Goal: Task Accomplishment & Management: Manage account settings

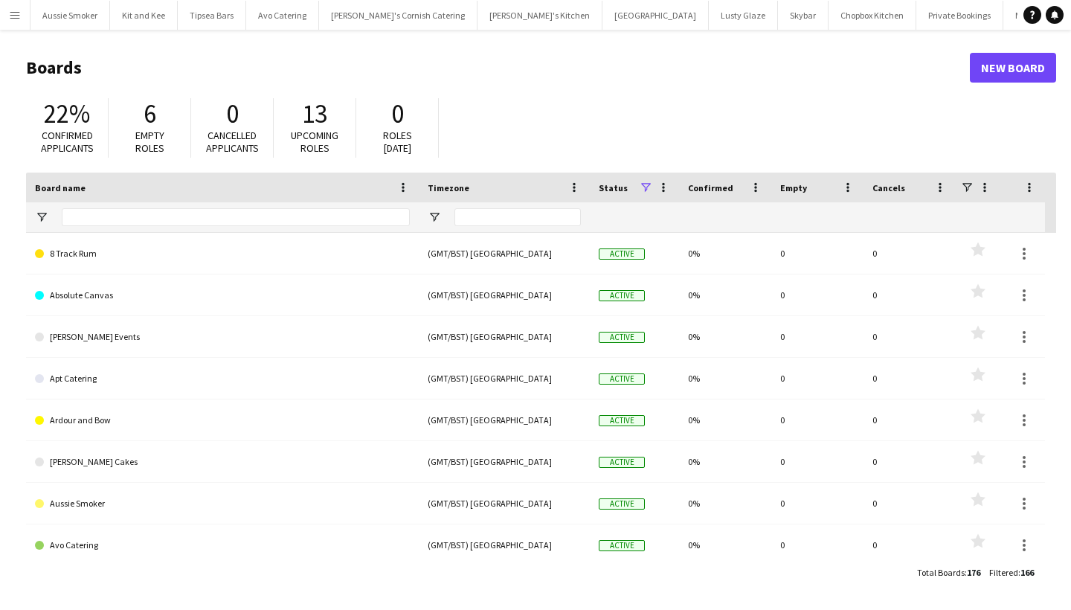
click at [7, 16] on button "Menu" at bounding box center [15, 15] width 30 height 30
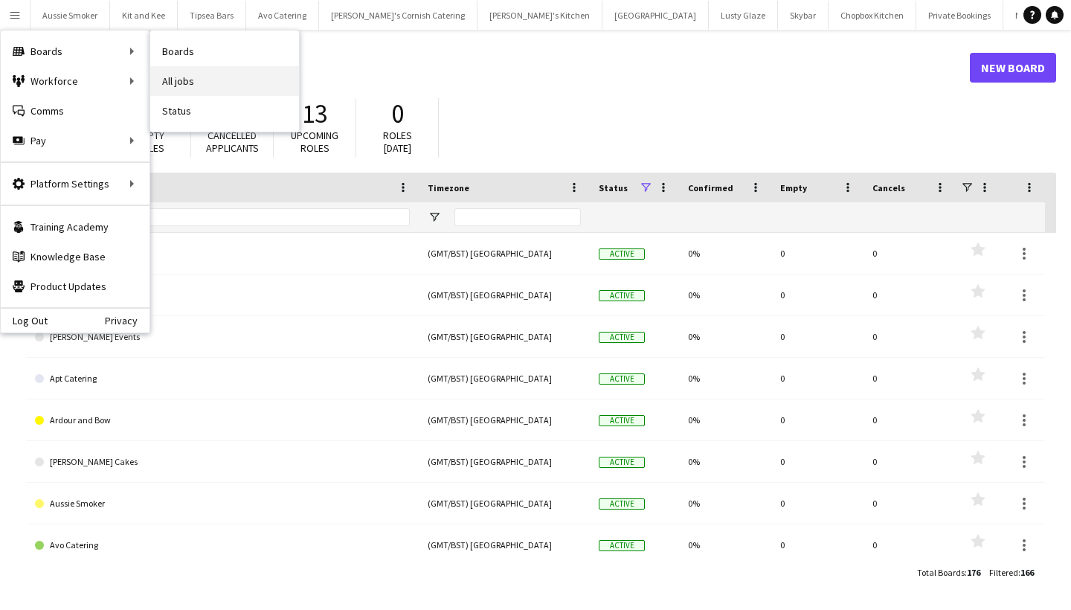
click at [216, 69] on link "All jobs" at bounding box center [224, 81] width 149 height 30
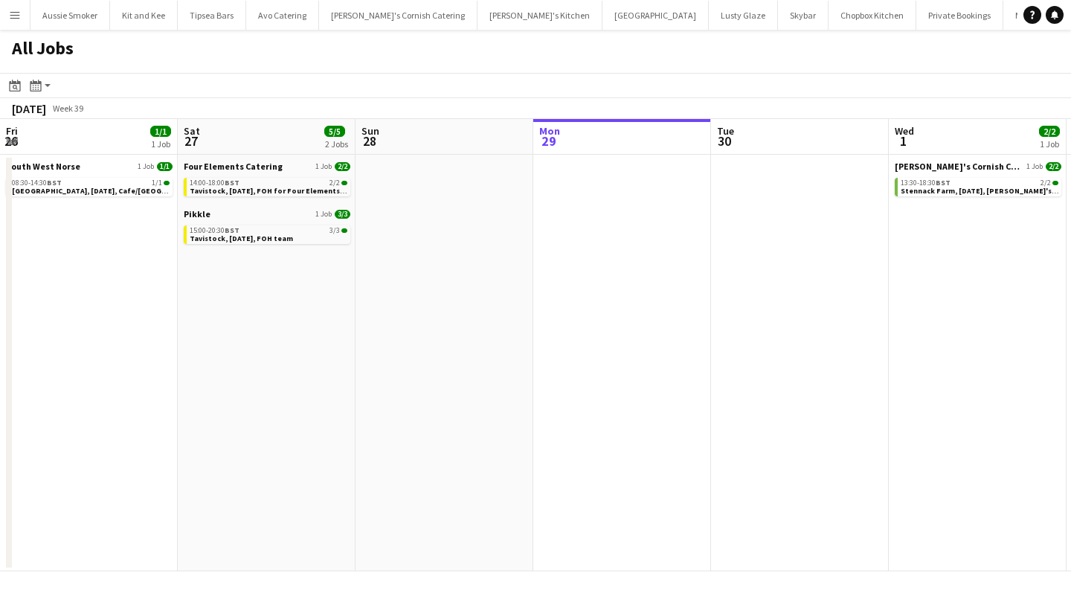
scroll to position [0, 355]
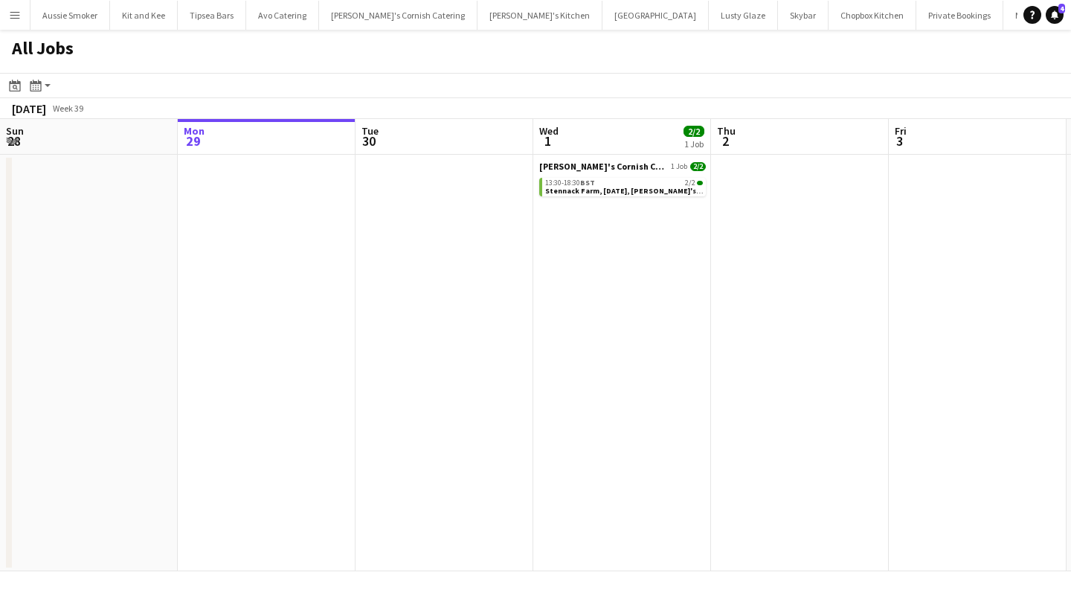
click at [10, 13] on app-icon "Menu" at bounding box center [15, 15] width 12 height 12
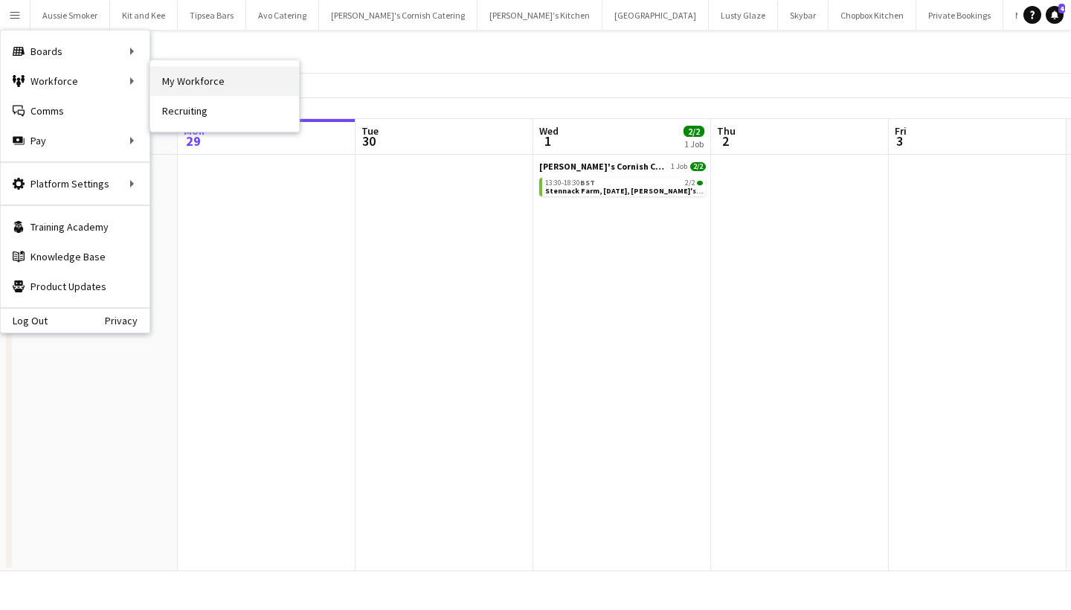
click at [164, 80] on link "My Workforce" at bounding box center [224, 81] width 149 height 30
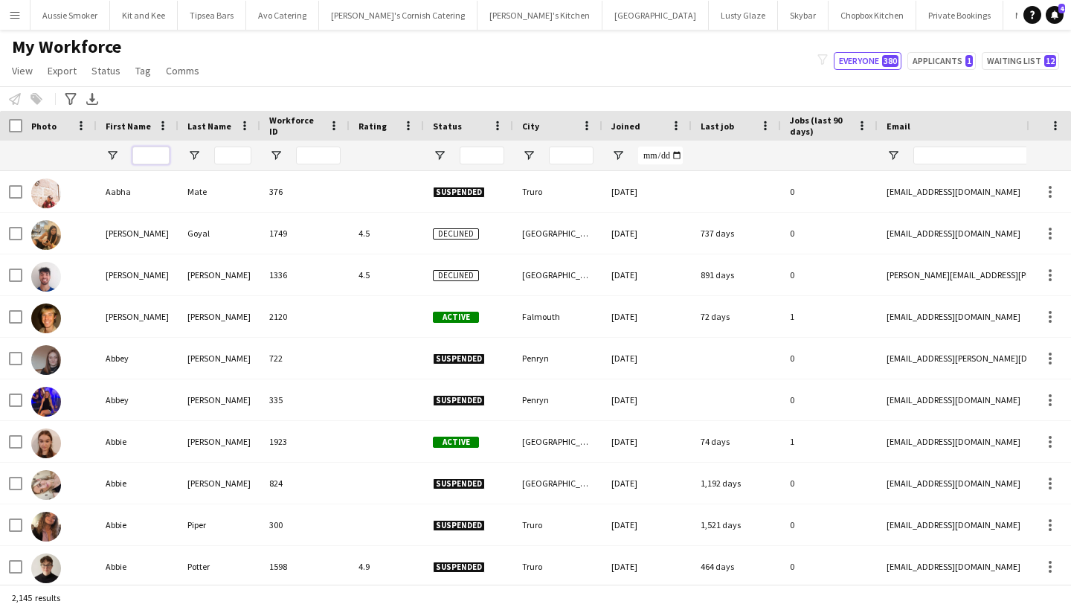
click at [156, 155] on input "First Name Filter Input" at bounding box center [150, 156] width 37 height 18
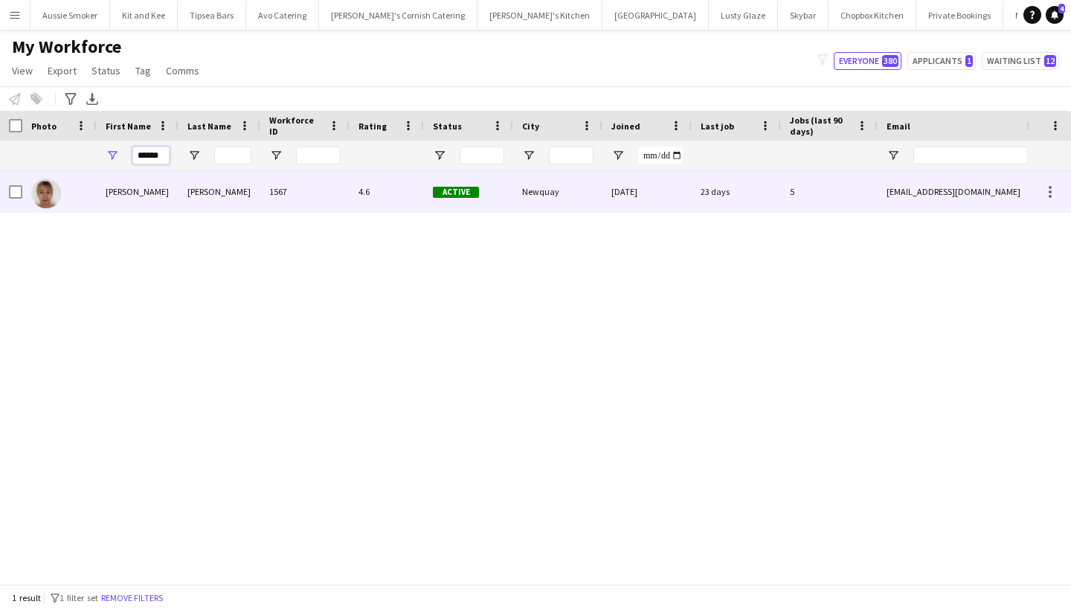
type input "******"
click at [150, 181] on div "Debbie" at bounding box center [138, 191] width 82 height 41
click at [598, 184] on div "Newquay" at bounding box center [557, 191] width 89 height 41
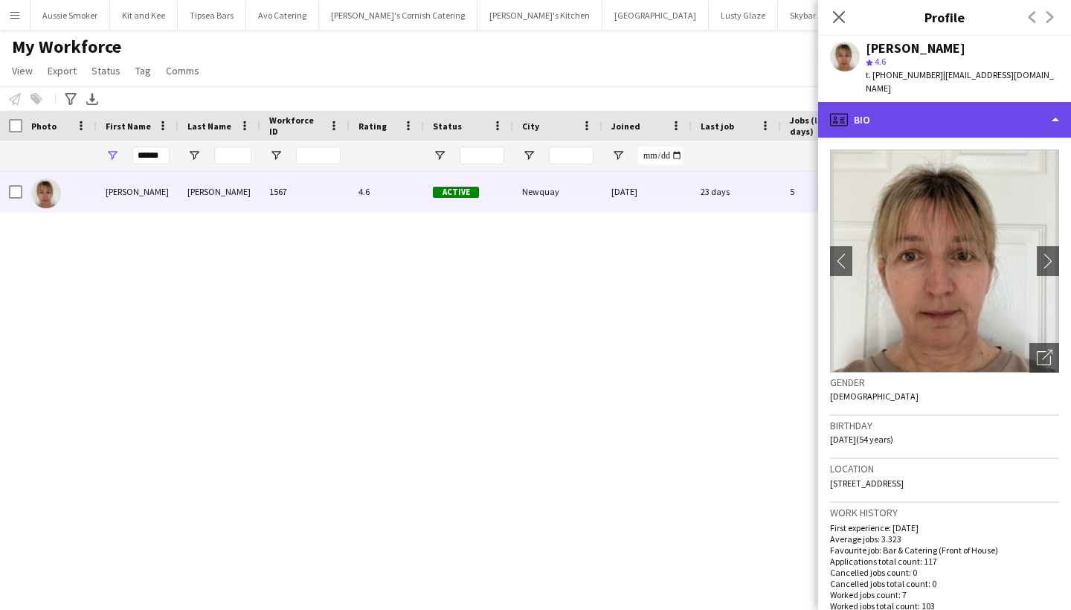
click at [989, 119] on div "profile Bio" at bounding box center [944, 120] width 253 height 36
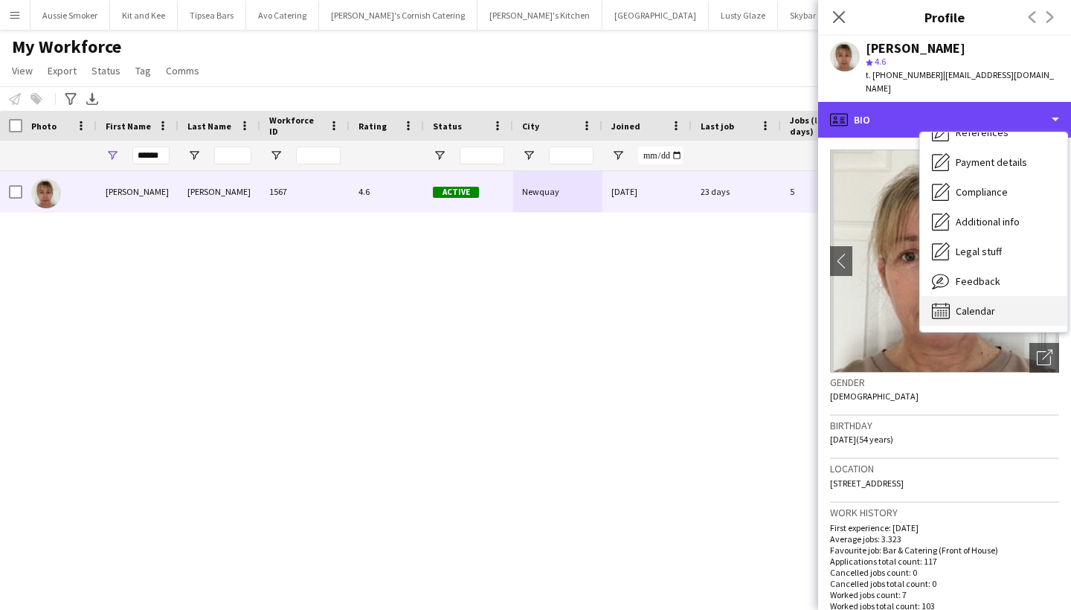
scroll to position [170, 0]
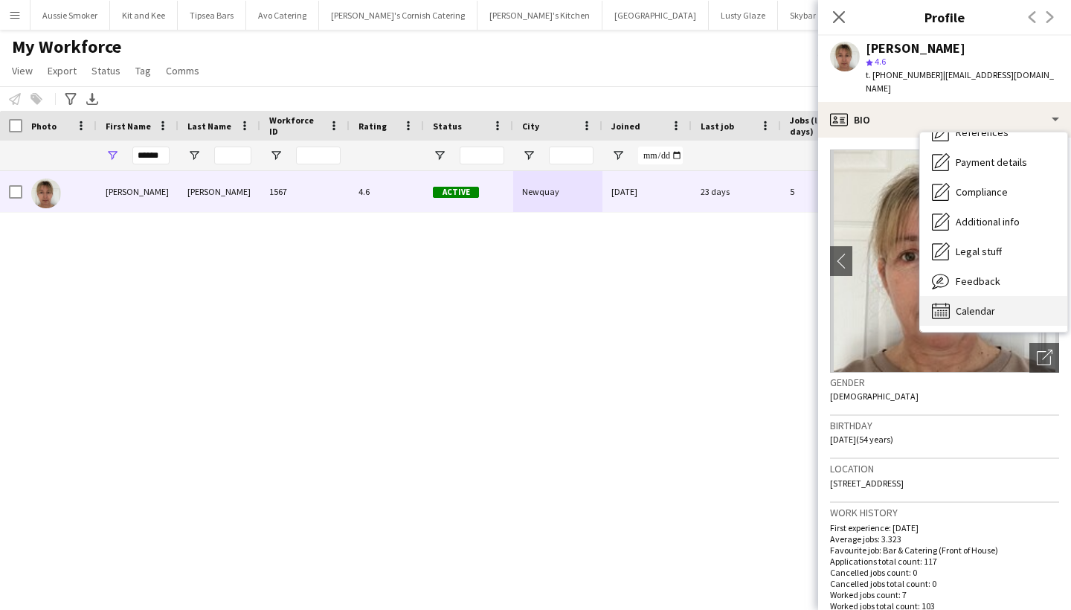
click at [969, 306] on div "Calendar Calendar" at bounding box center [993, 311] width 147 height 30
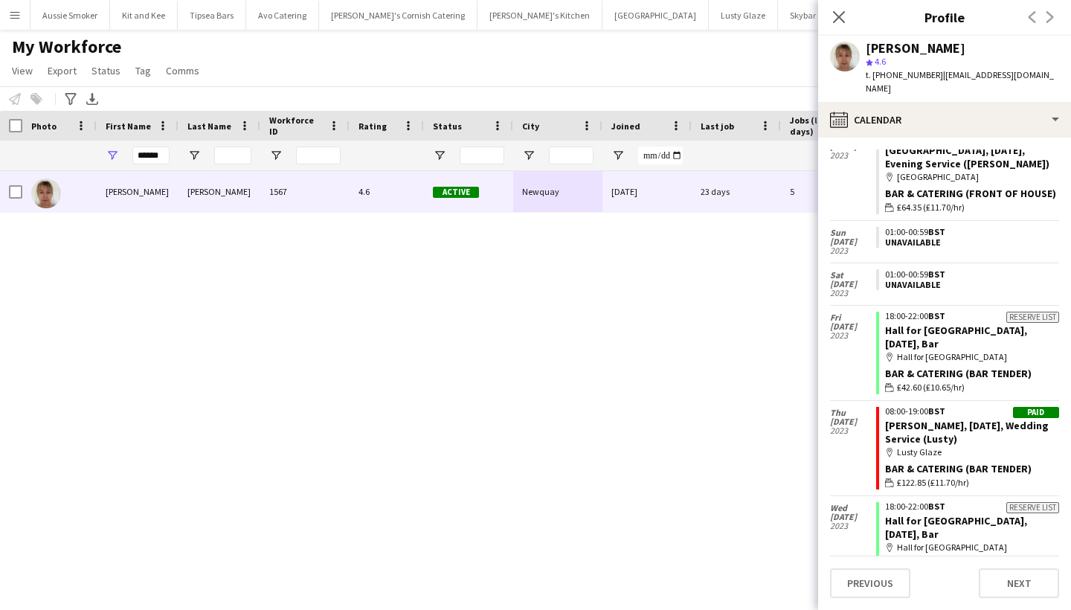
scroll to position [9045, 0]
click at [845, 13] on icon "Close pop-in" at bounding box center [838, 17] width 14 height 14
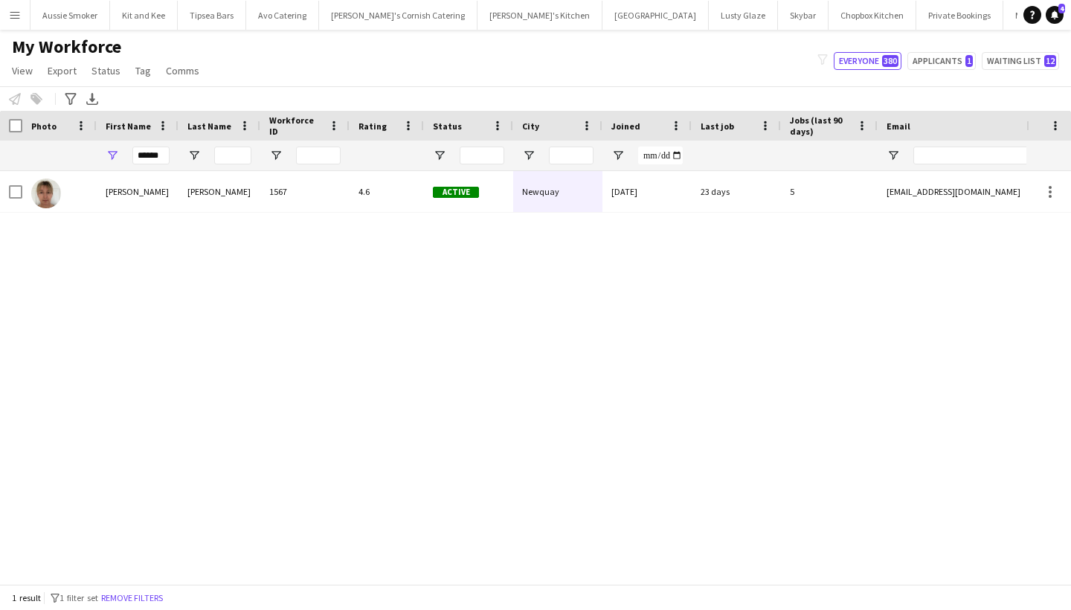
click at [11, 23] on button "Menu" at bounding box center [15, 15] width 30 height 30
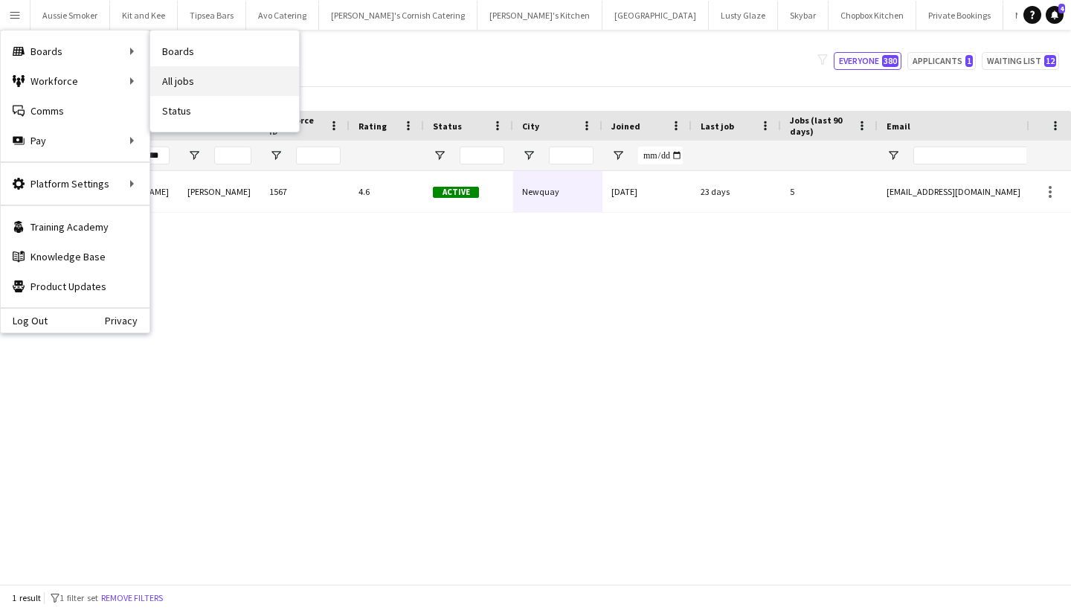
click at [198, 80] on link "All jobs" at bounding box center [224, 81] width 149 height 30
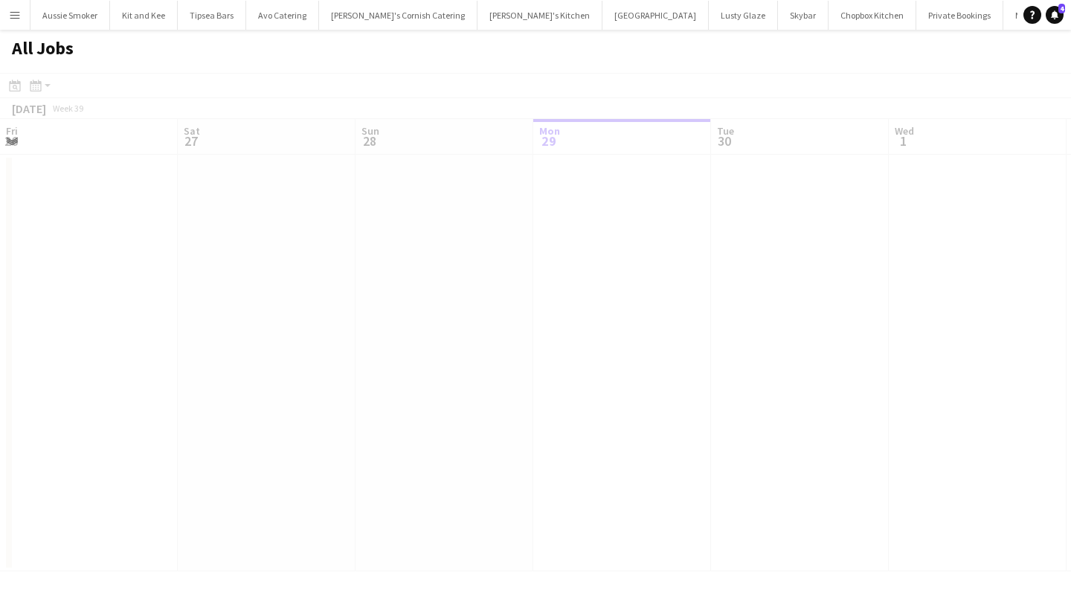
scroll to position [0, 355]
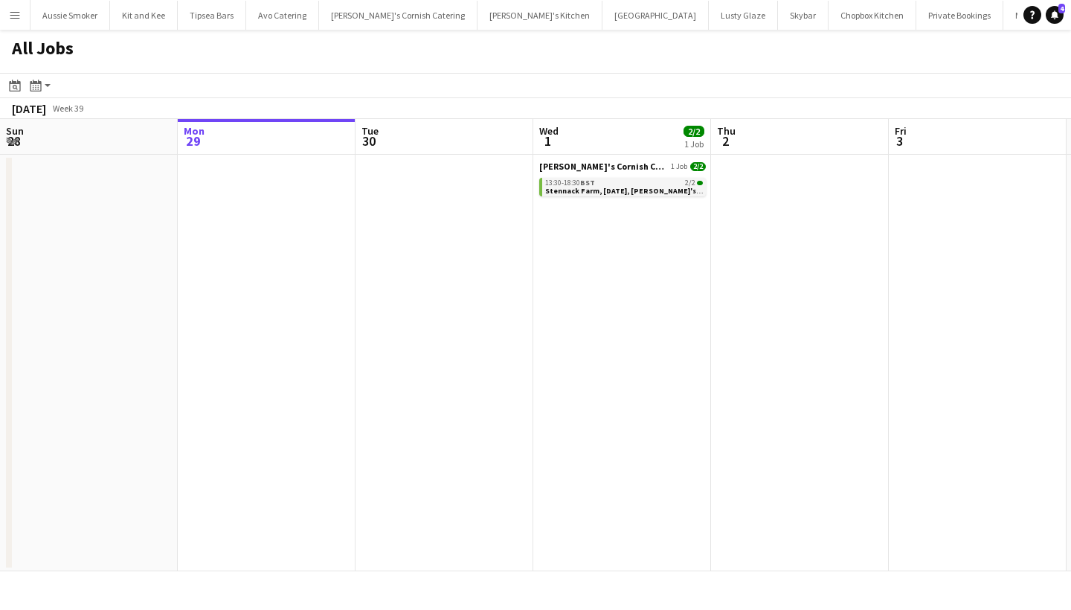
click at [591, 186] on span "Stennack Farm, [DATE], [PERSON_NAME]'s Catering" at bounding box center [637, 191] width 184 height 10
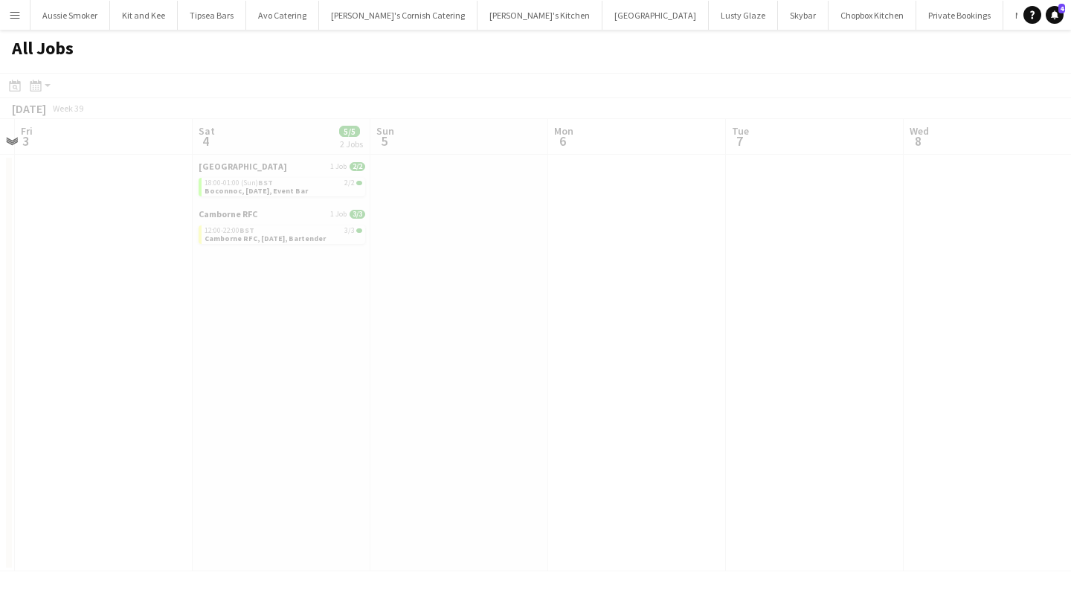
scroll to position [0, 538]
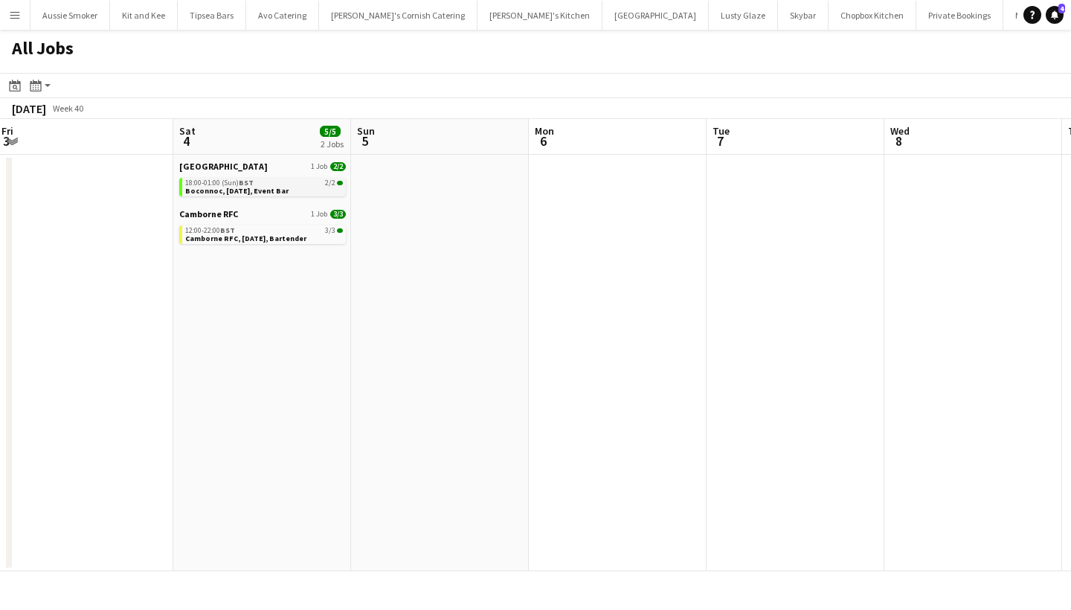
click at [294, 188] on link "18:00-01:00 (Sun) BST 2/2 Boconnoc, 4th October, Event Bar" at bounding box center [264, 186] width 158 height 17
click at [283, 225] on app-calendar-brief-board "Camborne RFC 1 Job 3/3 12:00-22:00 BST 3/3 Camborne RFC, 4th October, Bartender" at bounding box center [262, 226] width 167 height 36
click at [280, 236] on span "Camborne RFC, [DATE], Bartender" at bounding box center [245, 239] width 121 height 10
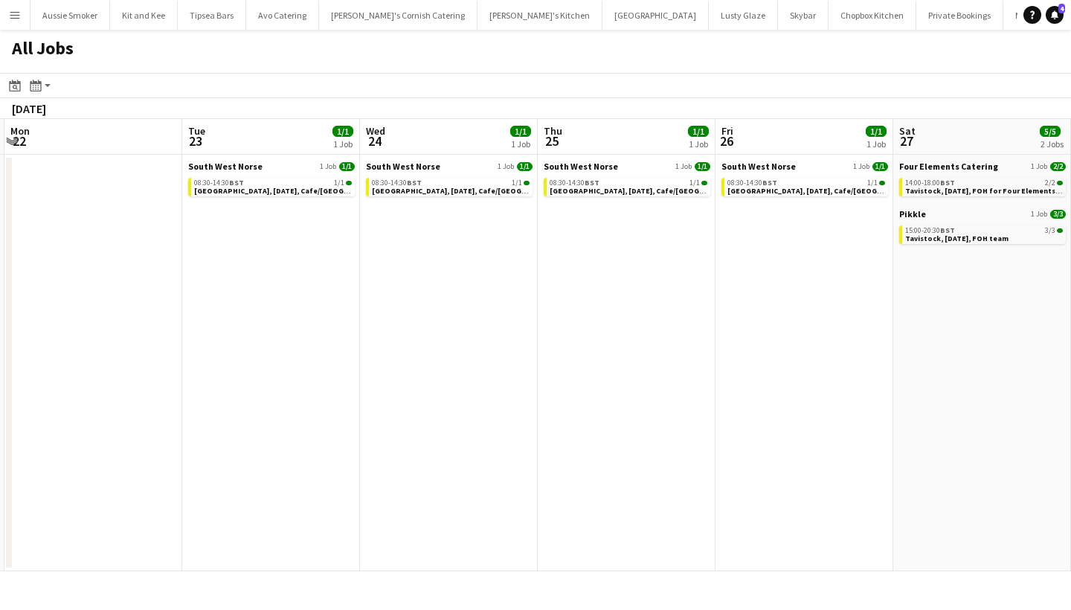
scroll to position [0, 535]
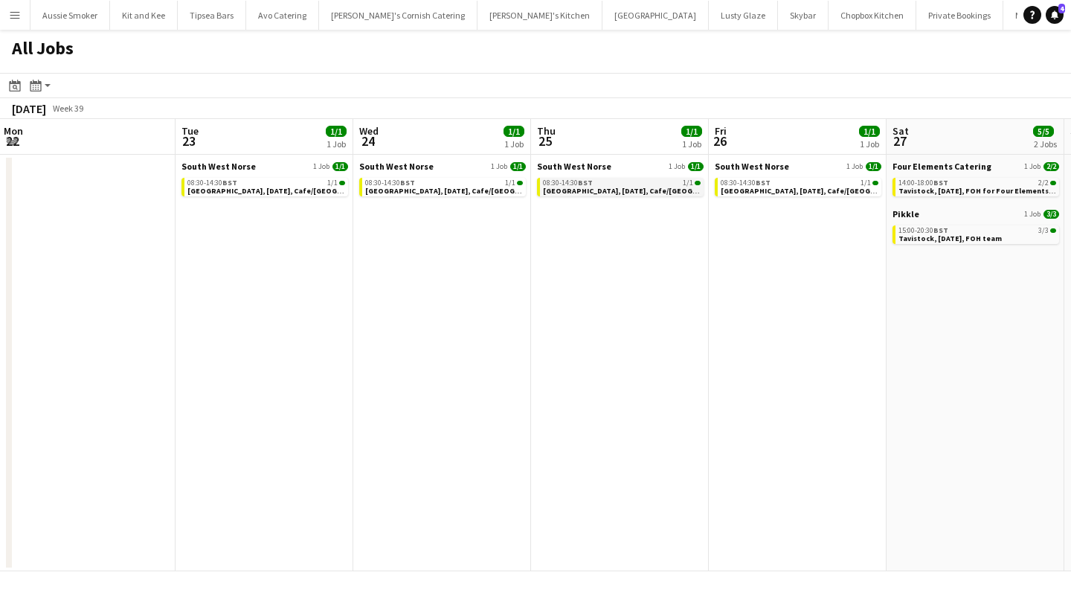
click at [588, 185] on span "BST" at bounding box center [585, 183] width 15 height 10
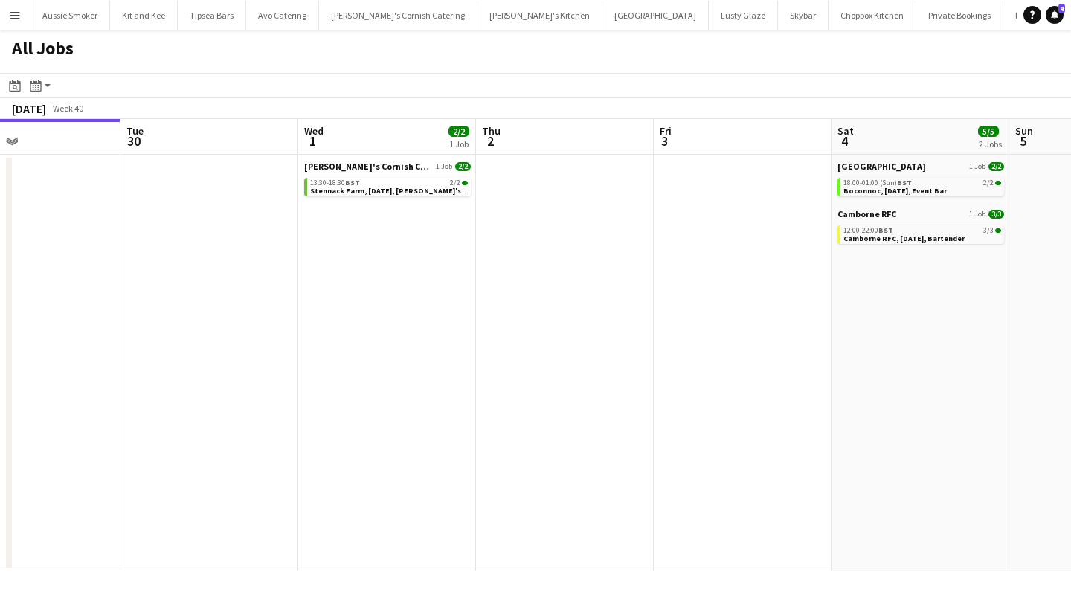
scroll to position [0, 605]
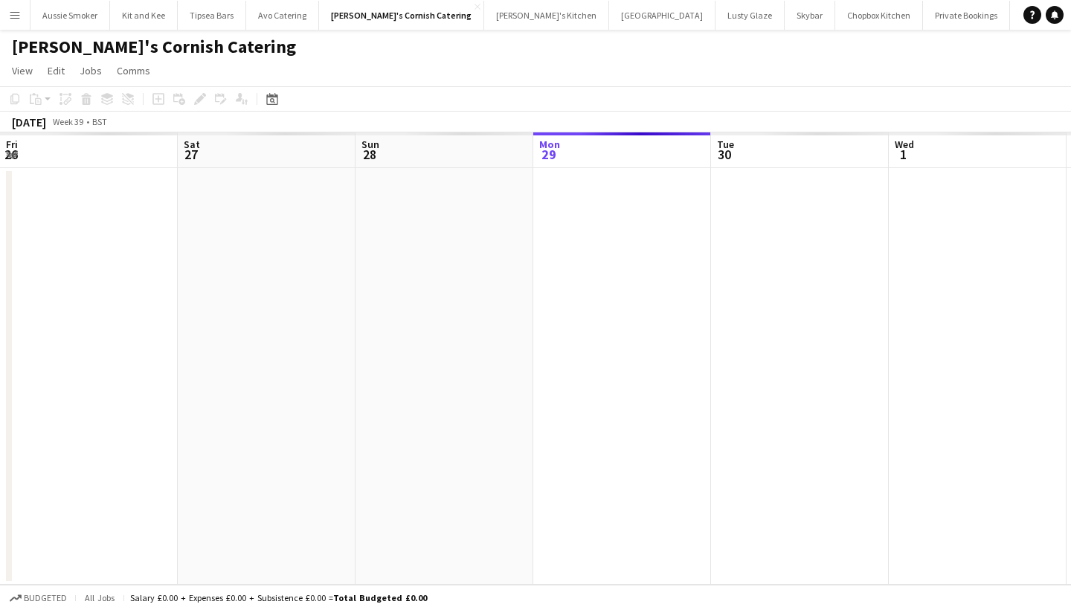
scroll to position [0, 511]
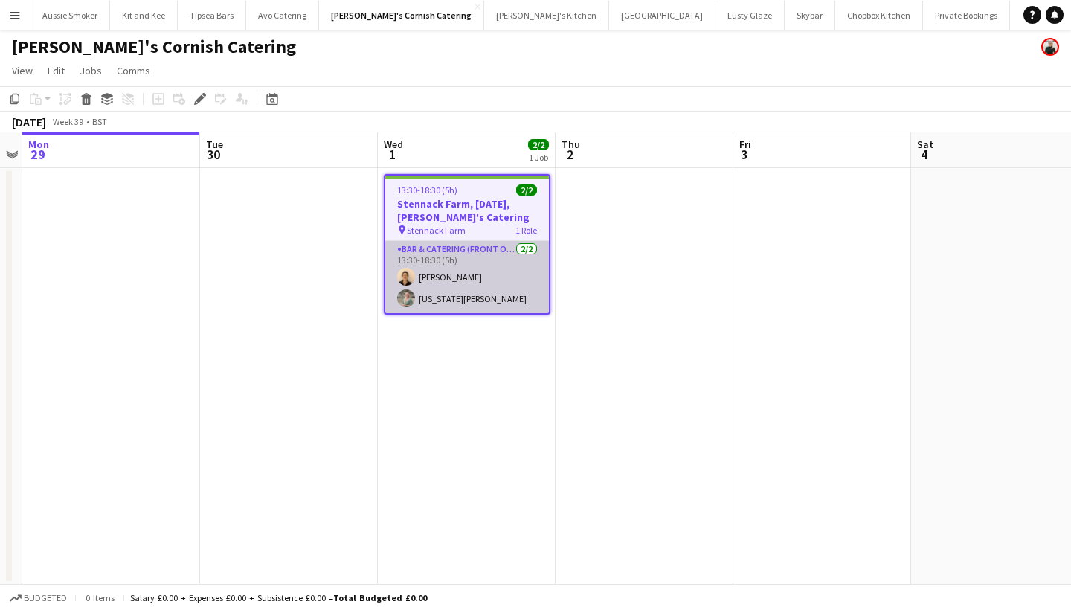
click at [451, 277] on app-card-role "Bar & Catering (Front of House) 2/2 13:30-18:30 (5h) Ruth Wilkes Alabama Seymour" at bounding box center [467, 277] width 164 height 72
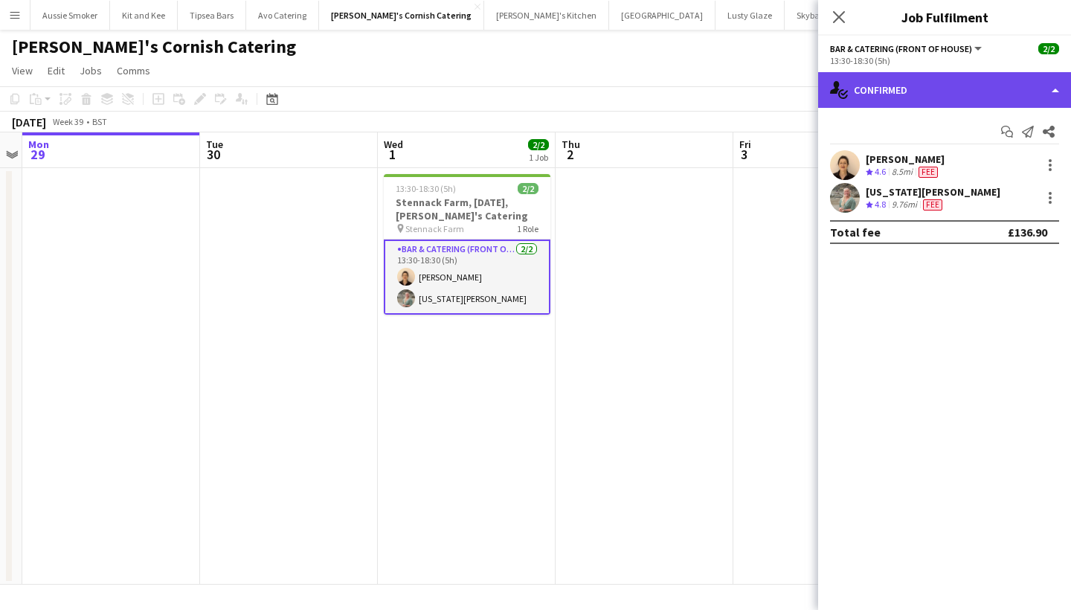
click at [912, 88] on div "single-neutral-actions-check-2 Confirmed" at bounding box center [944, 90] width 253 height 36
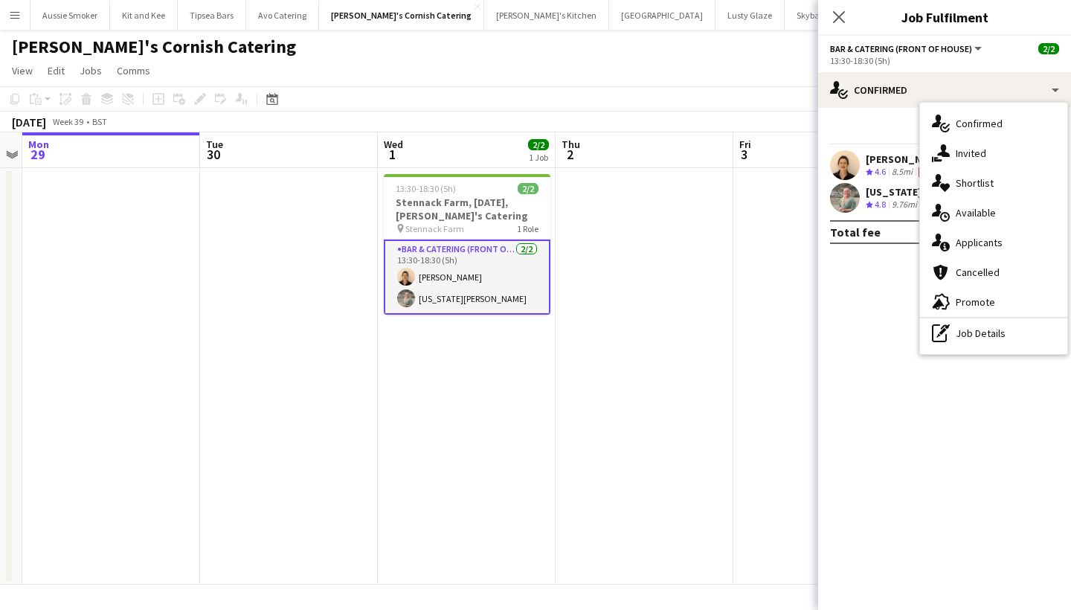
click at [887, 158] on div "Ruth Wilkes" at bounding box center [905, 158] width 79 height 13
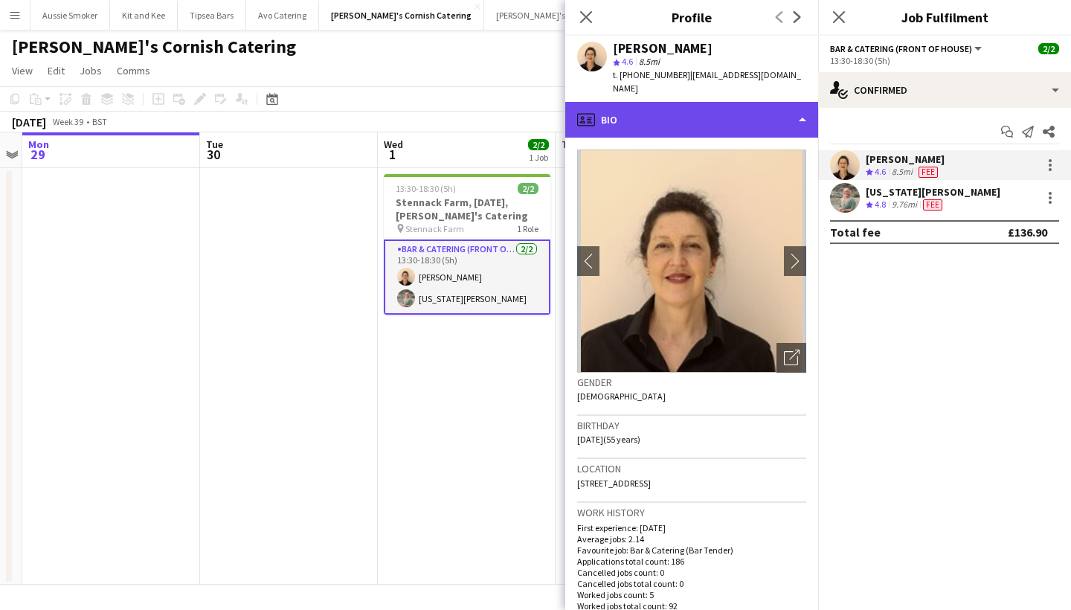
click at [772, 102] on div "profile Bio" at bounding box center [691, 120] width 253 height 36
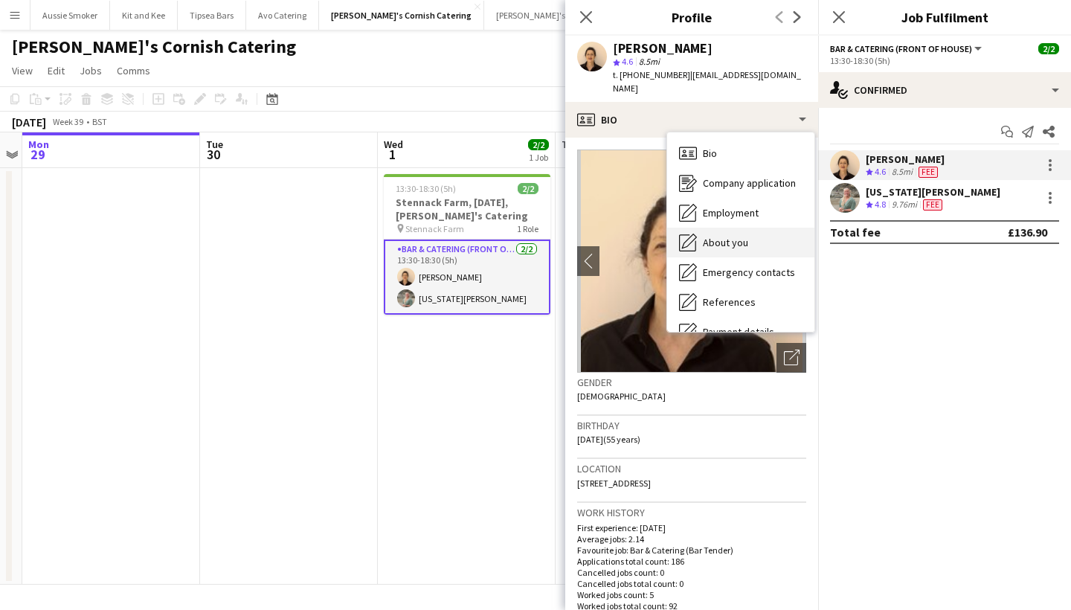
click at [730, 237] on div "About you About you" at bounding box center [740, 243] width 147 height 30
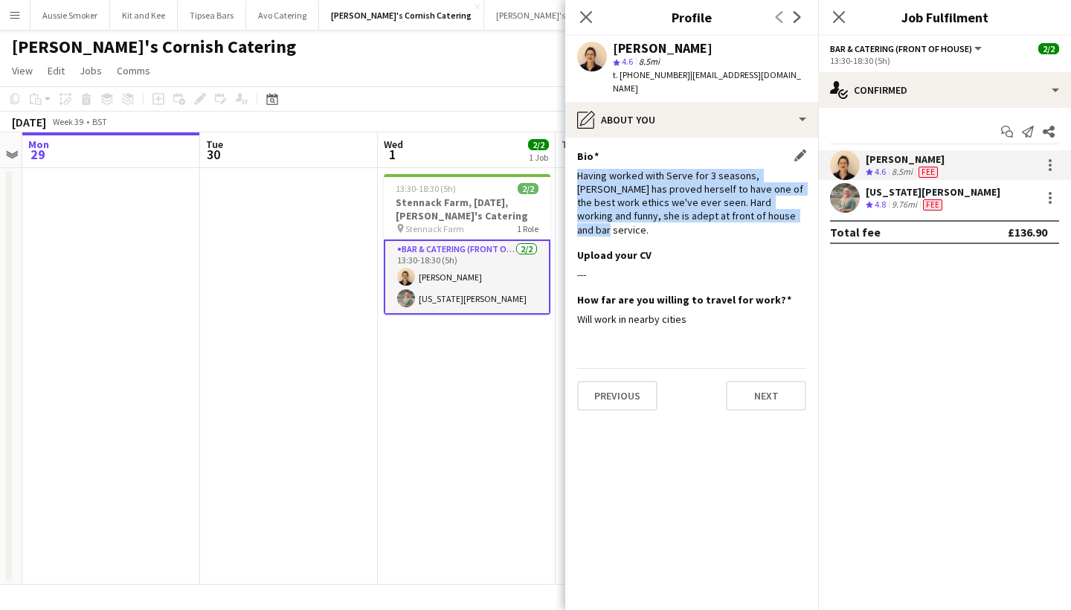
drag, startPoint x: 576, startPoint y: 160, endPoint x: 741, endPoint y: 207, distance: 172.3
click at [741, 207] on app-section-data-types "Bio Edit this field Having worked with Serve for 3 seasons, Ruth has proved her…" at bounding box center [691, 374] width 253 height 472
copy div "Having worked with Serve for 3 seasons, Ruth has proved herself to have one of …"
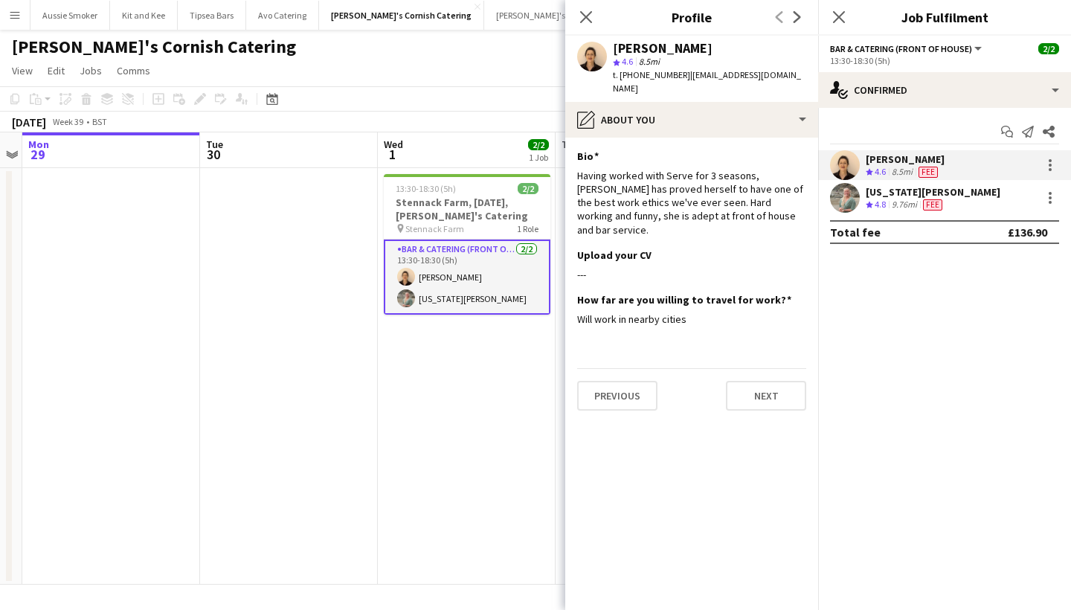
click at [901, 196] on div "Alabama Seymour" at bounding box center [933, 191] width 135 height 13
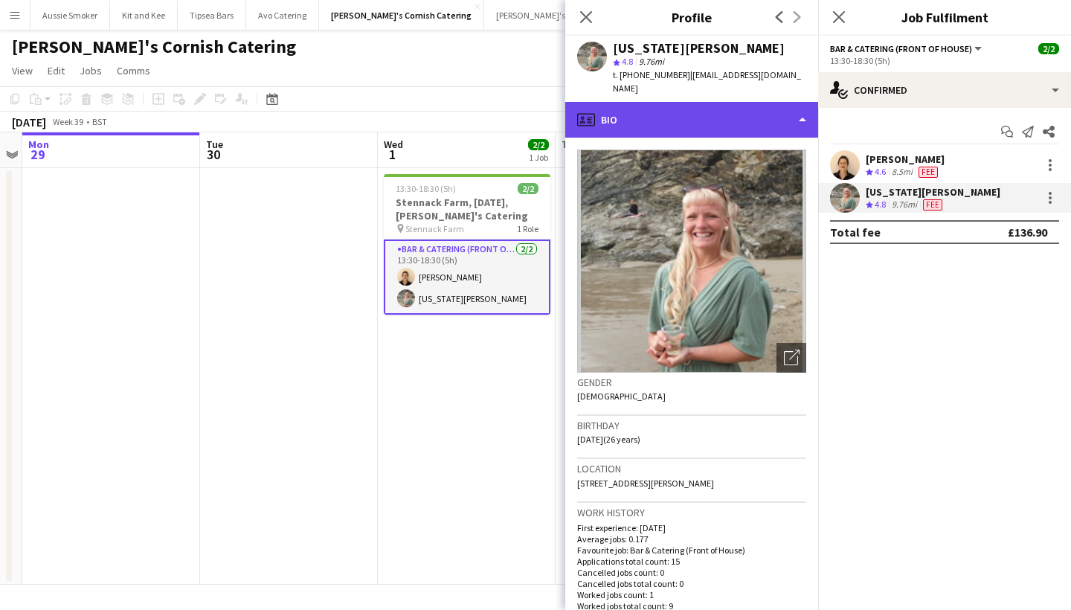
click at [707, 104] on div "profile Bio" at bounding box center [691, 120] width 253 height 36
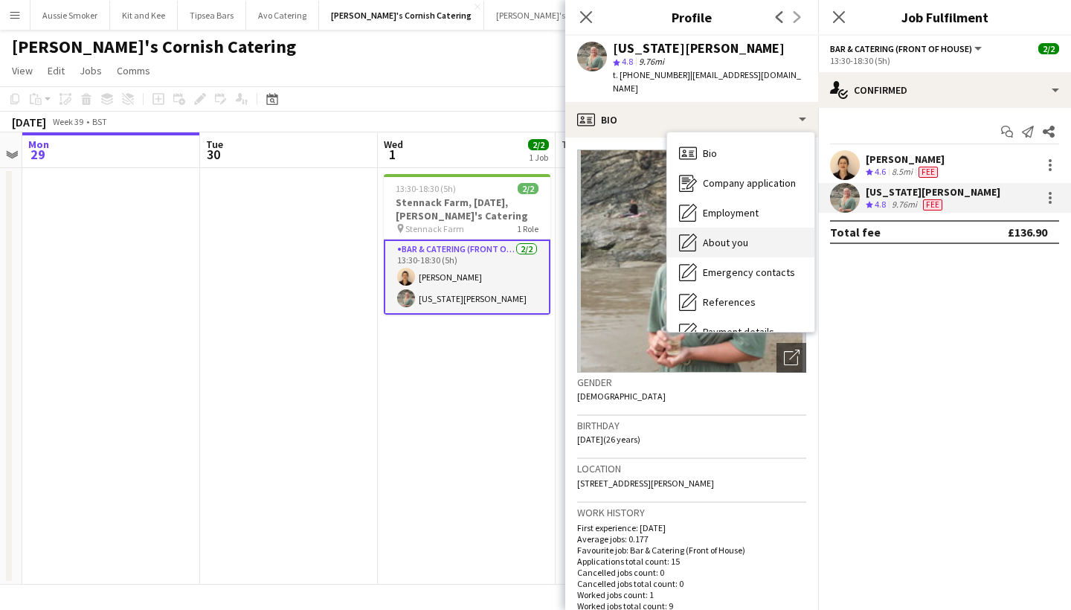
click at [724, 236] on span "About you" at bounding box center [725, 242] width 45 height 13
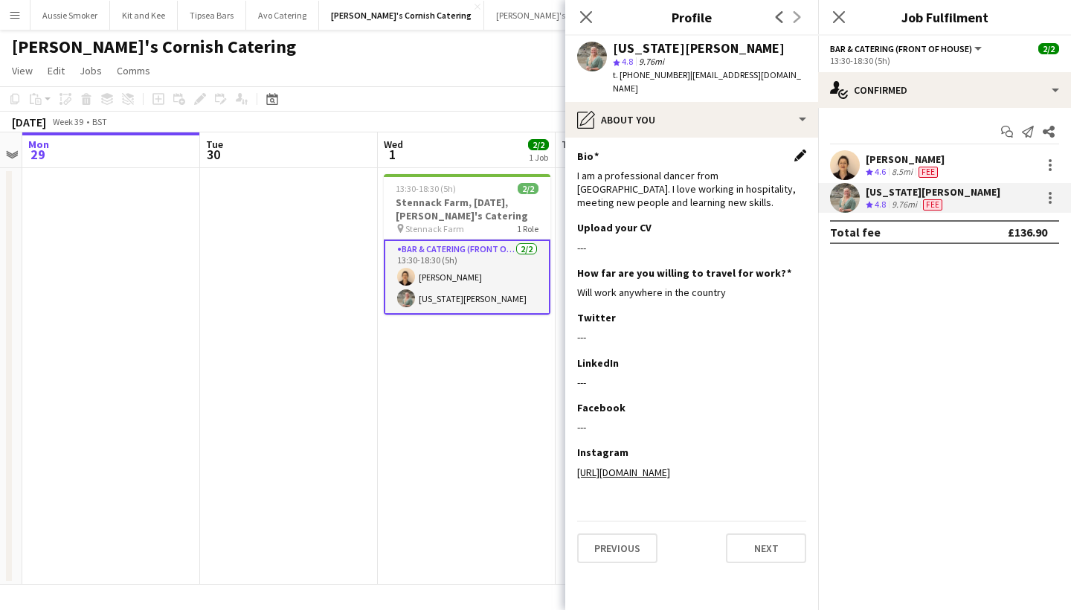
click at [798, 149] on app-icon "Edit this field" at bounding box center [800, 155] width 12 height 12
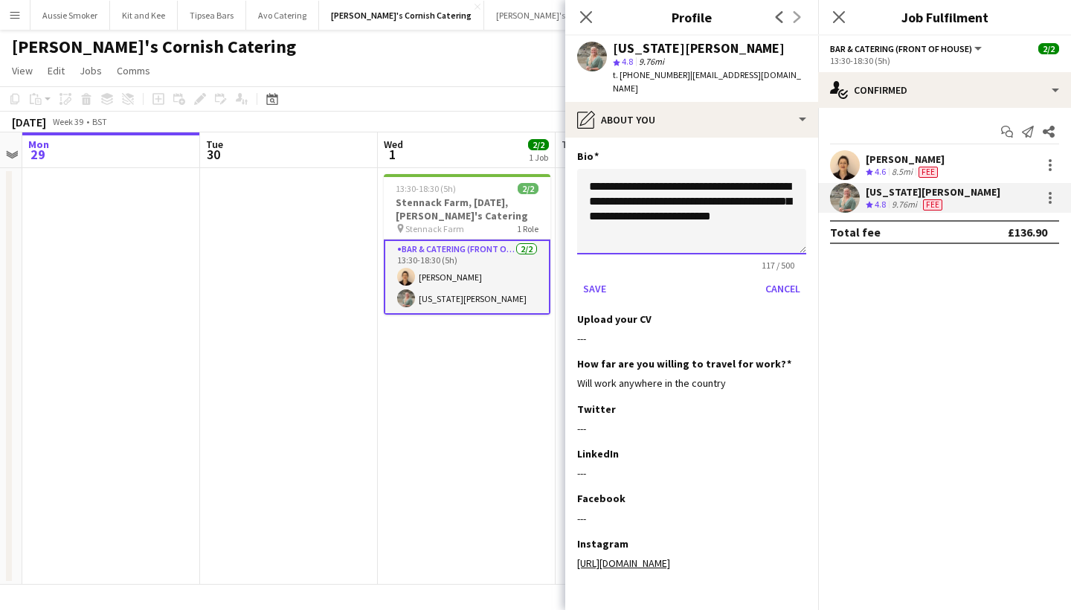
click at [699, 187] on textarea "**********" at bounding box center [691, 212] width 229 height 86
drag, startPoint x: 590, startPoint y: 171, endPoint x: 646, endPoint y: 189, distance: 58.6
click at [646, 189] on textarea "**********" at bounding box center [691, 211] width 229 height 86
click at [767, 198] on textarea "**********" at bounding box center [691, 211] width 229 height 86
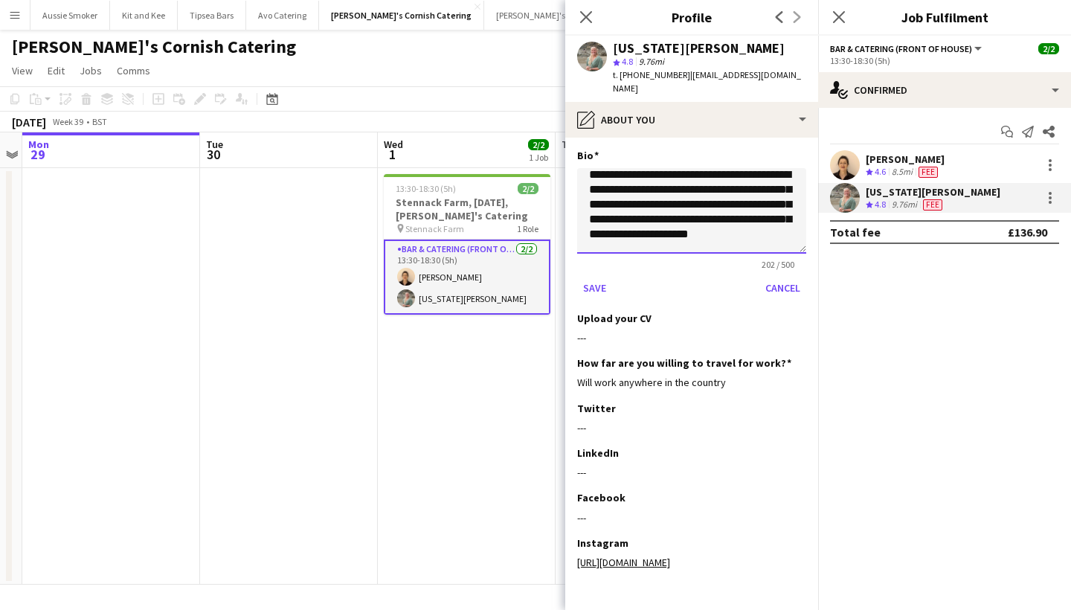
scroll to position [0, 0]
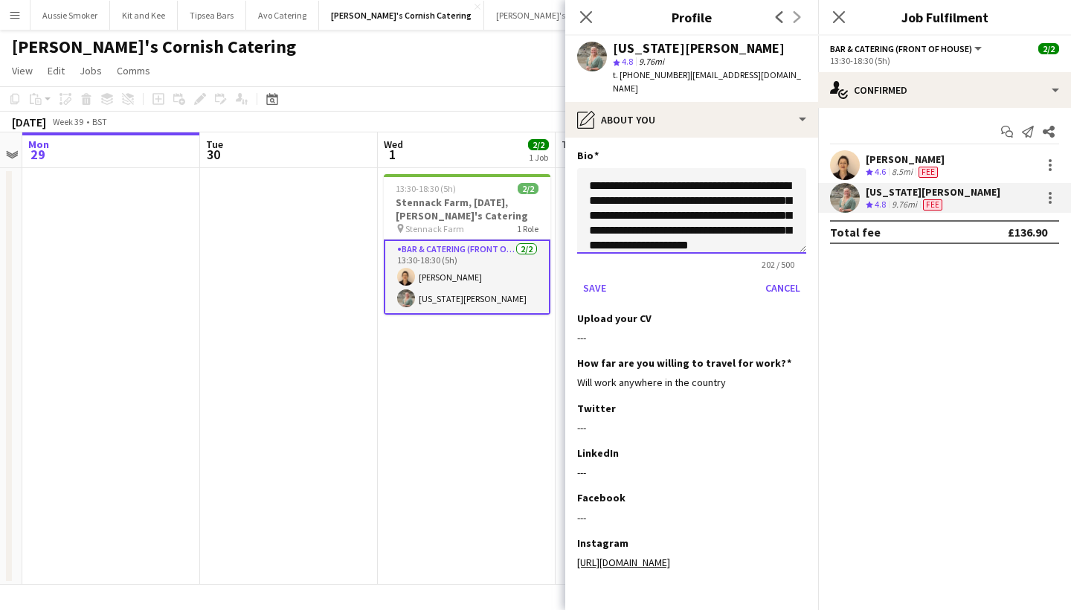
click at [615, 171] on textarea "**********" at bounding box center [691, 211] width 229 height 86
click at [653, 192] on textarea "**********" at bounding box center [691, 211] width 229 height 86
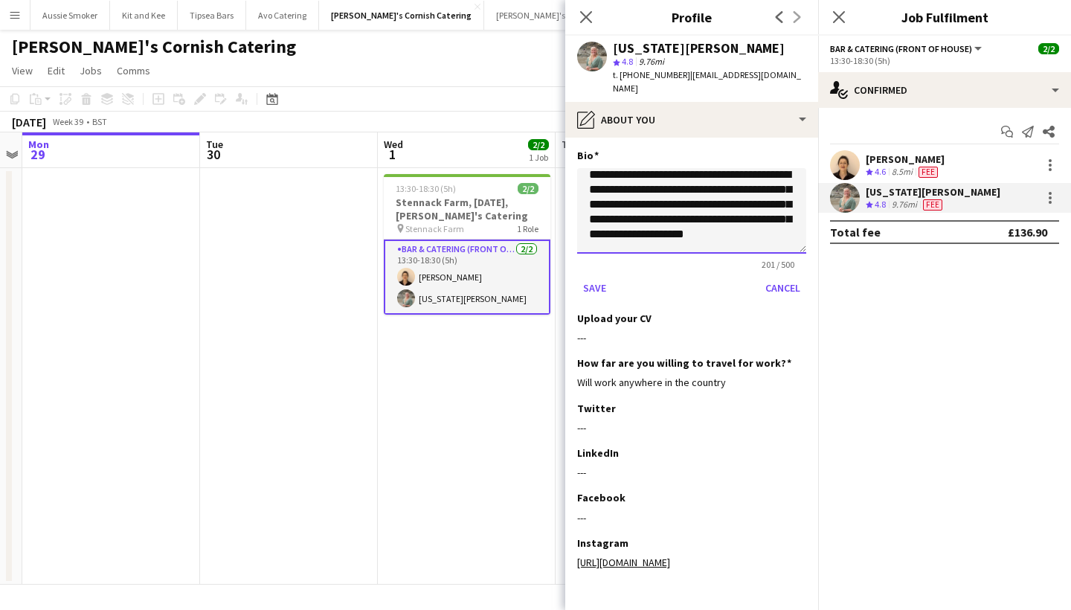
scroll to position [24, 0]
drag, startPoint x: 624, startPoint y: 176, endPoint x: 671, endPoint y: 176, distance: 46.9
click at [671, 176] on textarea "**********" at bounding box center [691, 211] width 229 height 86
click at [668, 168] on textarea "**********" at bounding box center [691, 211] width 229 height 86
click at [690, 182] on textarea "**********" at bounding box center [691, 211] width 229 height 86
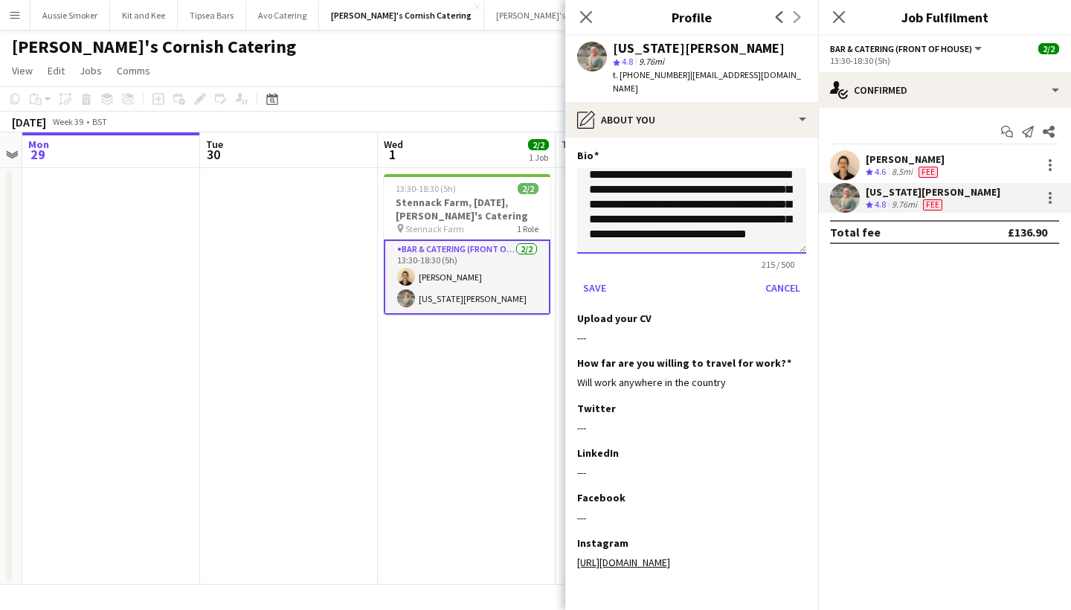
drag, startPoint x: 687, startPoint y: 180, endPoint x: 707, endPoint y: 194, distance: 23.9
click at [707, 194] on textarea "**********" at bounding box center [691, 211] width 229 height 86
drag, startPoint x: 781, startPoint y: 178, endPoint x: 741, endPoint y: 178, distance: 40.2
click at [741, 178] on textarea "**********" at bounding box center [691, 211] width 229 height 86
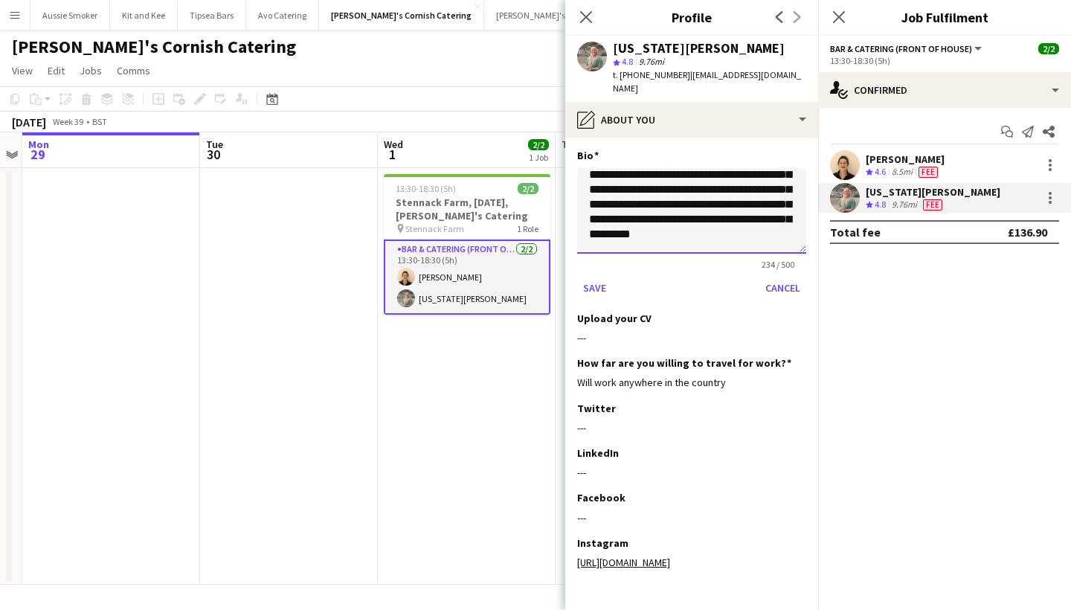
click at [605, 190] on textarea "**********" at bounding box center [691, 211] width 229 height 86
click at [596, 181] on textarea "**********" at bounding box center [691, 211] width 229 height 86
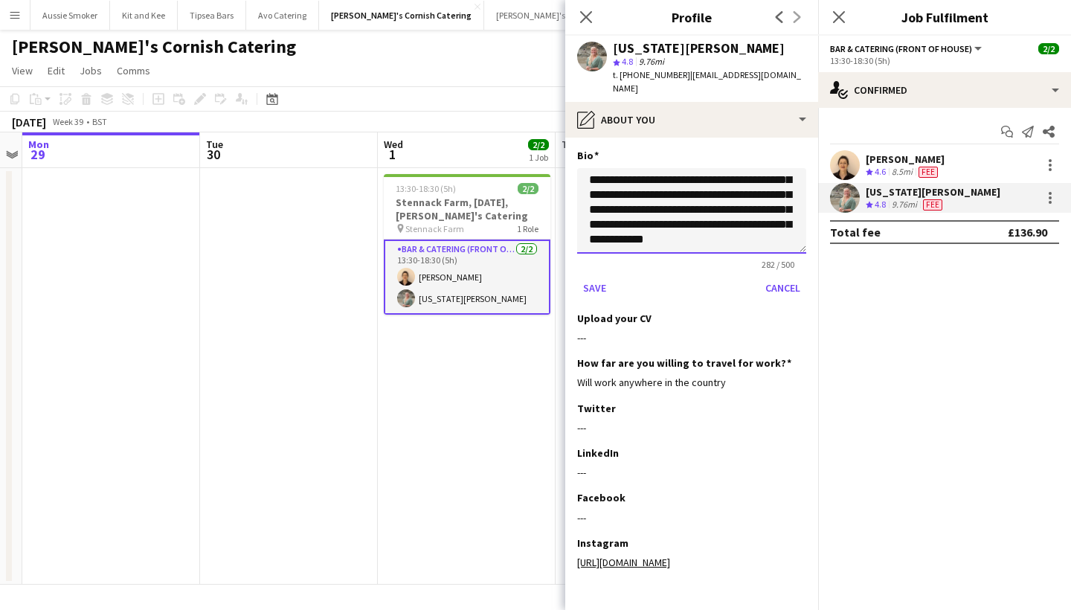
click at [647, 196] on textarea "**********" at bounding box center [691, 211] width 229 height 86
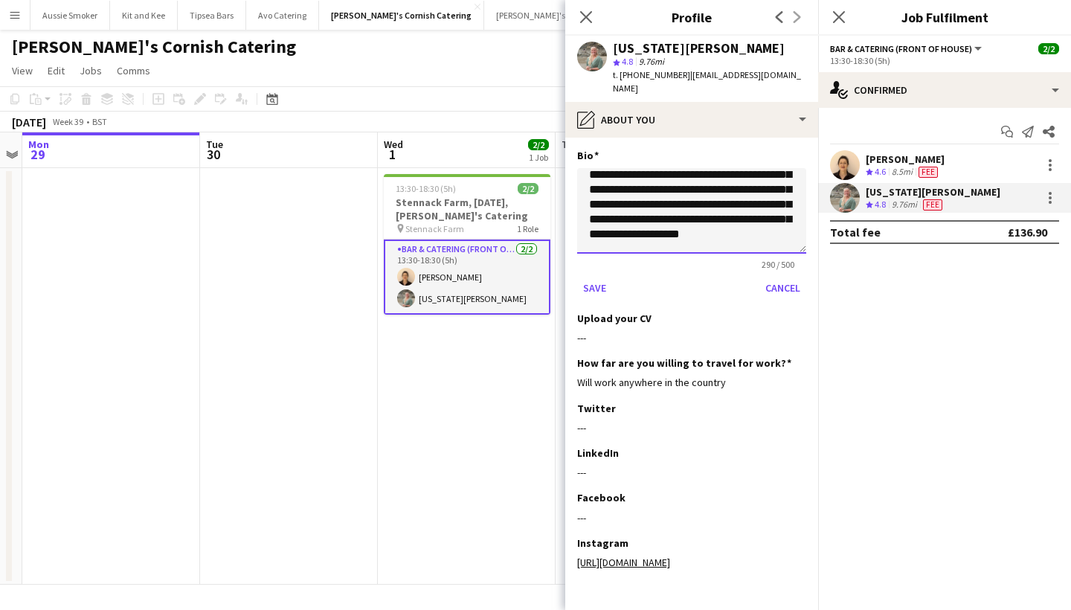
scroll to position [56, 0]
click at [607, 188] on textarea "**********" at bounding box center [691, 211] width 229 height 86
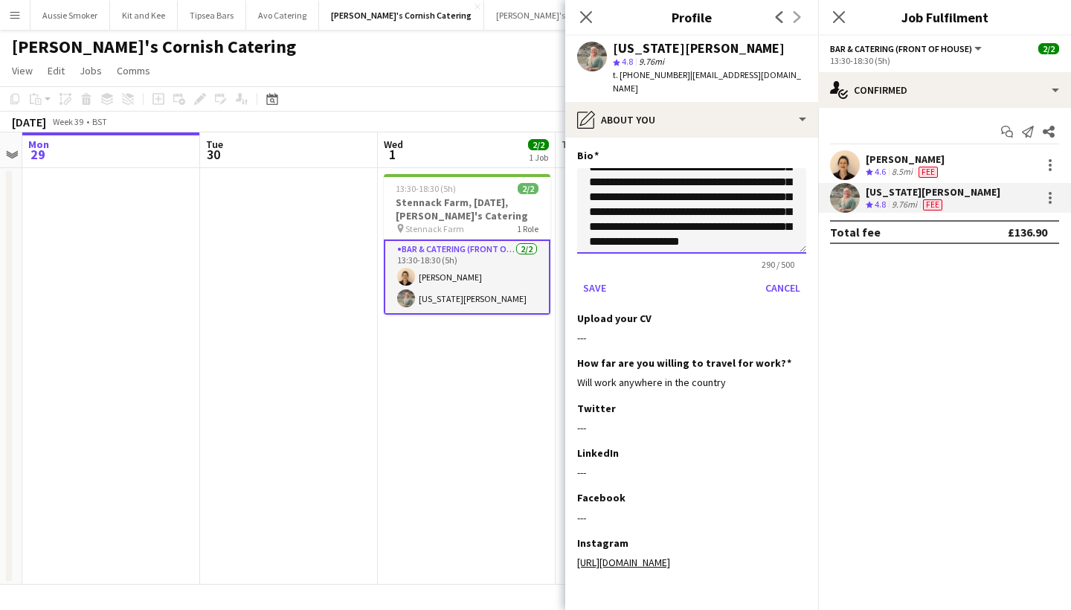
click at [688, 212] on textarea "**********" at bounding box center [691, 211] width 229 height 86
click at [704, 213] on textarea "**********" at bounding box center [691, 211] width 229 height 86
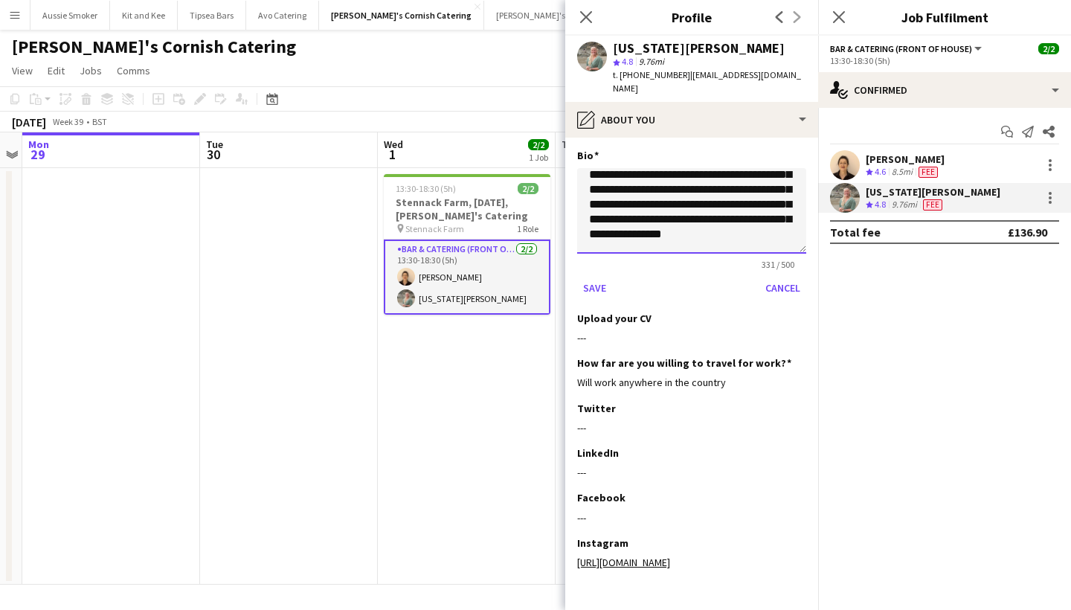
scroll to position [71, 0]
drag, startPoint x: 759, startPoint y: 196, endPoint x: 715, endPoint y: 191, distance: 44.1
click at [715, 191] on textarea "**********" at bounding box center [691, 211] width 229 height 86
click at [755, 219] on textarea "**********" at bounding box center [691, 211] width 229 height 86
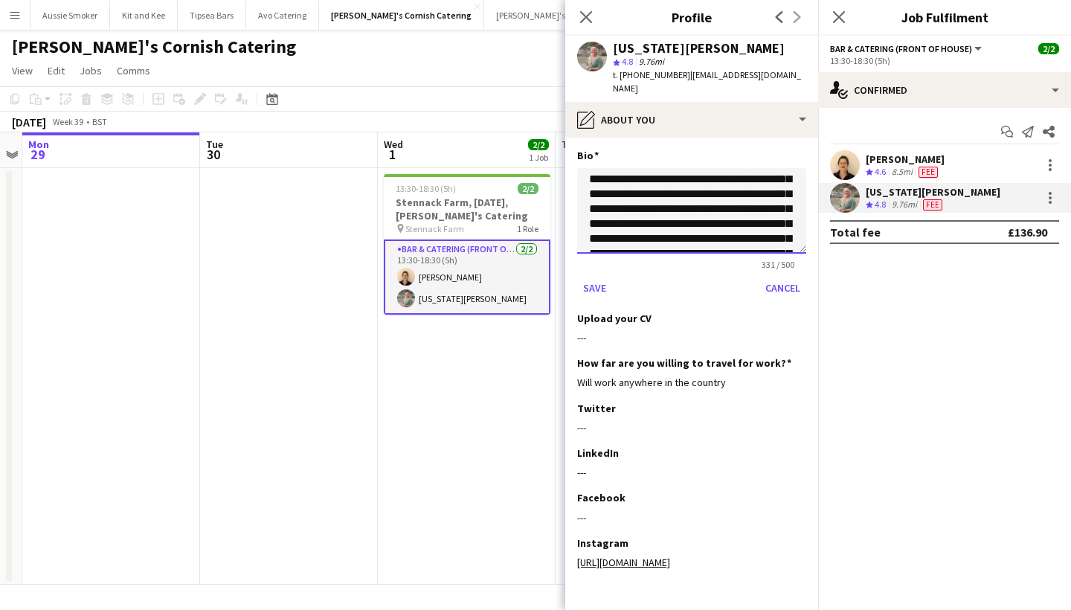
scroll to position [24, 0]
type textarea "**********"
click at [597, 276] on button "Save" at bounding box center [594, 288] width 35 height 24
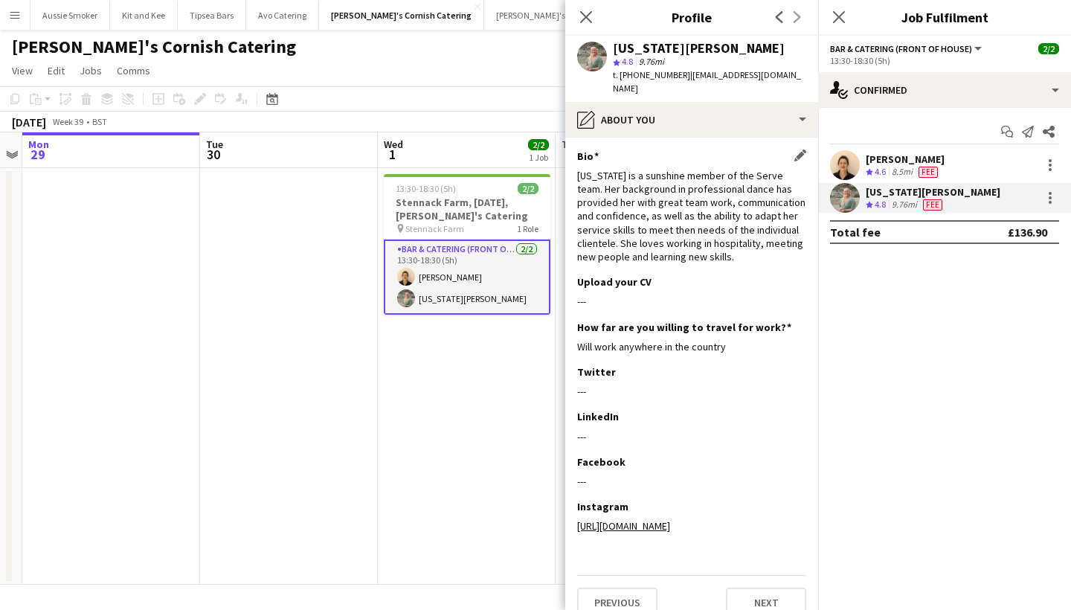
scroll to position [0, 0]
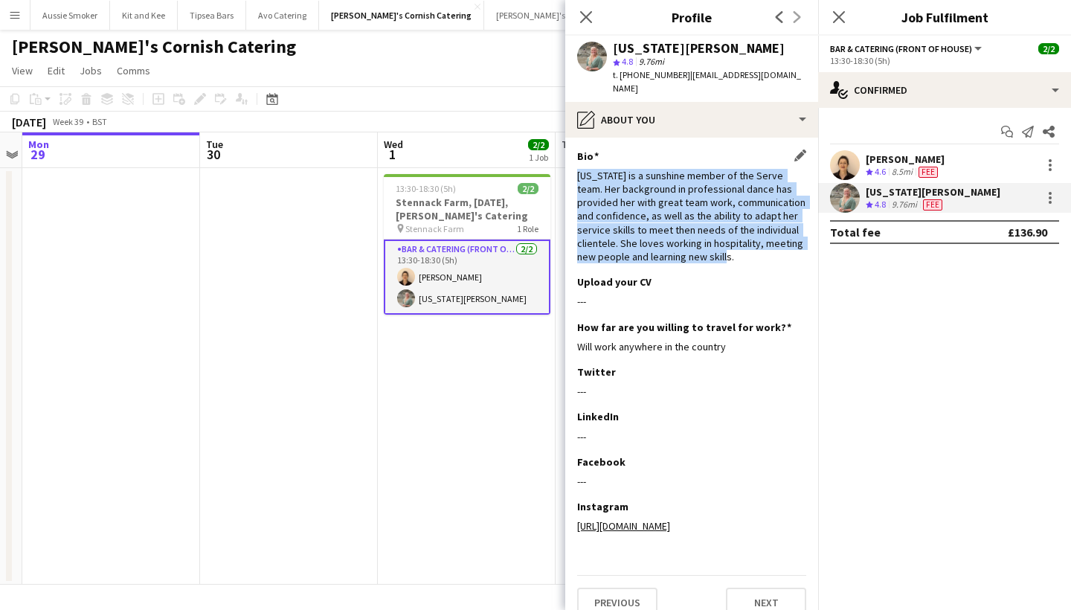
drag, startPoint x: 579, startPoint y: 155, endPoint x: 735, endPoint y: 244, distance: 178.9
click at [735, 244] on div "Alabama is a sunshine member of the Serve team. Her background in professional …" at bounding box center [691, 216] width 229 height 94
copy div "Alabama is a sunshine member of the Serve team. Her background in professional …"
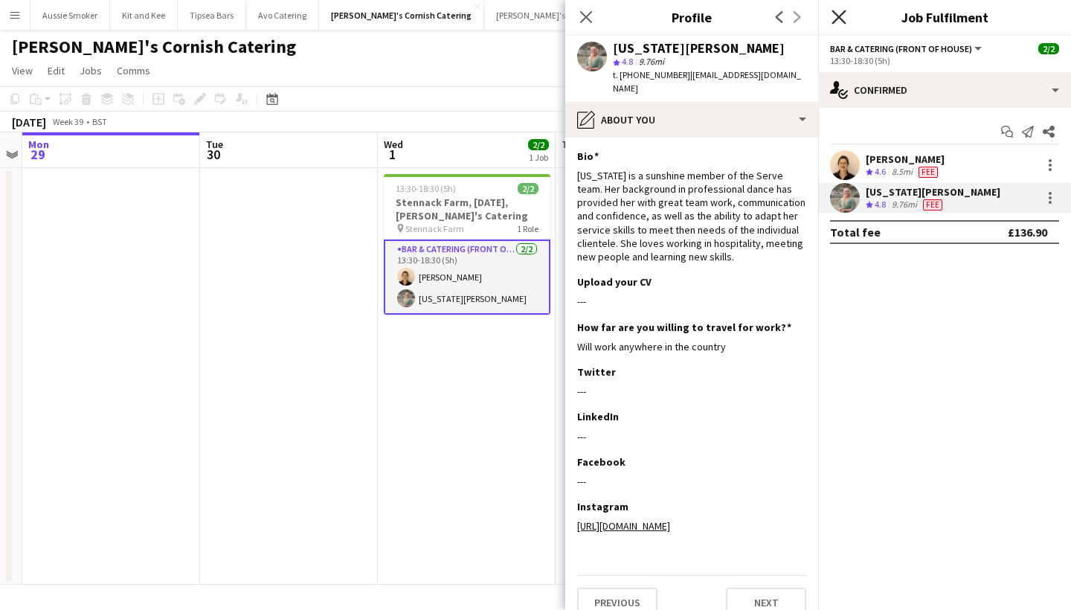
click at [839, 19] on icon "Close pop-in" at bounding box center [838, 17] width 14 height 14
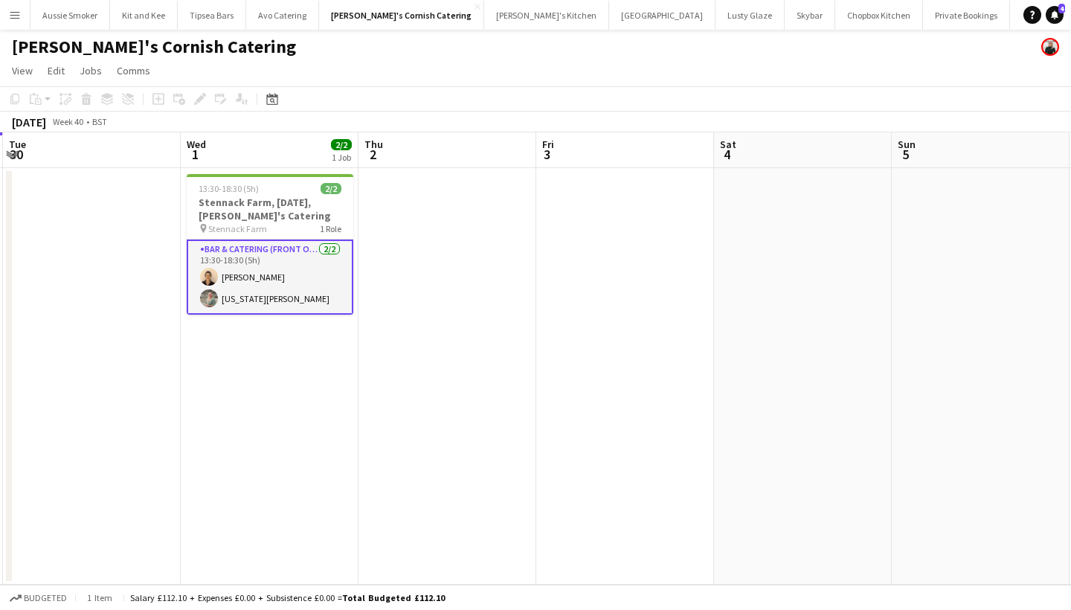
scroll to position [0, 469]
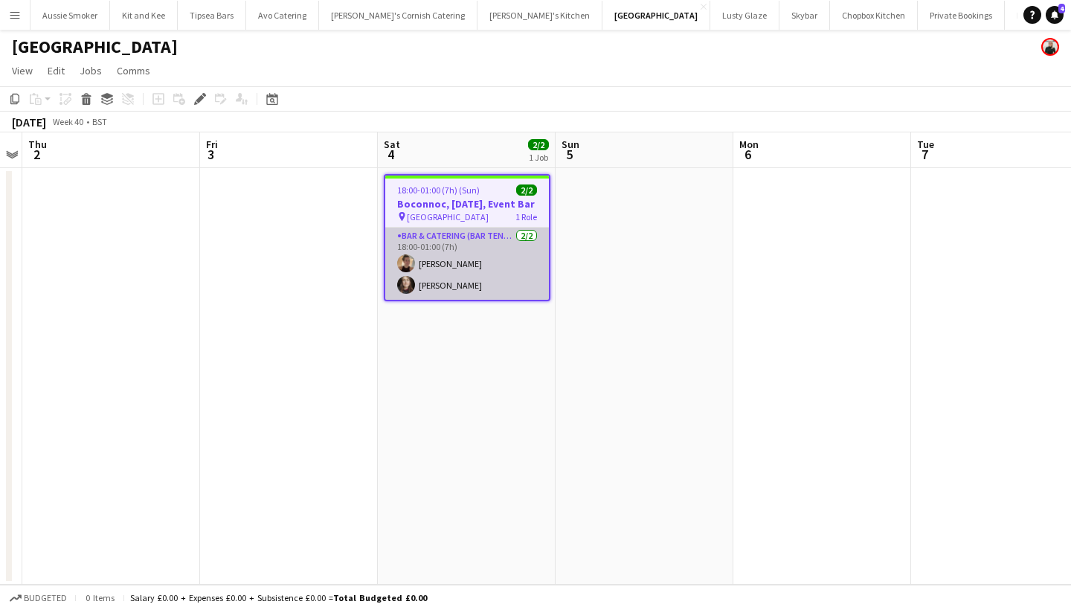
click at [482, 268] on app-card-role "Bar & Catering (Bar Tender) [DATE] 18:00-01:00 (7h) [PERSON_NAME] [PERSON_NAME]" at bounding box center [467, 264] width 164 height 72
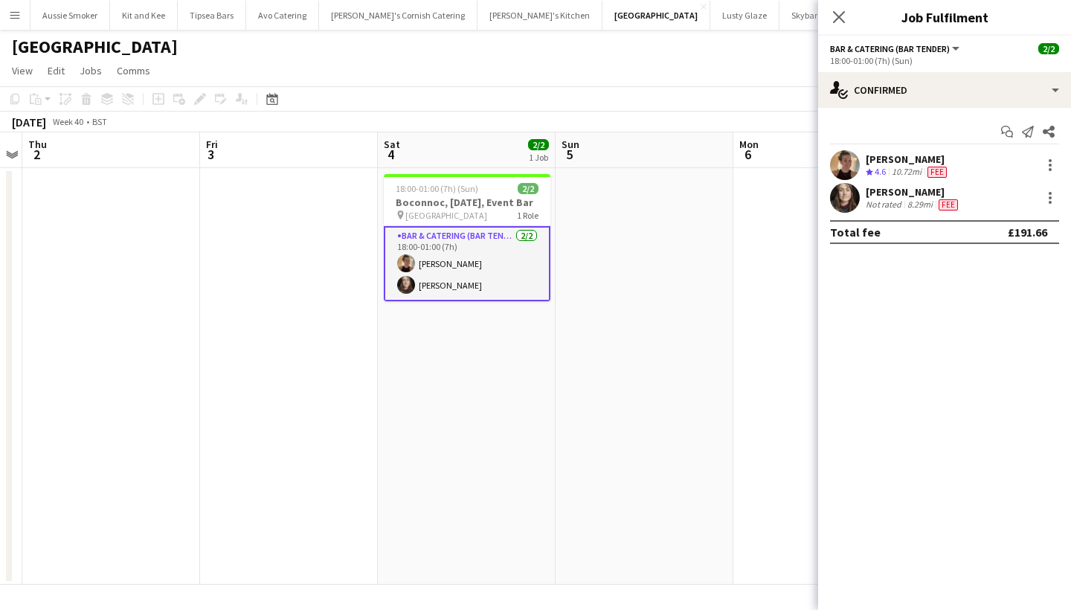
click at [913, 163] on div "[PERSON_NAME]" at bounding box center [908, 158] width 84 height 13
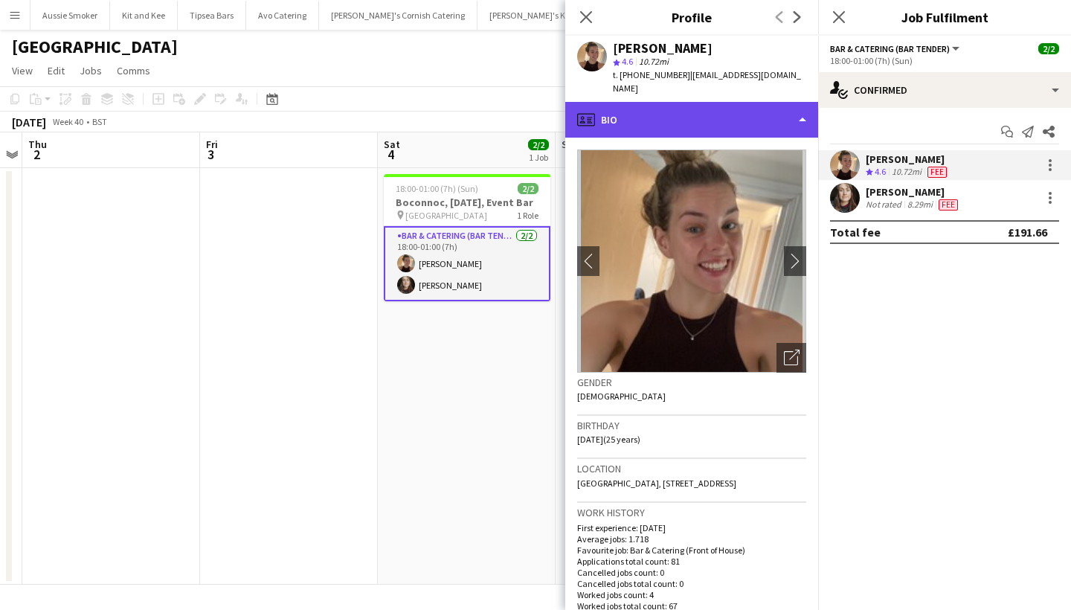
click at [767, 112] on div "profile Bio" at bounding box center [691, 120] width 253 height 36
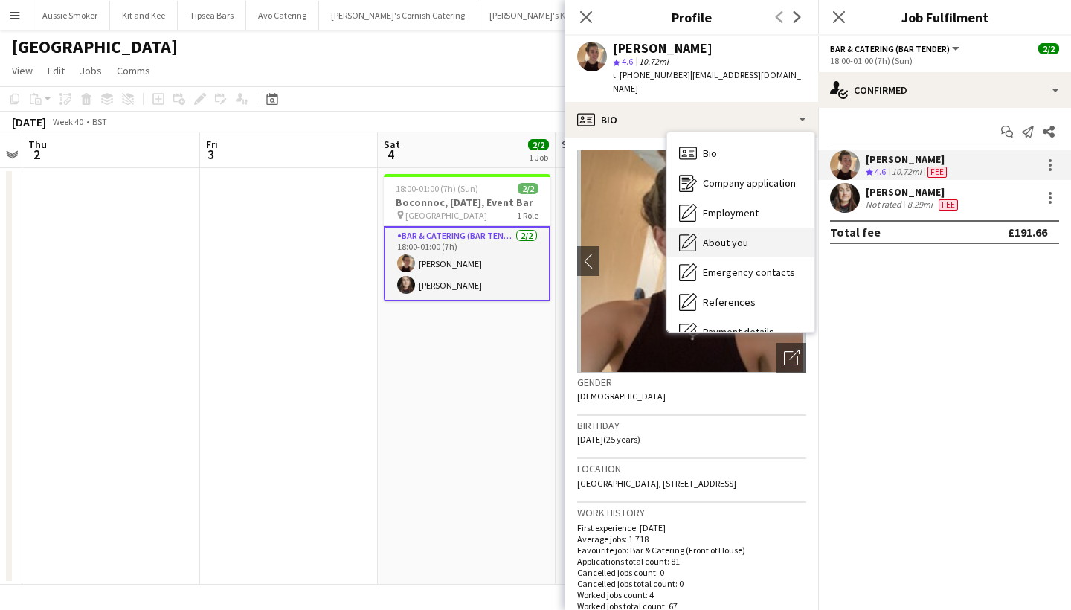
click at [753, 230] on div "About you About you" at bounding box center [740, 243] width 147 height 30
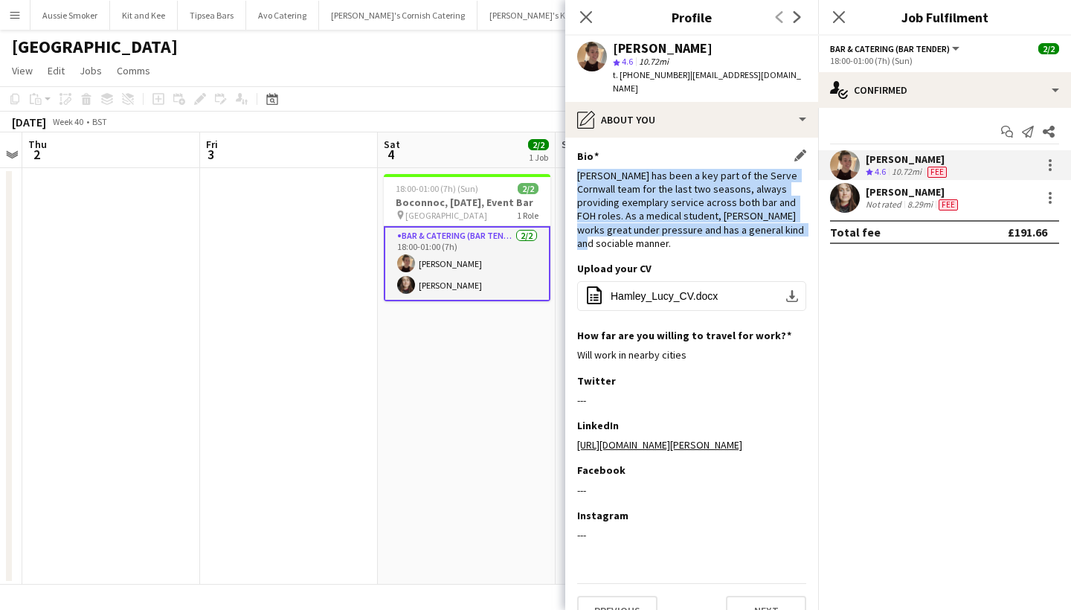
drag, startPoint x: 574, startPoint y: 158, endPoint x: 747, endPoint y: 218, distance: 183.2
click at [747, 218] on app-section-data-types "Bio Edit this field Lucy has been a key part of the Serve Cornwall team for the…" at bounding box center [691, 374] width 253 height 472
copy div "Lucy has been a key part of the Serve Cornwall team for the last two seasons, a…"
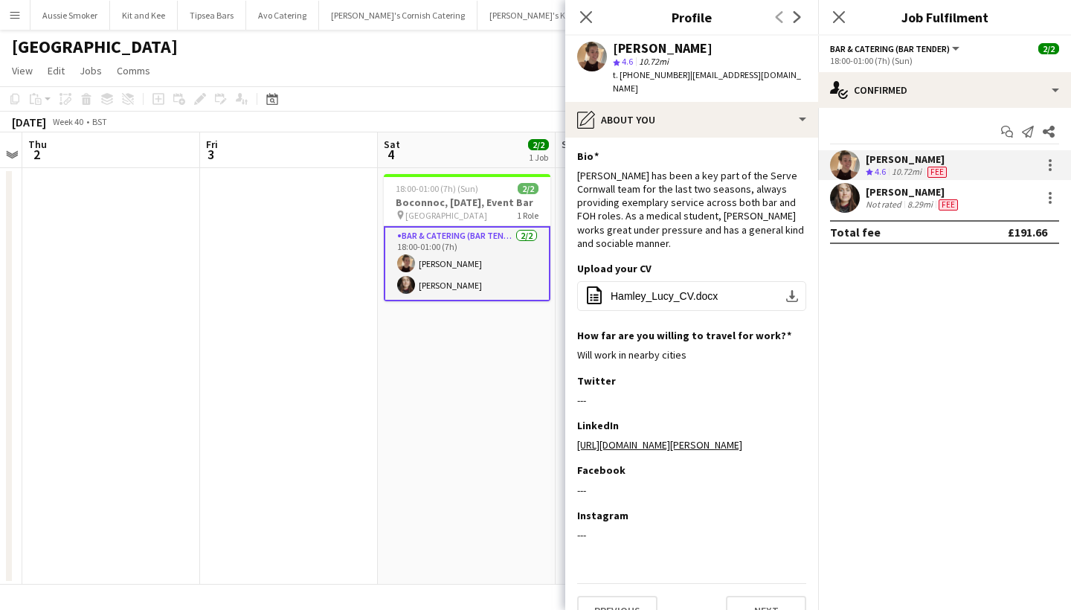
click at [888, 195] on div "Emma Williams" at bounding box center [913, 191] width 95 height 13
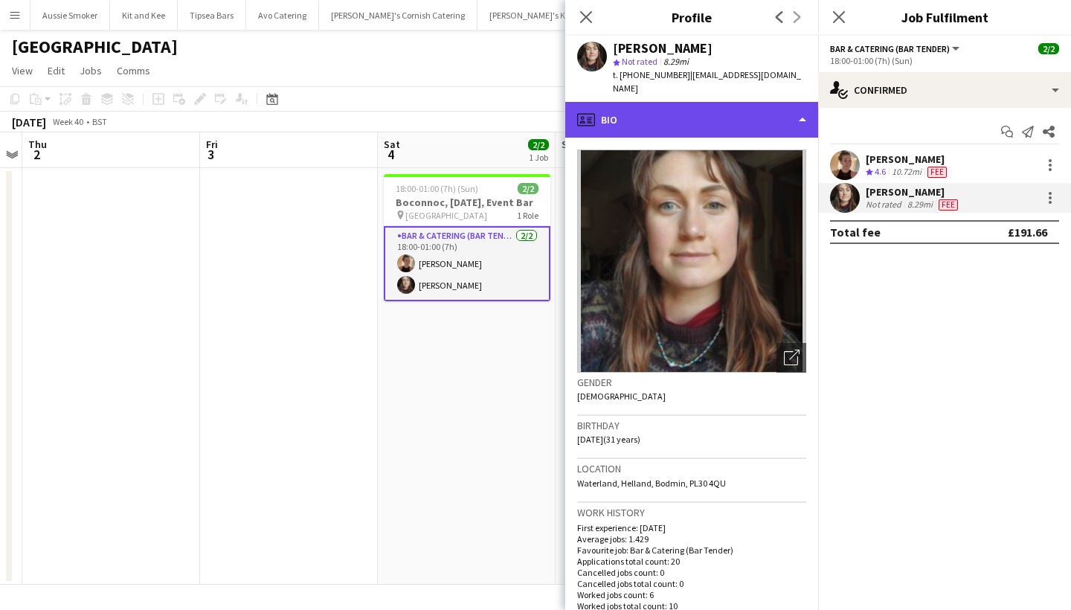
click at [693, 106] on div "profile Bio" at bounding box center [691, 120] width 253 height 36
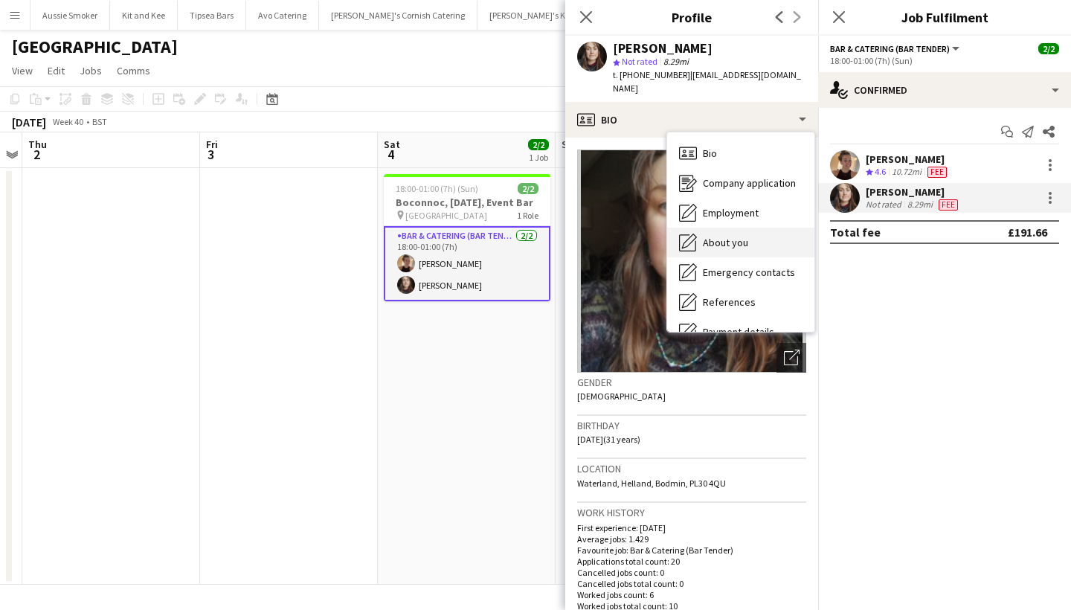
click at [723, 235] on div "About you About you" at bounding box center [740, 243] width 147 height 30
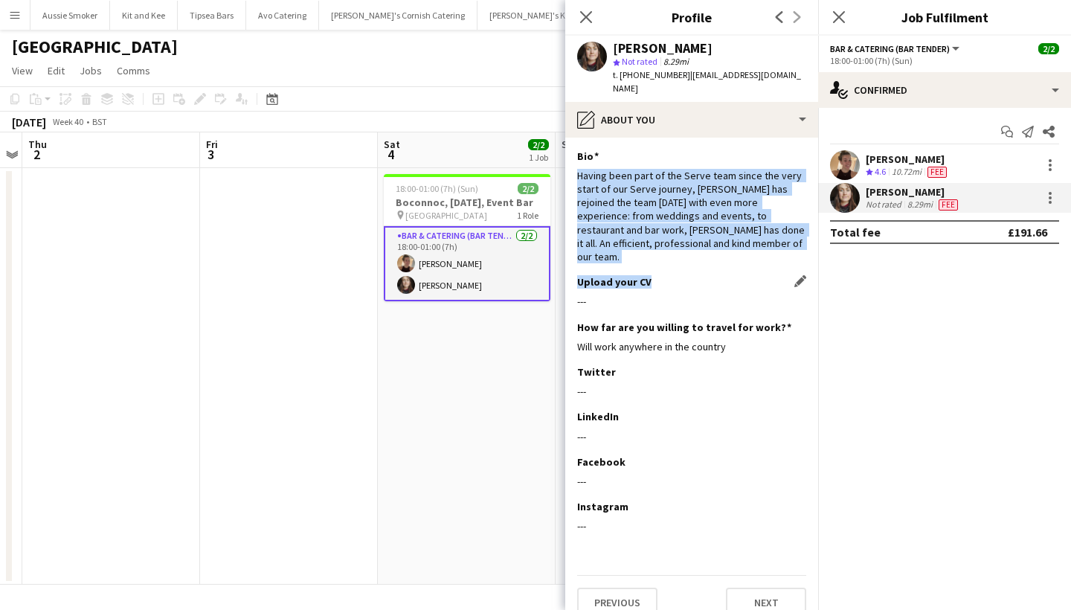
drag, startPoint x: 577, startPoint y: 161, endPoint x: 732, endPoint y: 248, distance: 177.5
click at [732, 248] on app-section-data-types "Bio Edit this field Having been part of the Serve team since the very start of …" at bounding box center [691, 374] width 253 height 472
drag, startPoint x: 732, startPoint y: 248, endPoint x: 712, endPoint y: 234, distance: 23.5
click at [732, 275] on div "Upload your CV Edit this field" at bounding box center [691, 281] width 229 height 13
drag, startPoint x: 576, startPoint y: 161, endPoint x: 716, endPoint y: 228, distance: 155.0
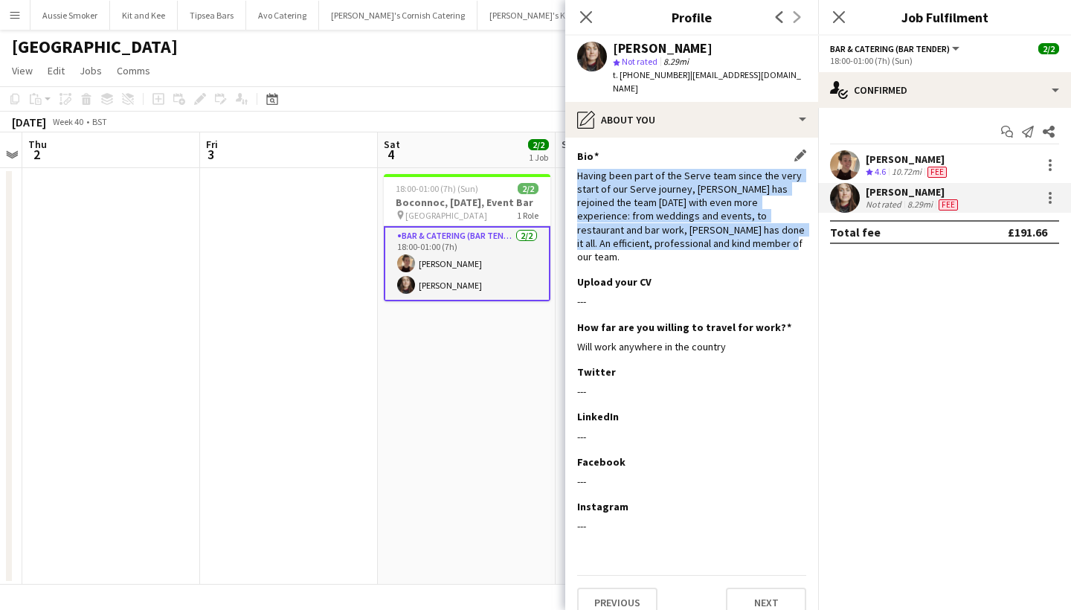
click at [716, 228] on app-section-data-types "Bio Edit this field Having been part of the Serve team since the very start of …" at bounding box center [691, 374] width 253 height 472
copy div "Having been part of the Serve team since the very start of our Serve journey, E…"
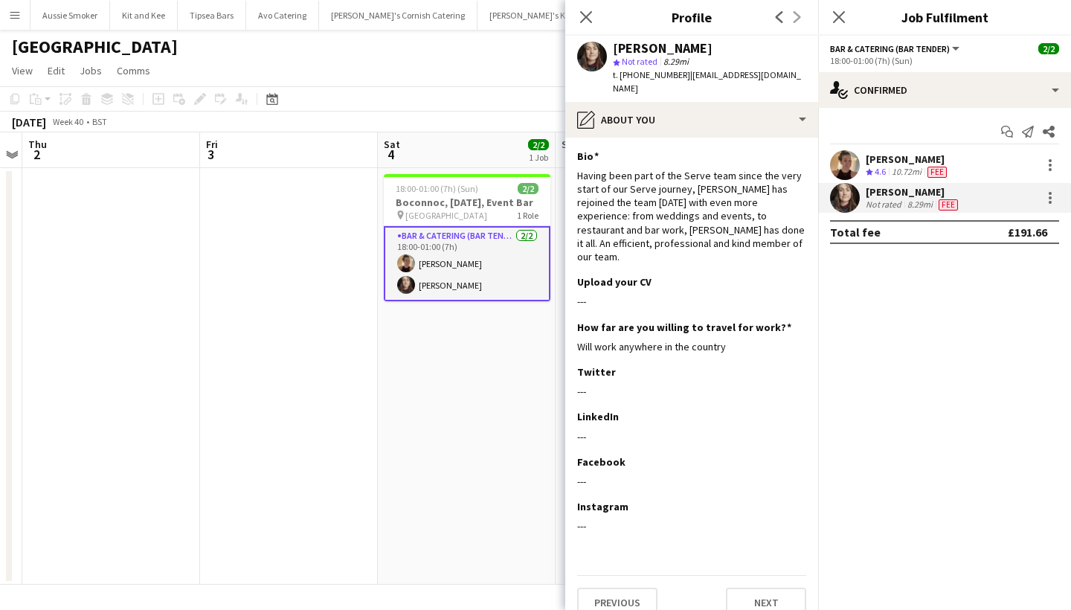
click at [854, 22] on div "Close pop-in" at bounding box center [839, 17] width 42 height 34
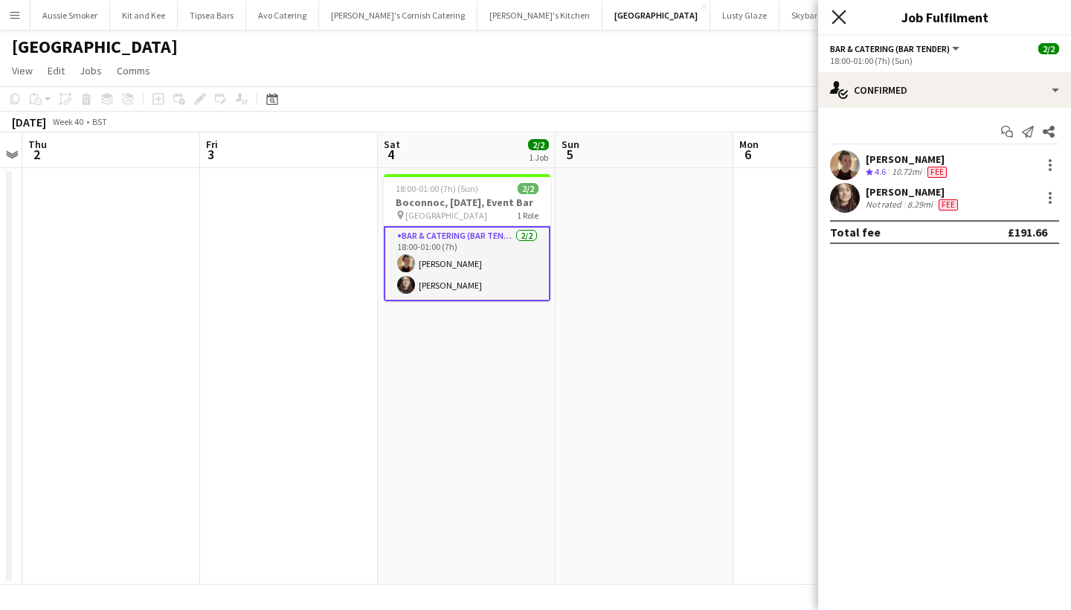
click at [840, 16] on icon at bounding box center [838, 17] width 14 height 14
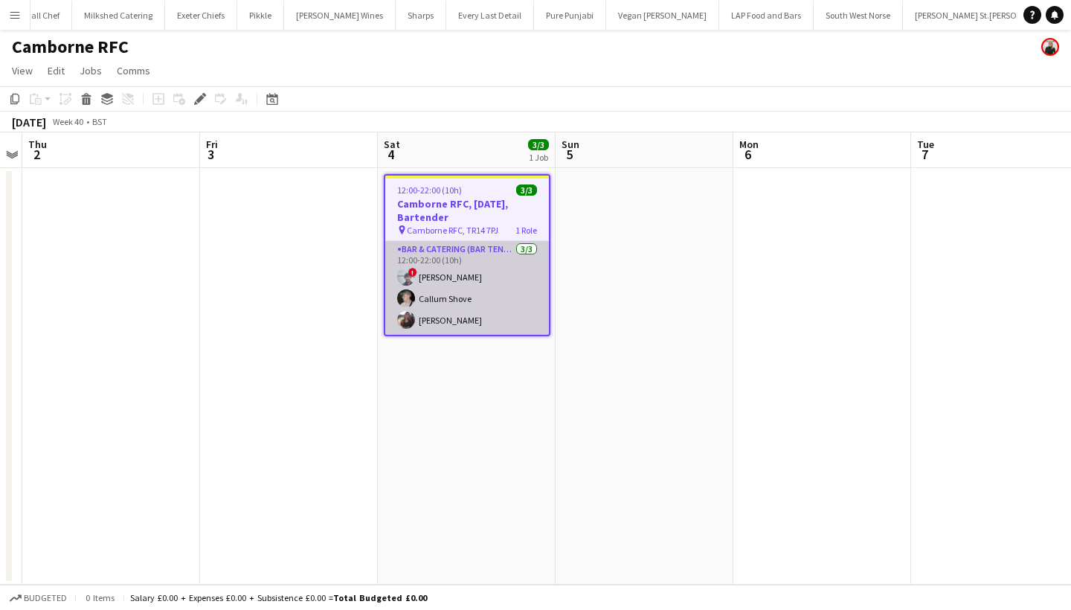
click at [434, 281] on app-card-role "Bar & Catering (Bar Tender) 3/3 12:00-22:00 (10h) ! Lucas Drayton Callum Shove …" at bounding box center [467, 288] width 164 height 94
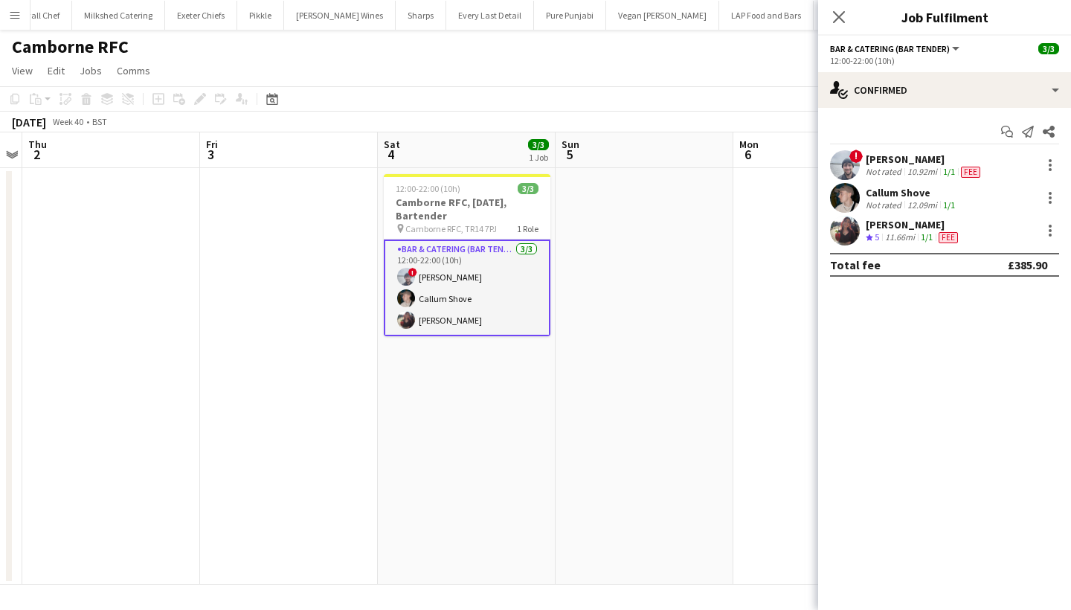
click at [898, 169] on div "Not rated" at bounding box center [885, 172] width 39 height 12
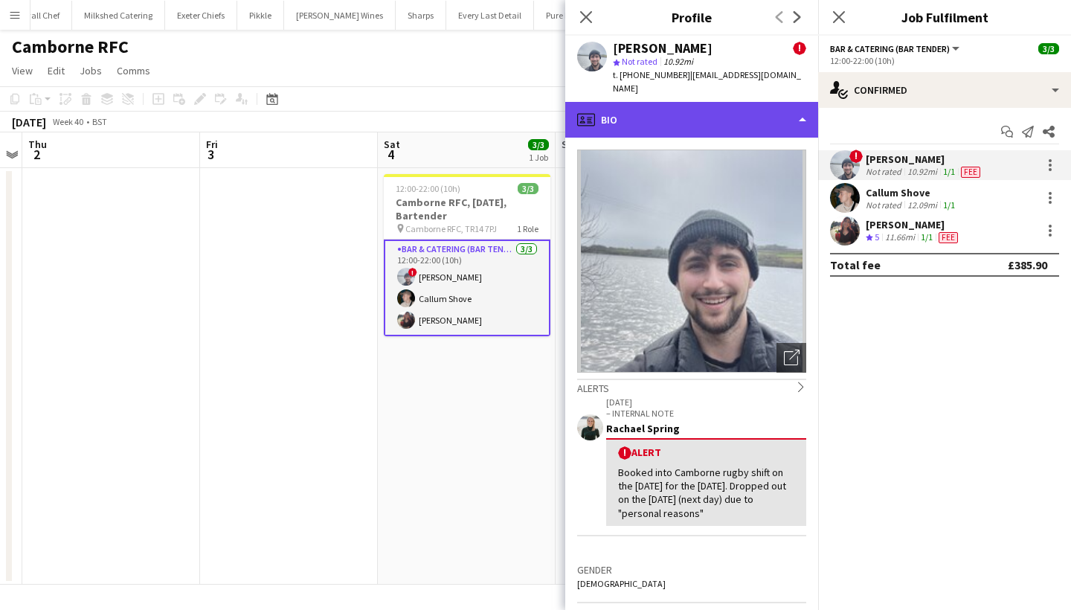
click at [726, 112] on div "profile Bio" at bounding box center [691, 120] width 253 height 36
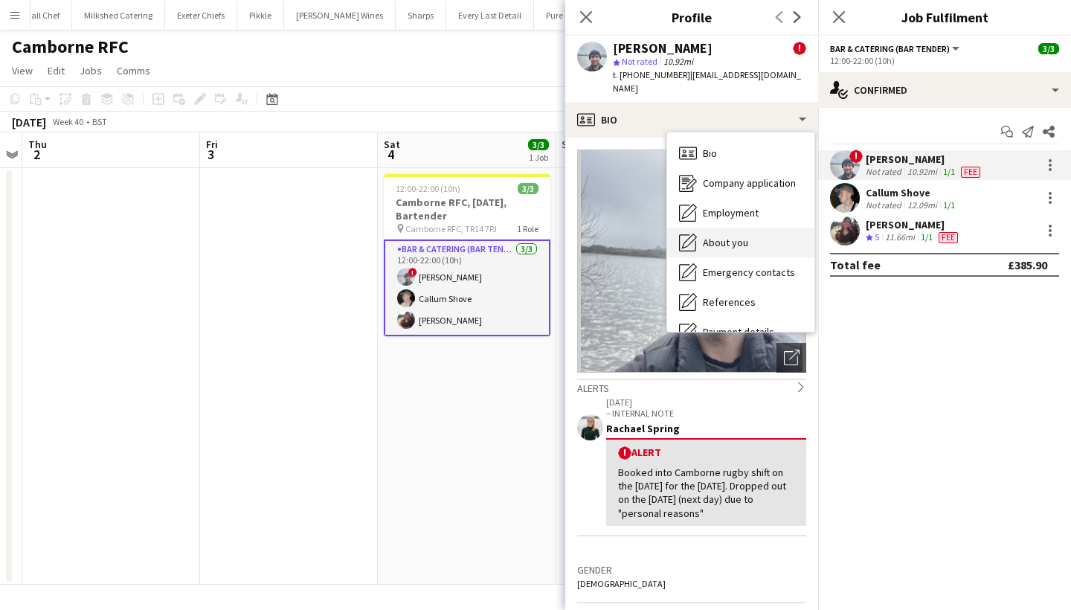
click at [697, 228] on div "About you About you" at bounding box center [740, 243] width 147 height 30
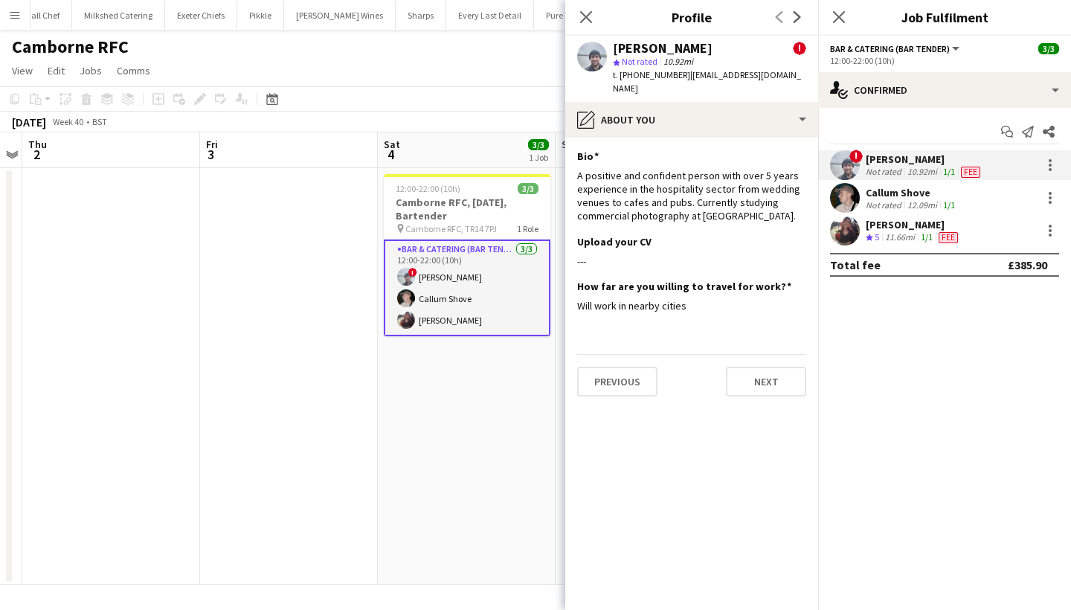
drag, startPoint x: 579, startPoint y: 161, endPoint x: 814, endPoint y: 209, distance: 240.5
click at [814, 209] on app-section-data-types "Bio Edit this field A positive and confident person with over 5 years experienc…" at bounding box center [691, 374] width 253 height 472
copy div "A positive and confident person with over 5 years experience in the hospitality…"
click at [882, 181] on div "! Lucas Drayton Not rated 10.92mi 1/1 Fee Callum Shove Not rated 12.09mi 1/1 sh…" at bounding box center [944, 197] width 253 height 95
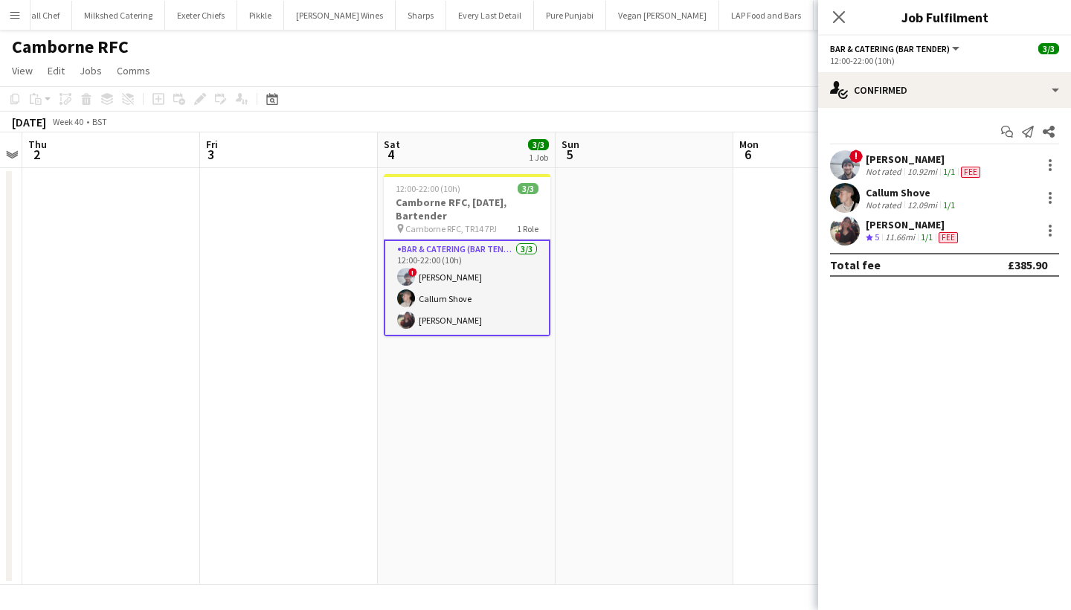
click at [881, 188] on div "Callum Shove" at bounding box center [912, 192] width 92 height 13
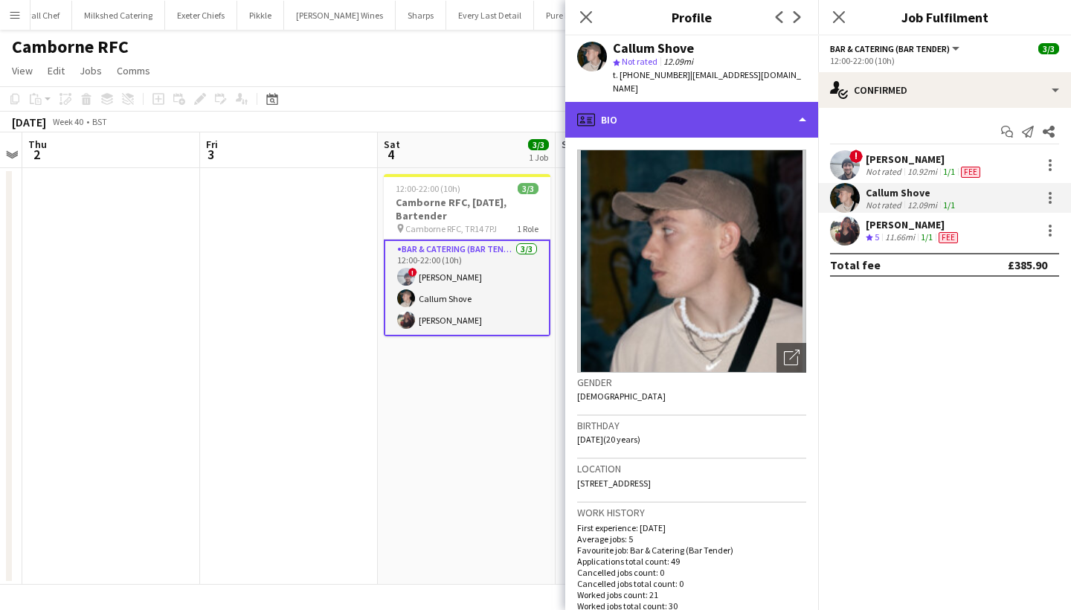
click at [660, 106] on div "profile Bio" at bounding box center [691, 120] width 253 height 36
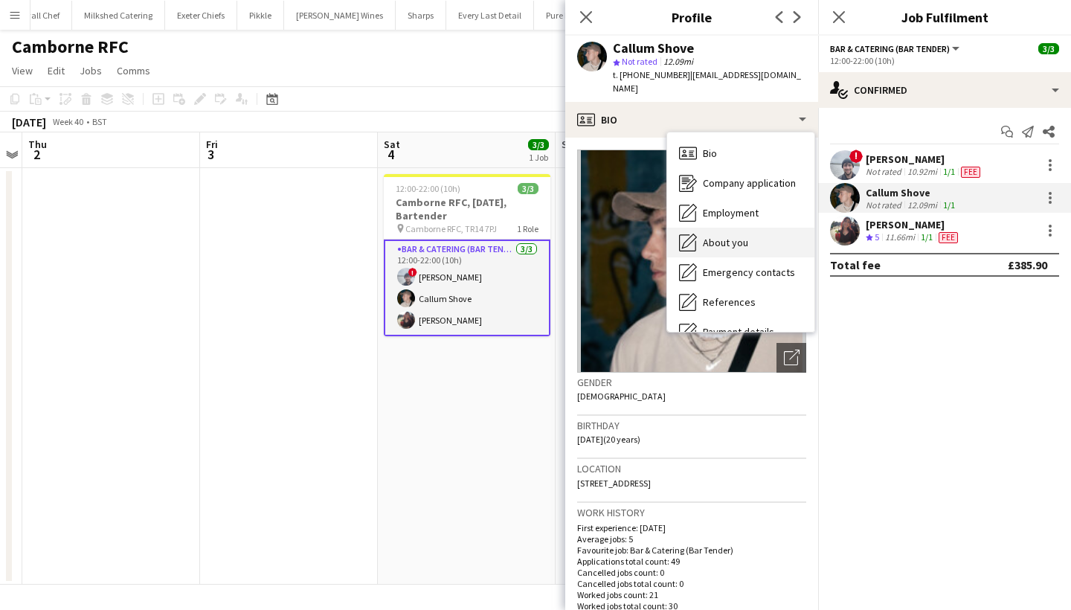
click at [721, 236] on span "About you" at bounding box center [725, 242] width 45 height 13
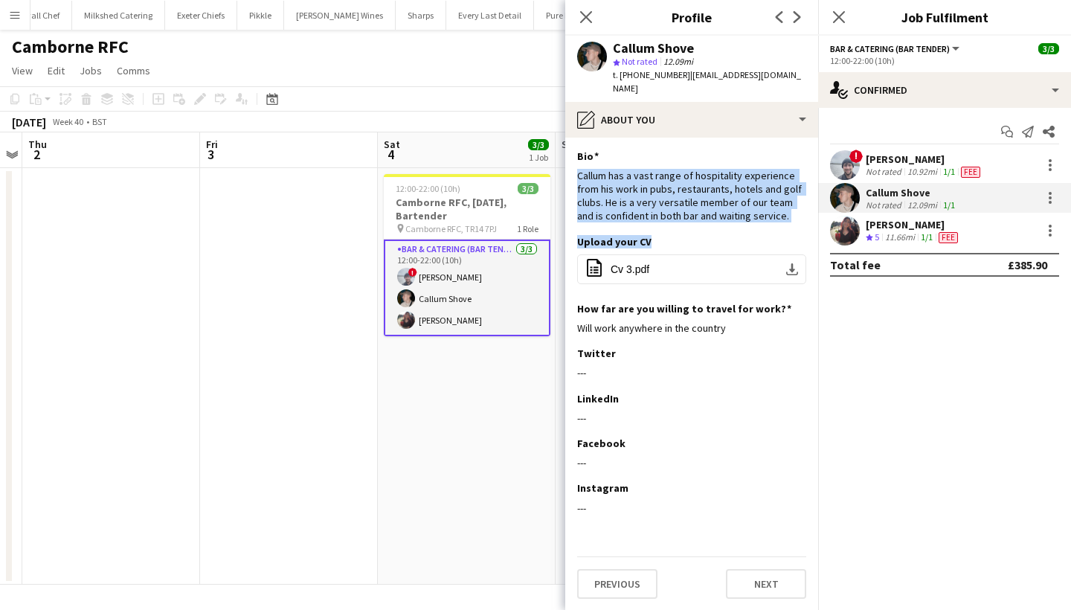
drag, startPoint x: 578, startPoint y: 161, endPoint x: 814, endPoint y: 220, distance: 243.0
click at [814, 220] on app-section-data-types "Bio Edit this field Callum has a vast range of hospitality experience from his …" at bounding box center [691, 374] width 253 height 472
click at [754, 206] on div "Callum has a vast range of hospitality experience from his work in pubs, restau…" at bounding box center [691, 196] width 229 height 54
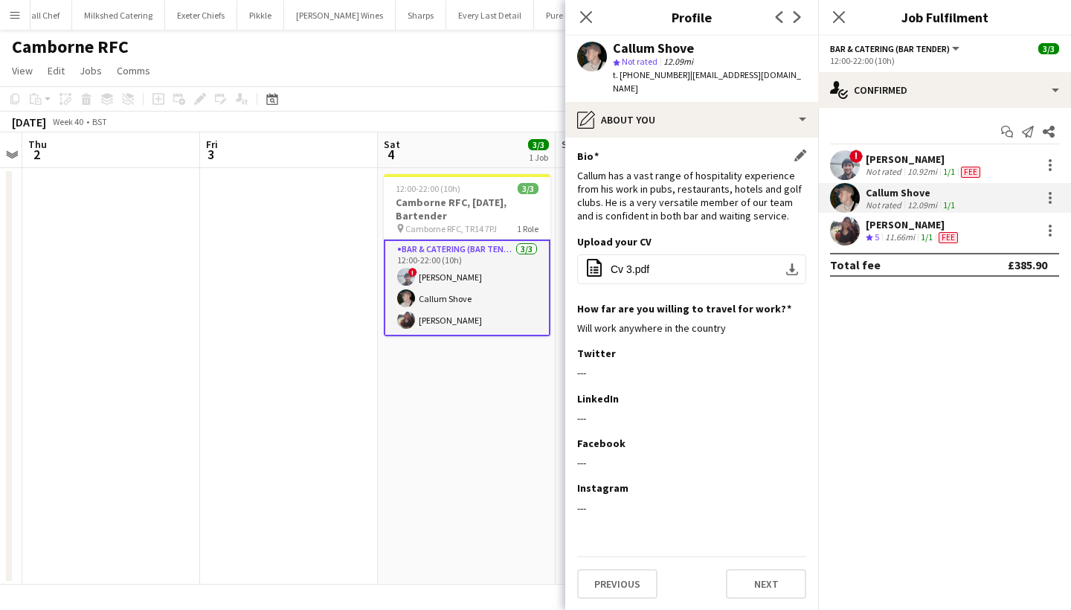
drag, startPoint x: 576, startPoint y: 164, endPoint x: 774, endPoint y: 199, distance: 200.9
click at [774, 199] on app-section-data-types "Bio Edit this field Callum has a vast range of hospitality experience from his …" at bounding box center [691, 374] width 253 height 472
click at [765, 211] on div "Bio Edit this field Callum has a vast range of hospitality experience from his …" at bounding box center [691, 192] width 229 height 86
copy div "Callum has a vast range of hospitality experience from his work in pubs, restau…"
click at [901, 227] on div "sheilan naghshbandi" at bounding box center [913, 224] width 95 height 13
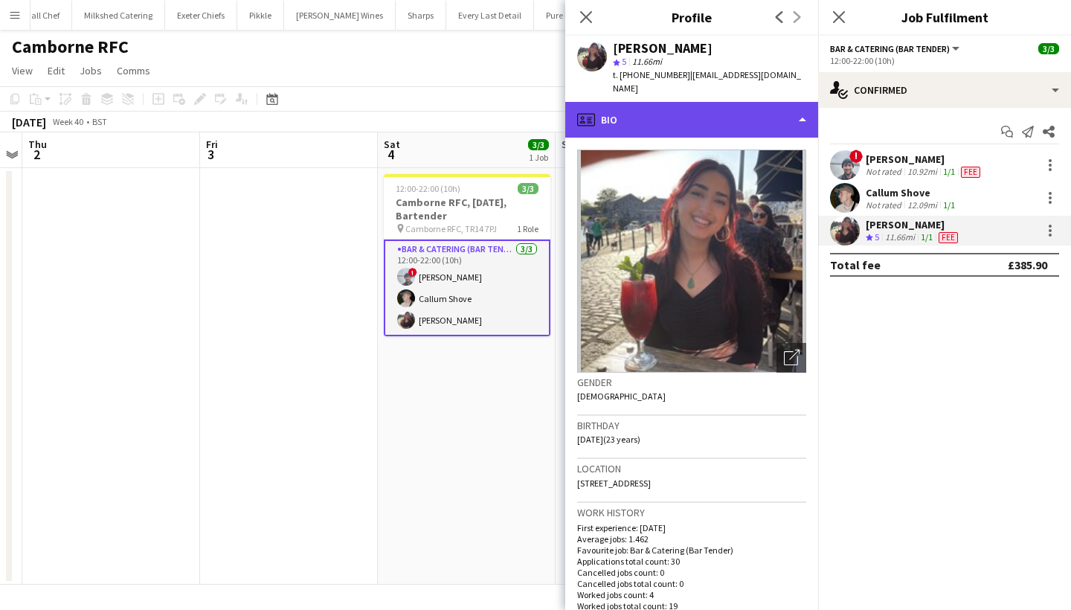
click at [682, 112] on div "profile Bio" at bounding box center [691, 120] width 253 height 36
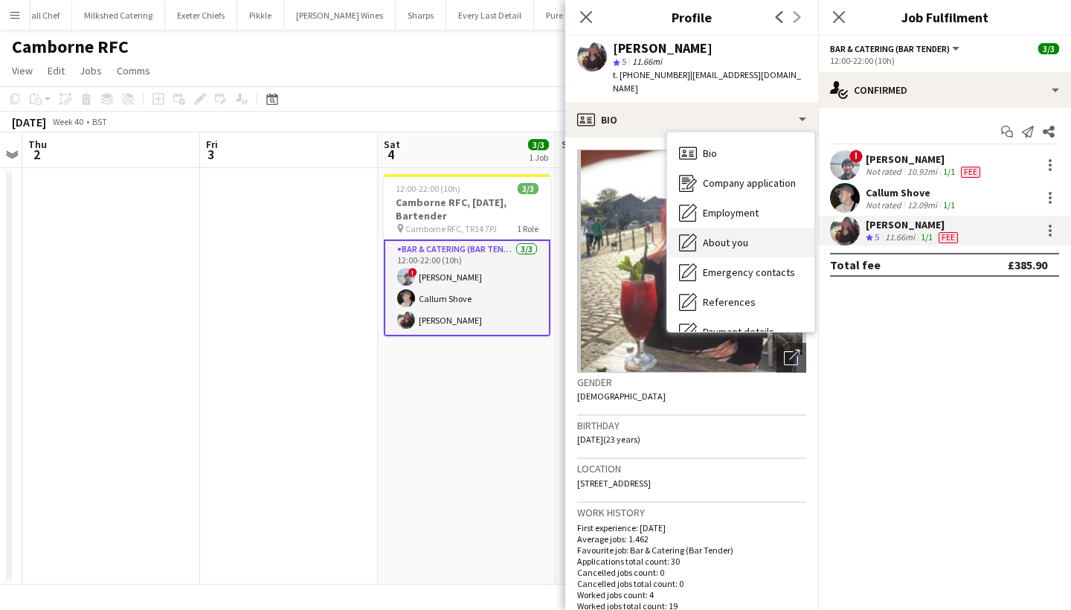
click at [724, 236] on span "About you" at bounding box center [725, 242] width 45 height 13
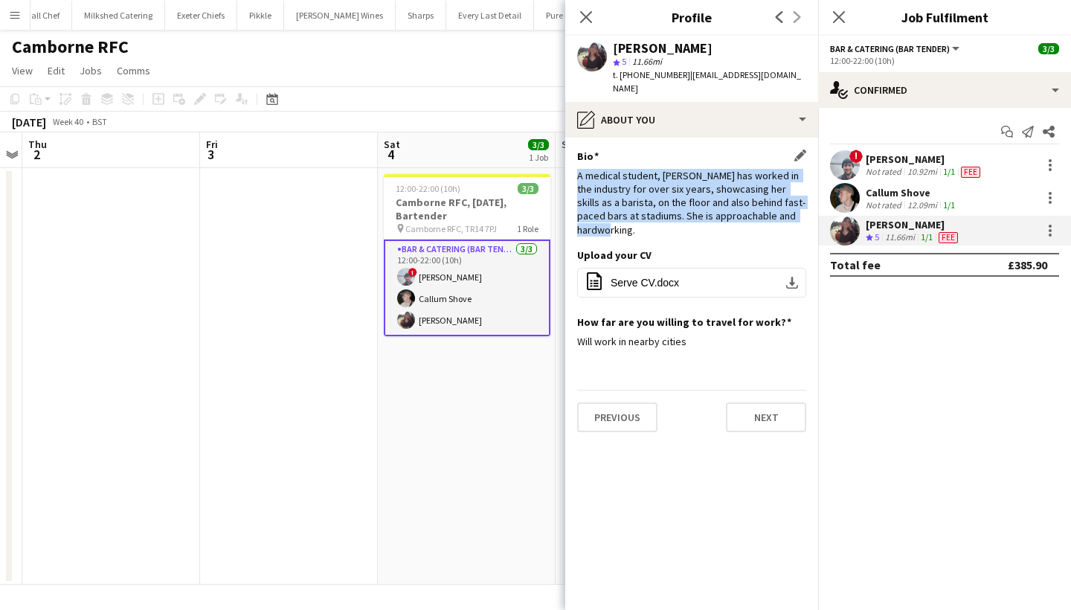
drag, startPoint x: 578, startPoint y: 160, endPoint x: 803, endPoint y: 198, distance: 228.5
click at [803, 198] on div "A medical student, Sheilan has worked in the industry for over six years, showc…" at bounding box center [691, 203] width 229 height 68
copy div "A medical student, Sheilan has worked in the industry for over six years, showc…"
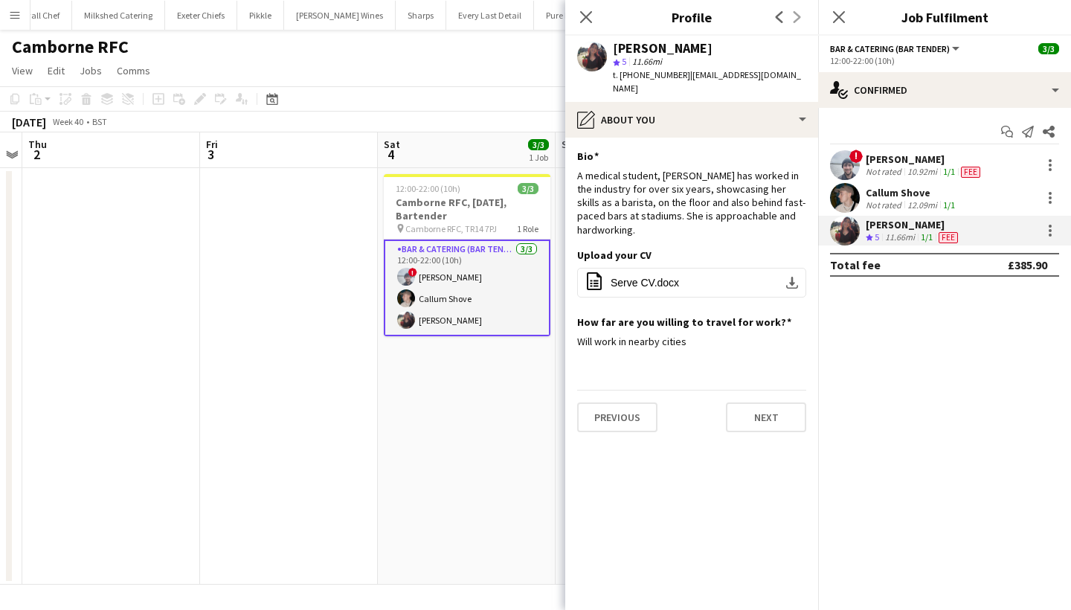
click at [483, 423] on app-date-cell "12:00-22:00 (10h) 3/3 Camborne RFC, 4th October, Bartender pin Camborne RFC, TR…" at bounding box center [467, 376] width 178 height 416
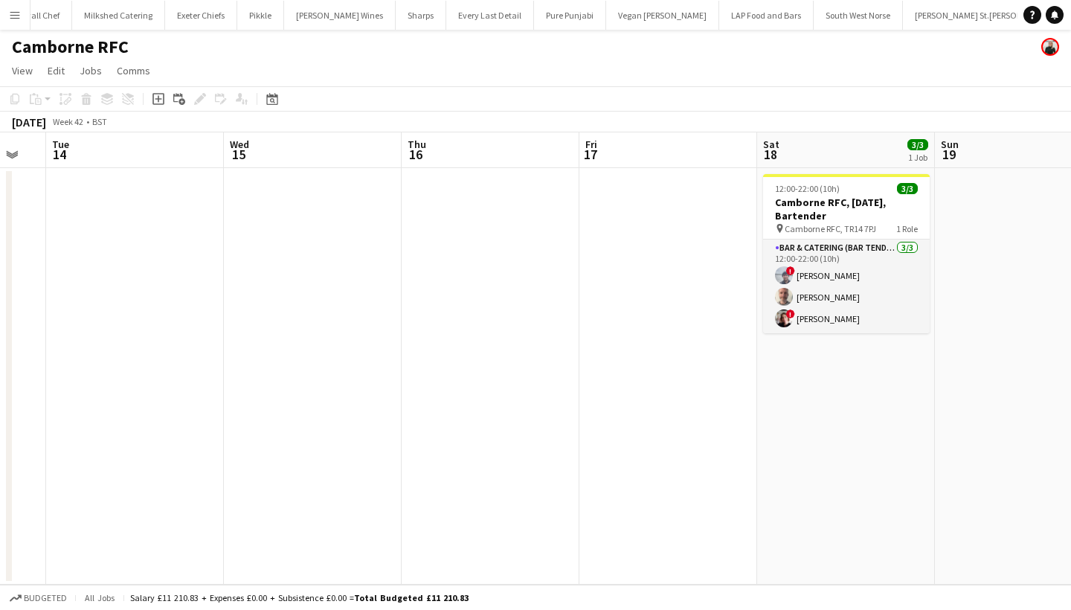
scroll to position [0, 516]
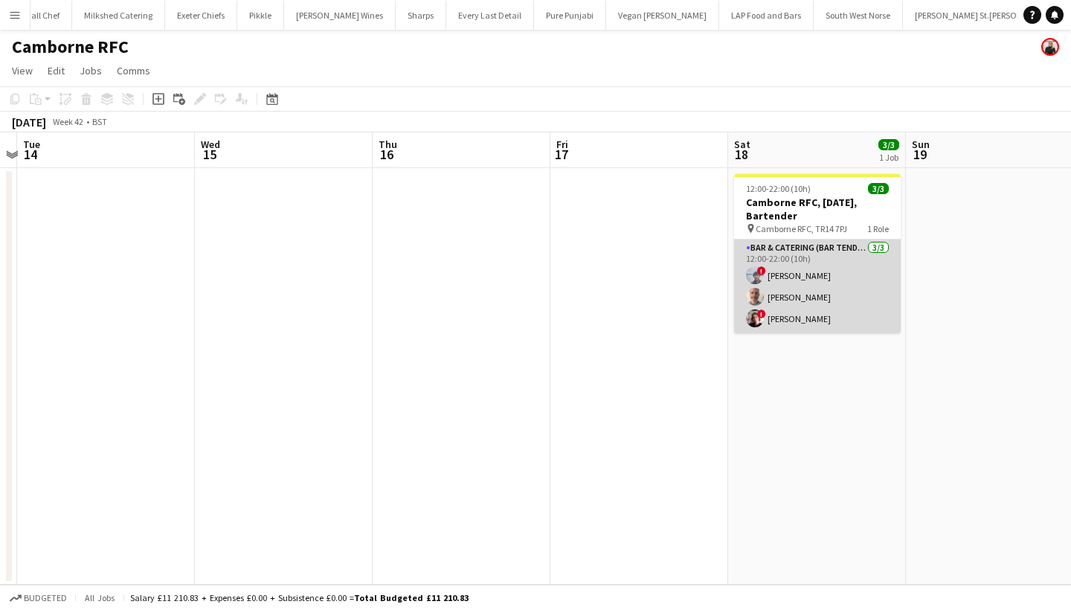
click at [810, 289] on app-card-role "Bar & Catering (Bar Tender) 3/3 12:00-22:00 (10h) ! Lucas Drayton Richard James…" at bounding box center [817, 286] width 167 height 94
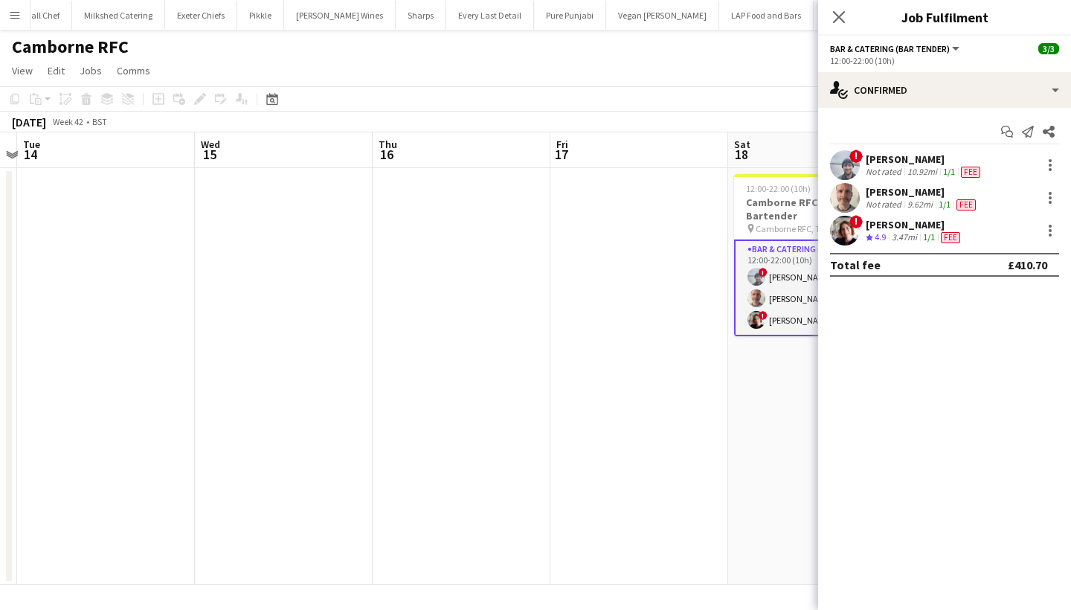
click at [875, 200] on div "Not rated" at bounding box center [885, 205] width 39 height 12
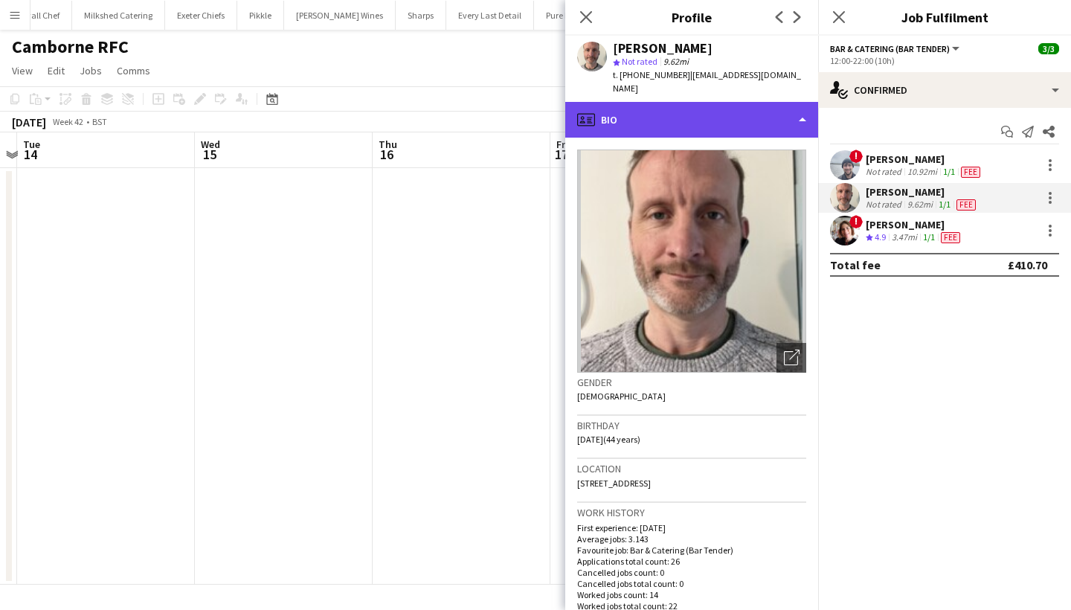
click at [648, 102] on div "profile Bio" at bounding box center [691, 120] width 253 height 36
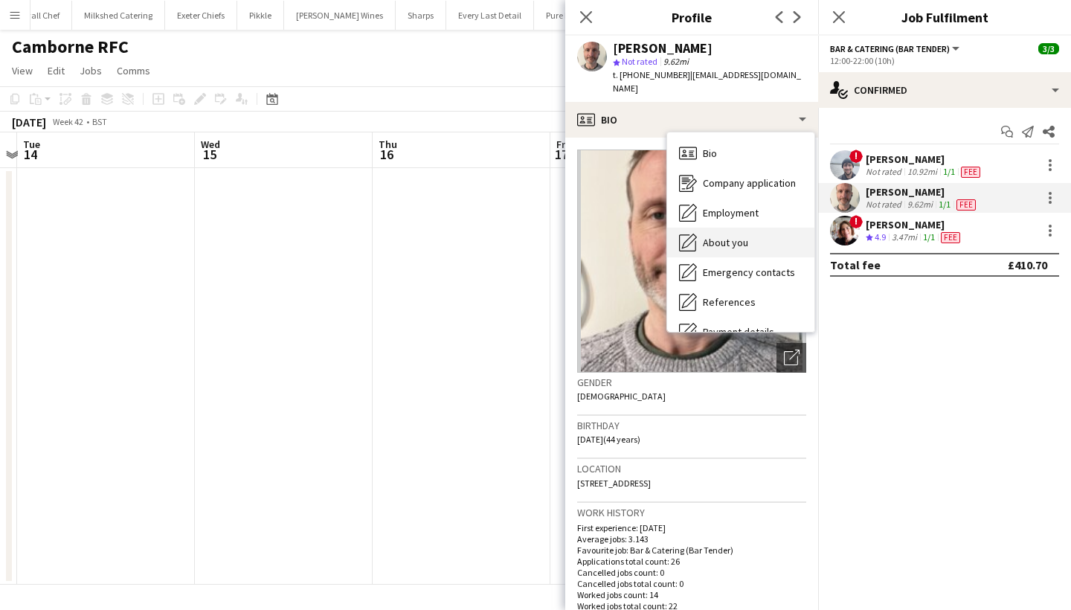
click at [742, 236] on div "About you About you" at bounding box center [740, 243] width 147 height 30
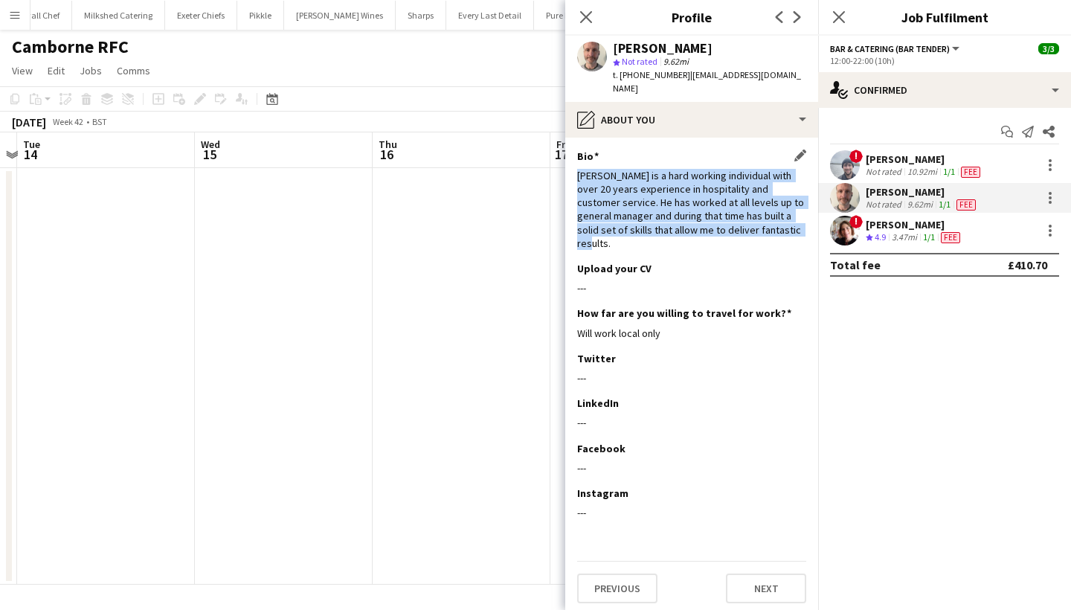
drag, startPoint x: 579, startPoint y: 159, endPoint x: 780, endPoint y: 232, distance: 214.3
click at [780, 232] on div "Bio Edit this field Richard is a hard working individual with over 20 years exp…" at bounding box center [691, 205] width 229 height 112
copy div "Richard is a hard working individual with over 20 years experience in hospitali…"
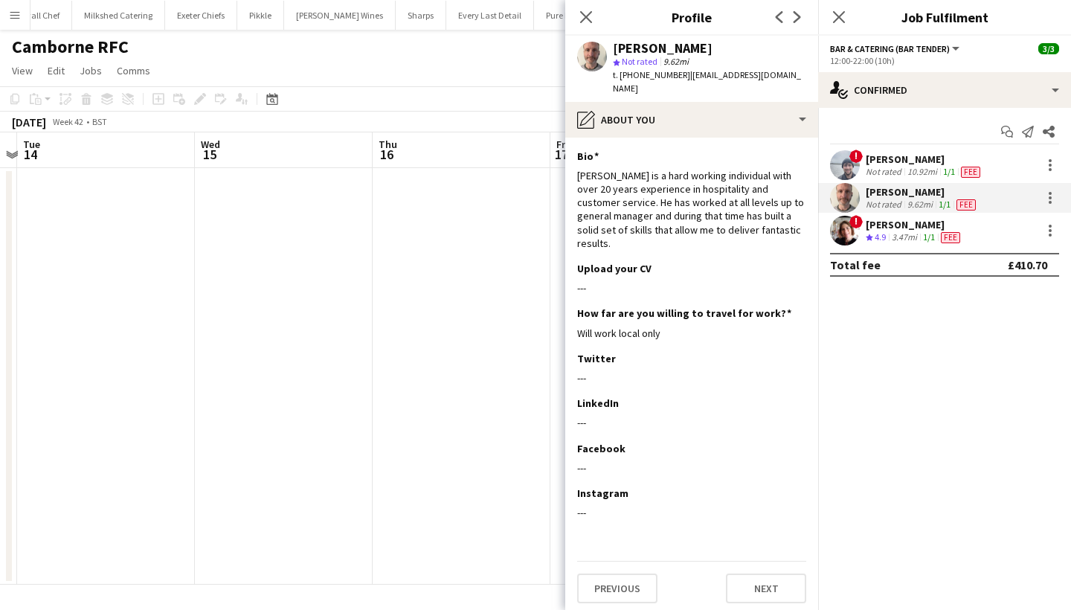
click at [874, 229] on div "Kathryn Marsh" at bounding box center [914, 224] width 97 height 13
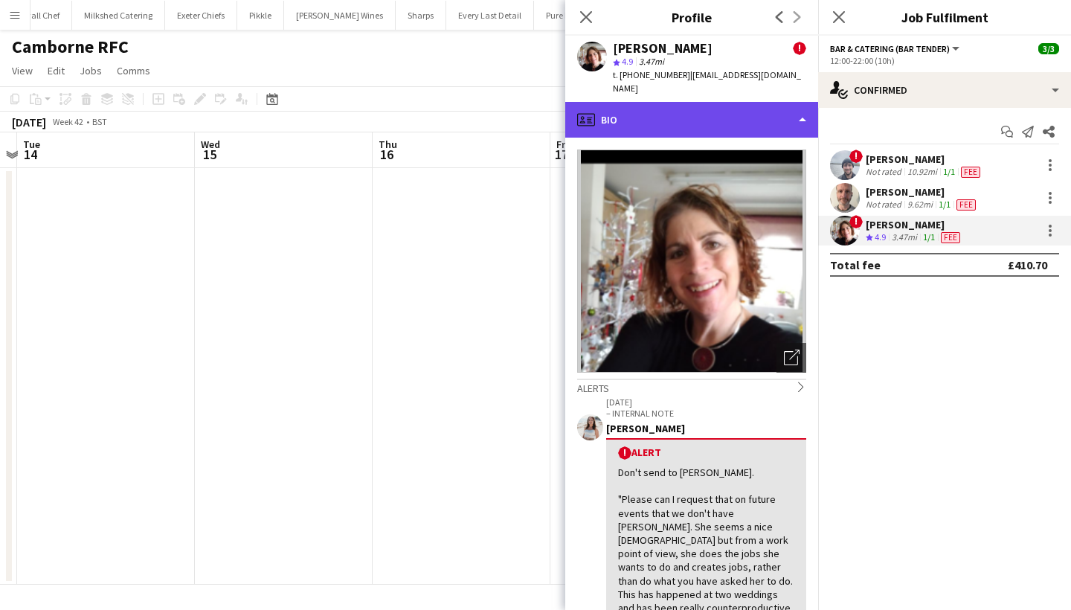
click at [672, 115] on div "profile Bio" at bounding box center [691, 120] width 253 height 36
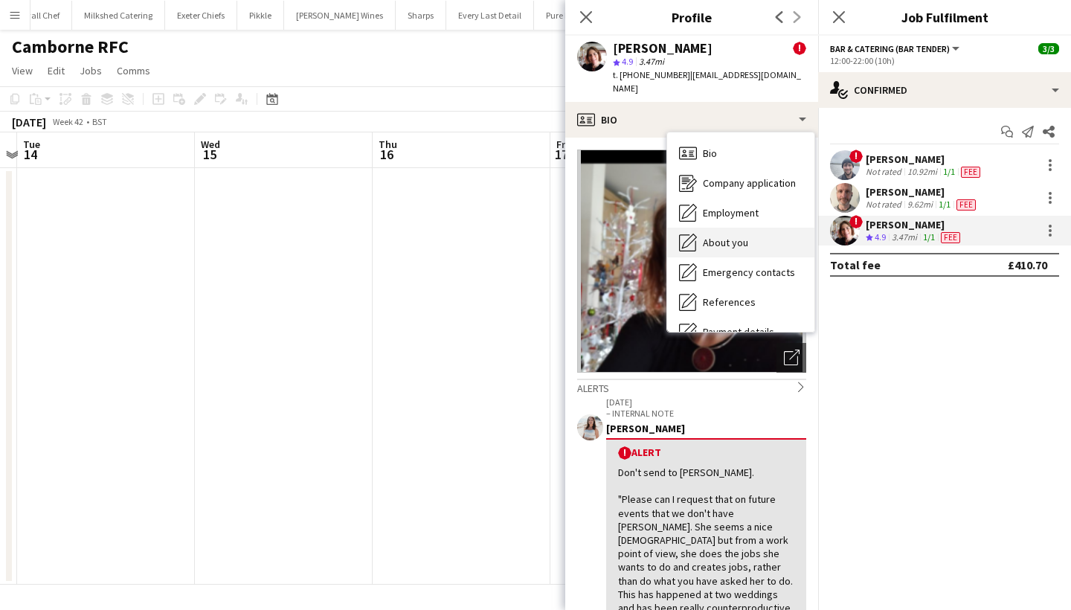
click at [730, 236] on span "About you" at bounding box center [725, 242] width 45 height 13
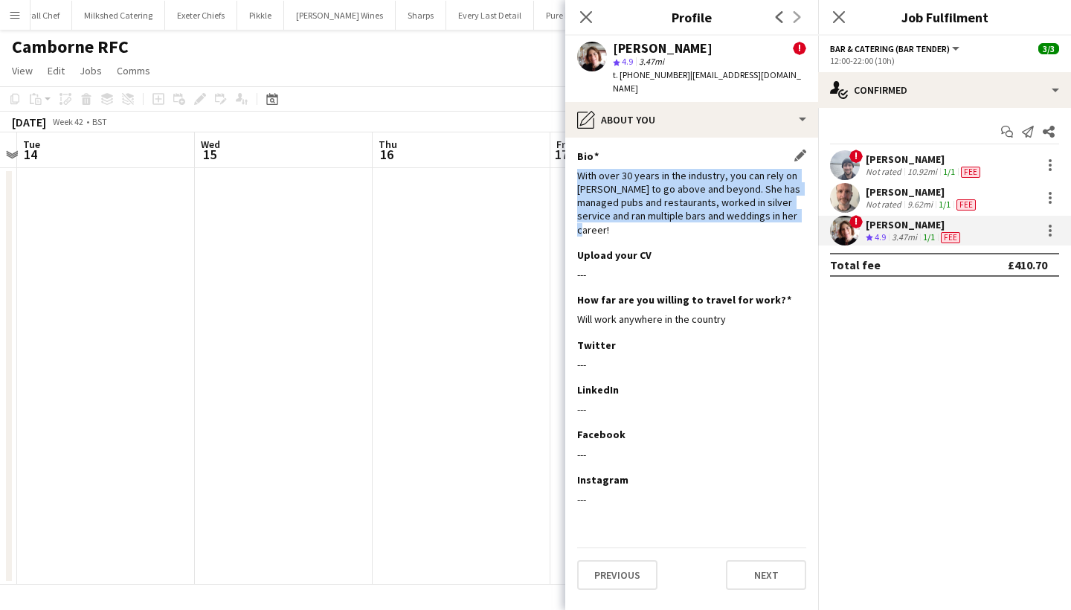
drag, startPoint x: 575, startPoint y: 161, endPoint x: 779, endPoint y: 199, distance: 207.9
click at [779, 199] on app-section-data-types "Bio Edit this field With over 30 years in the industry, you can rely on Kathryn…" at bounding box center [691, 374] width 253 height 472
copy div "With over 30 years in the industry, you can rely on Kathryn to go above and bey…"
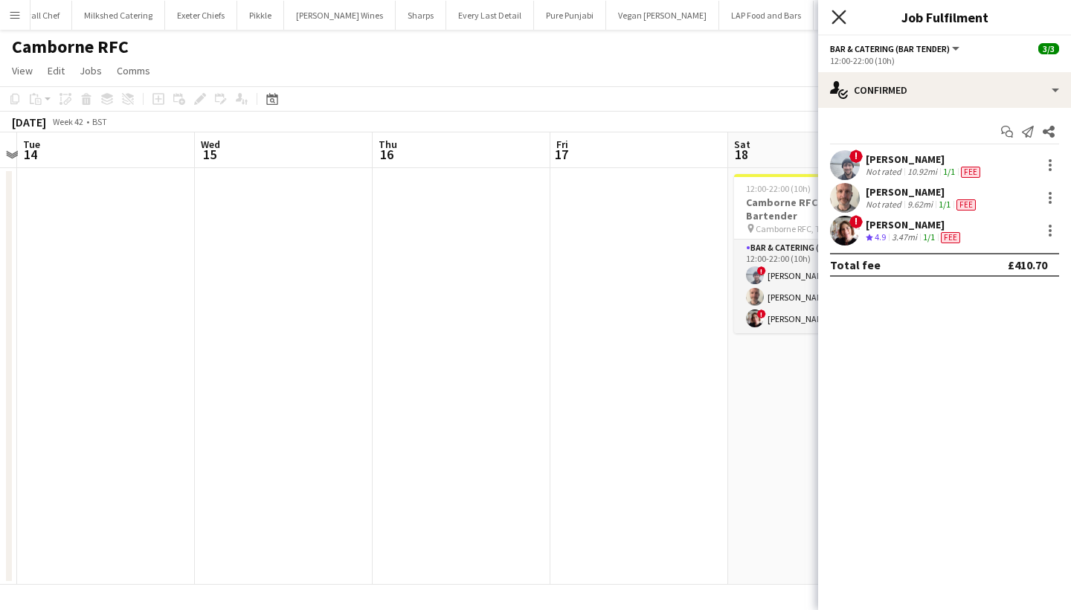
click at [836, 23] on icon "Close pop-in" at bounding box center [838, 17] width 14 height 14
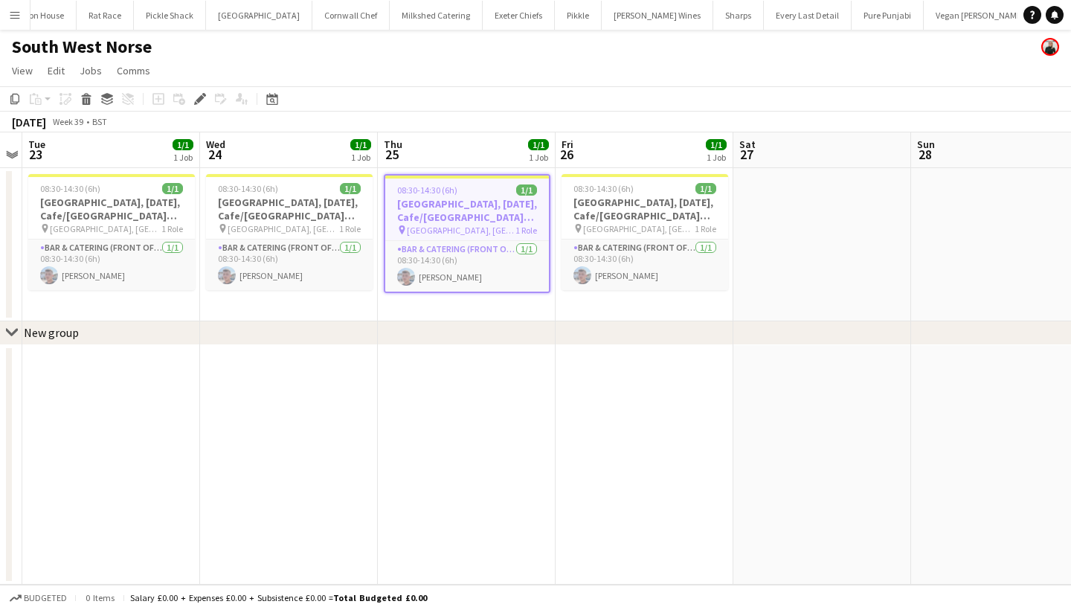
click at [431, 211] on h3 "[GEOGRAPHIC_DATA], [DATE], Cafe/[GEOGRAPHIC_DATA] (SW Norse)" at bounding box center [467, 210] width 164 height 27
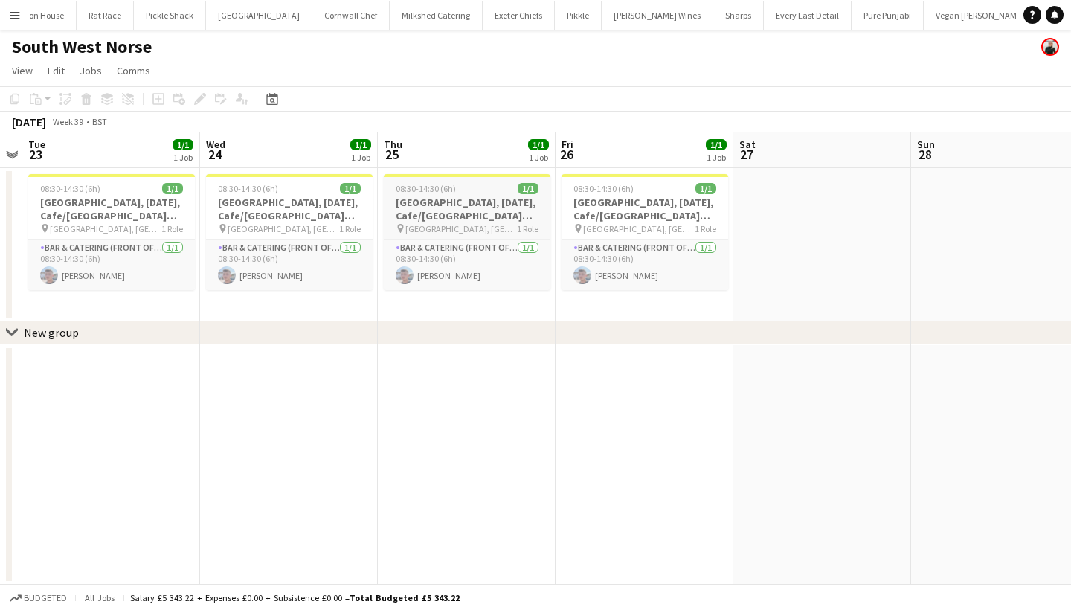
click at [433, 196] on h3 "[GEOGRAPHIC_DATA], [DATE], Cafe/[GEOGRAPHIC_DATA] (SW Norse)" at bounding box center [467, 209] width 167 height 27
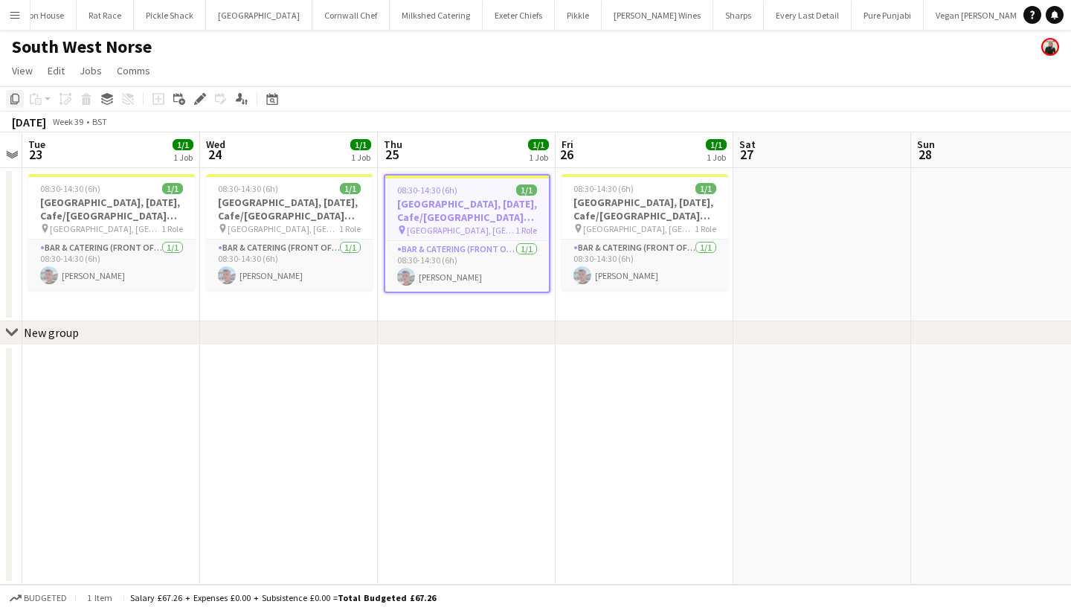
click at [10, 102] on icon "Copy" at bounding box center [15, 99] width 12 height 12
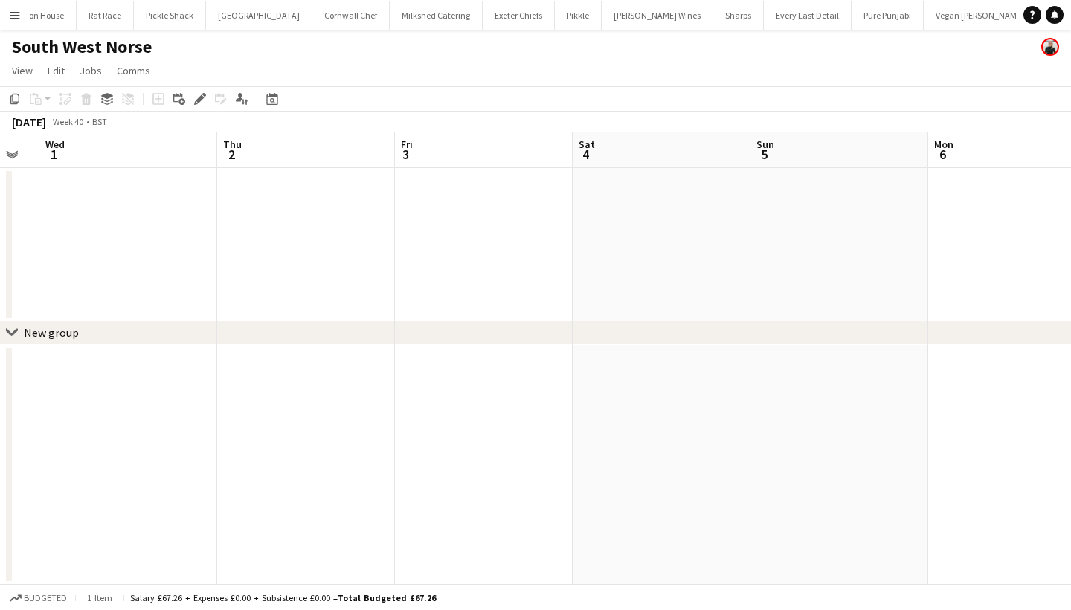
scroll to position [0, 409]
click at [260, 248] on app-date-cell at bounding box center [213, 244] width 178 height 153
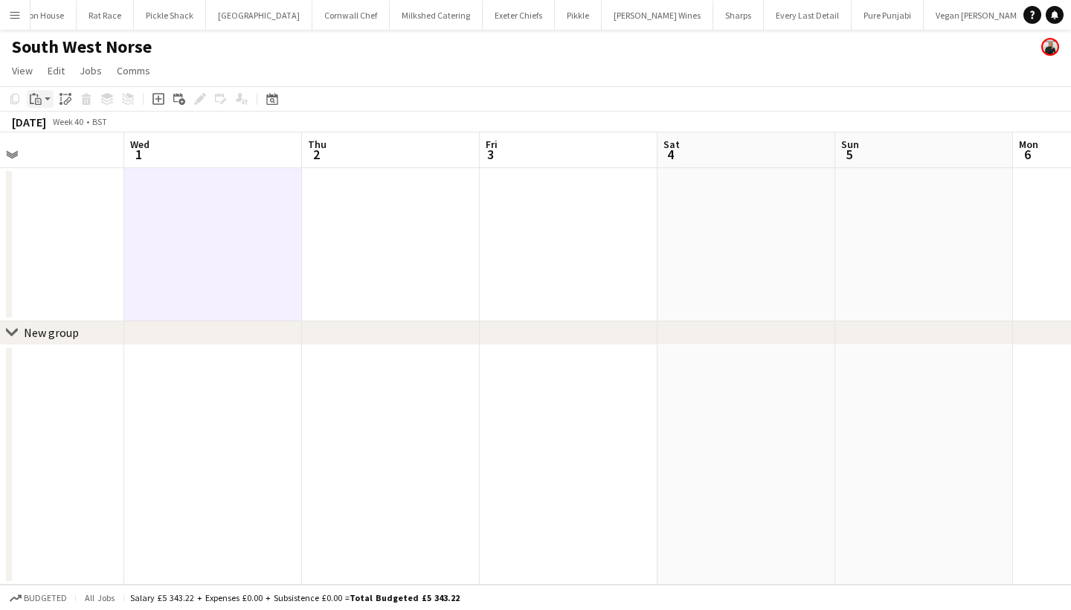
click at [36, 103] on icon "Paste" at bounding box center [36, 99] width 12 height 12
click at [87, 126] on link "Paste Command V" at bounding box center [98, 126] width 118 height 13
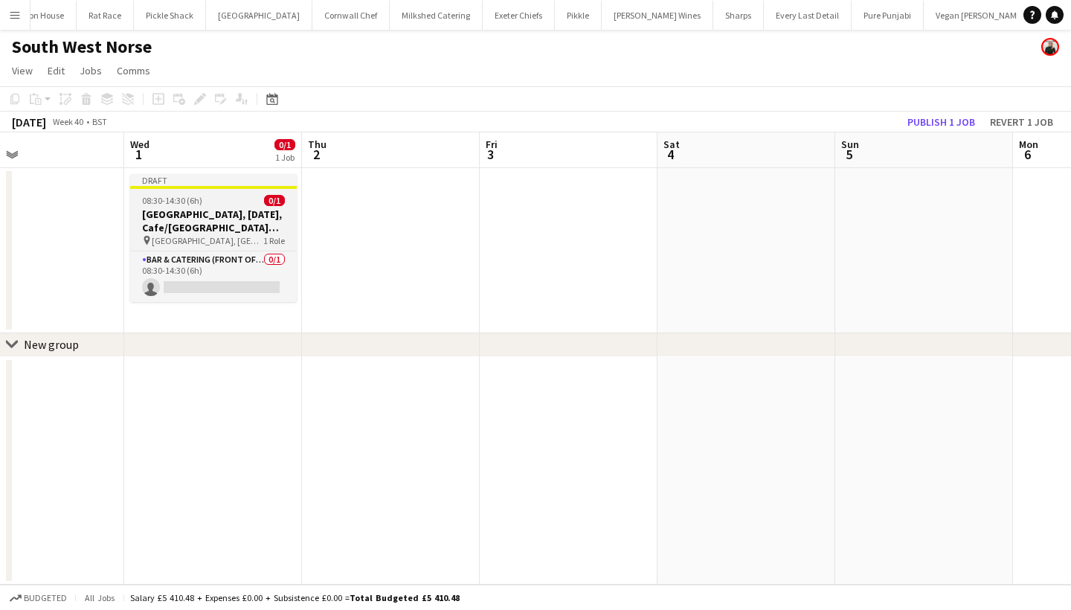
click at [211, 199] on div "08:30-14:30 (6h) 0/1" at bounding box center [213, 200] width 167 height 11
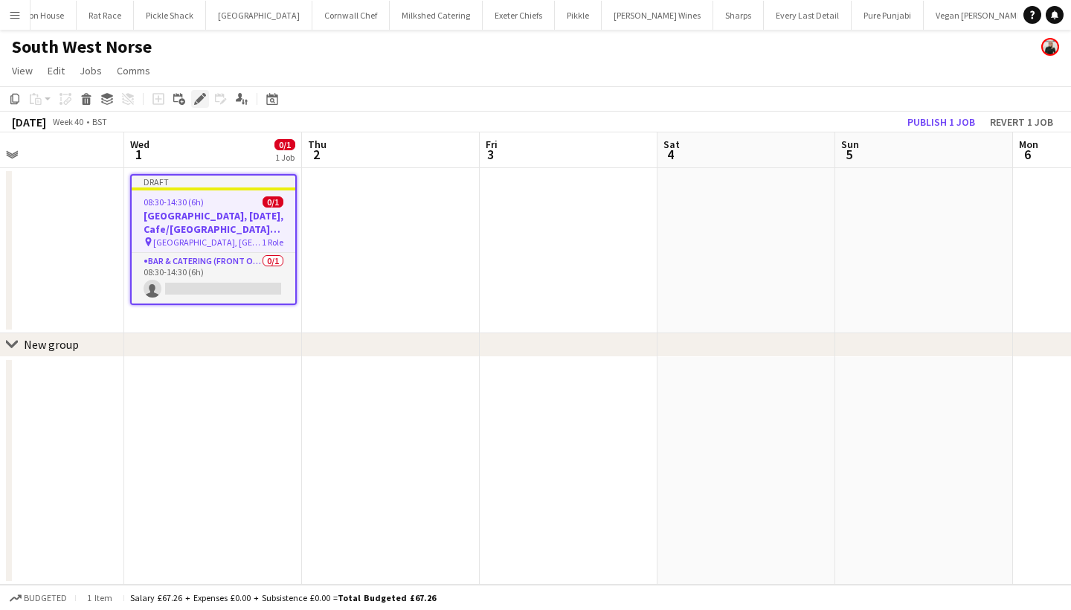
click at [202, 103] on icon "Edit" at bounding box center [200, 99] width 12 height 12
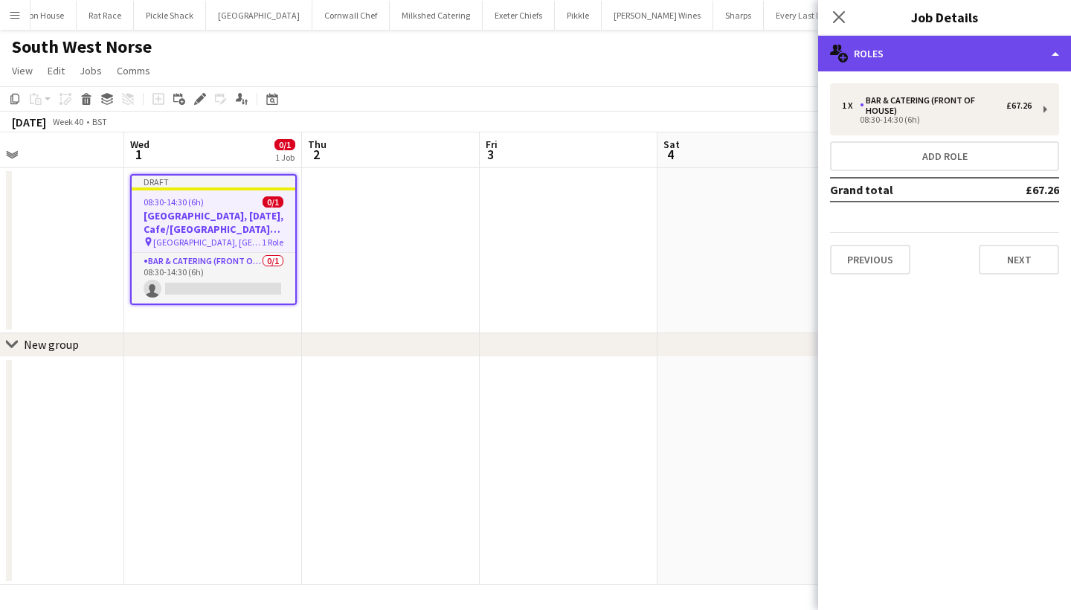
click at [900, 49] on div "multiple-users-add Roles" at bounding box center [944, 54] width 253 height 36
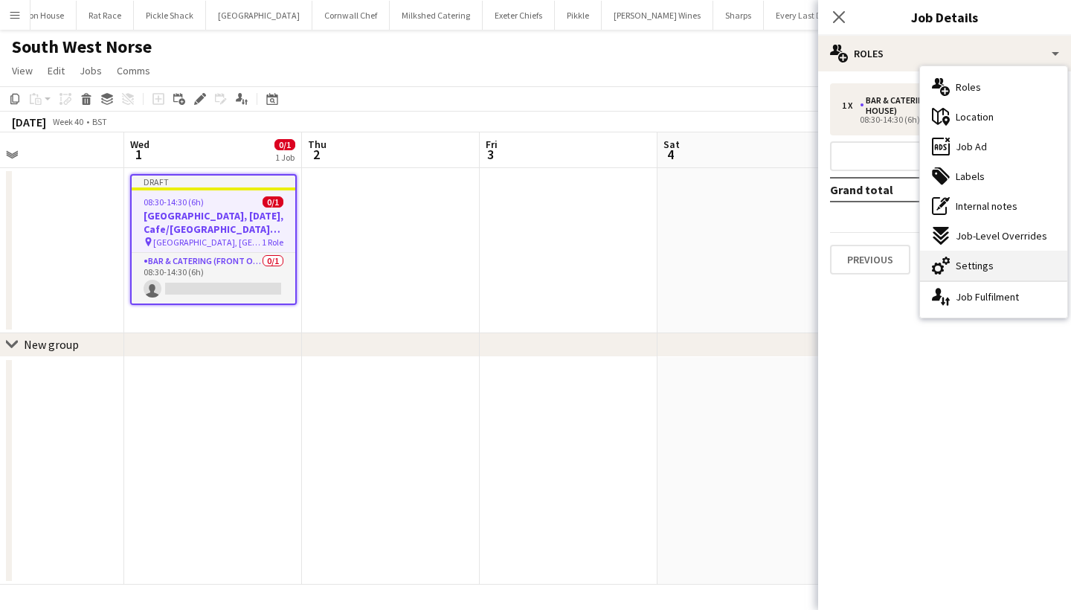
click at [978, 261] on span "Settings" at bounding box center [975, 265] width 38 height 13
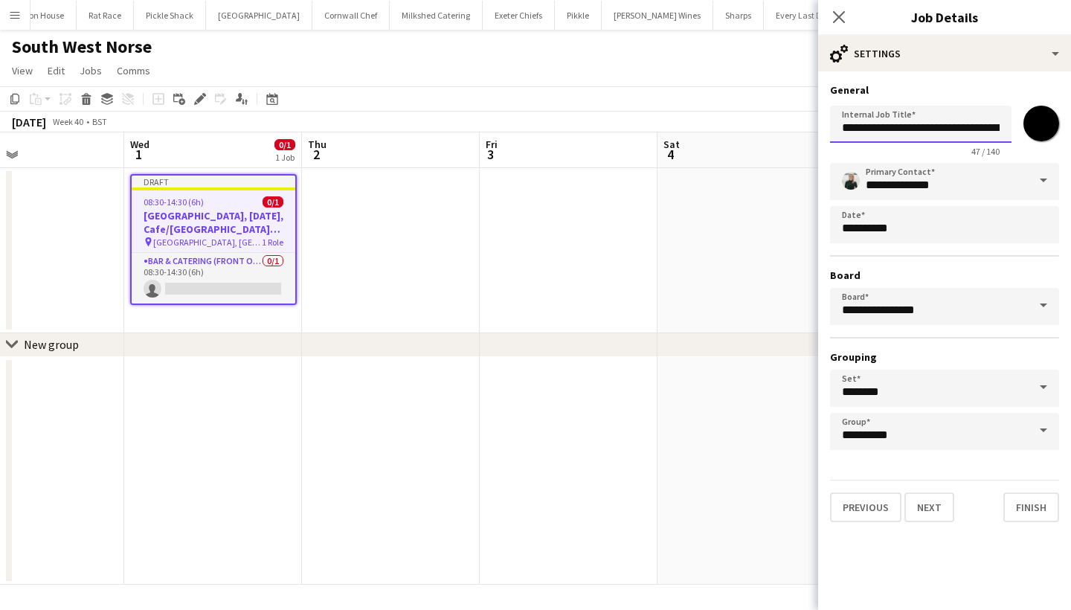
click at [881, 128] on input "**********" at bounding box center [920, 124] width 181 height 37
drag, startPoint x: 877, startPoint y: 126, endPoint x: 953, endPoint y: 127, distance: 76.6
click at [953, 127] on input "**********" at bounding box center [920, 124] width 181 height 37
type input "**********"
click at [930, 513] on button "Next" at bounding box center [929, 507] width 50 height 30
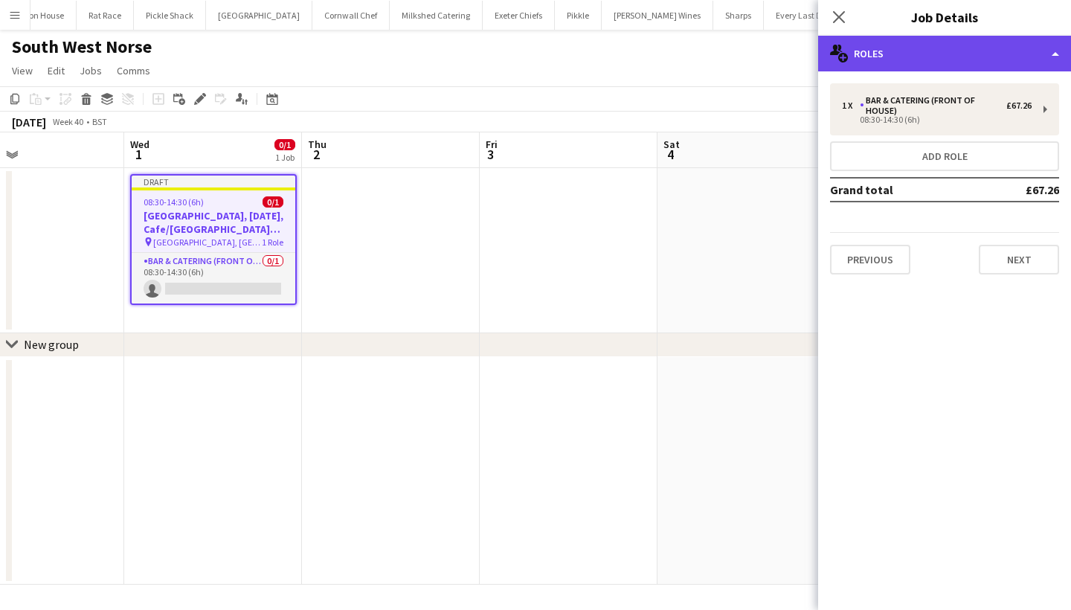
click at [944, 61] on div "multiple-users-add Roles" at bounding box center [944, 54] width 253 height 36
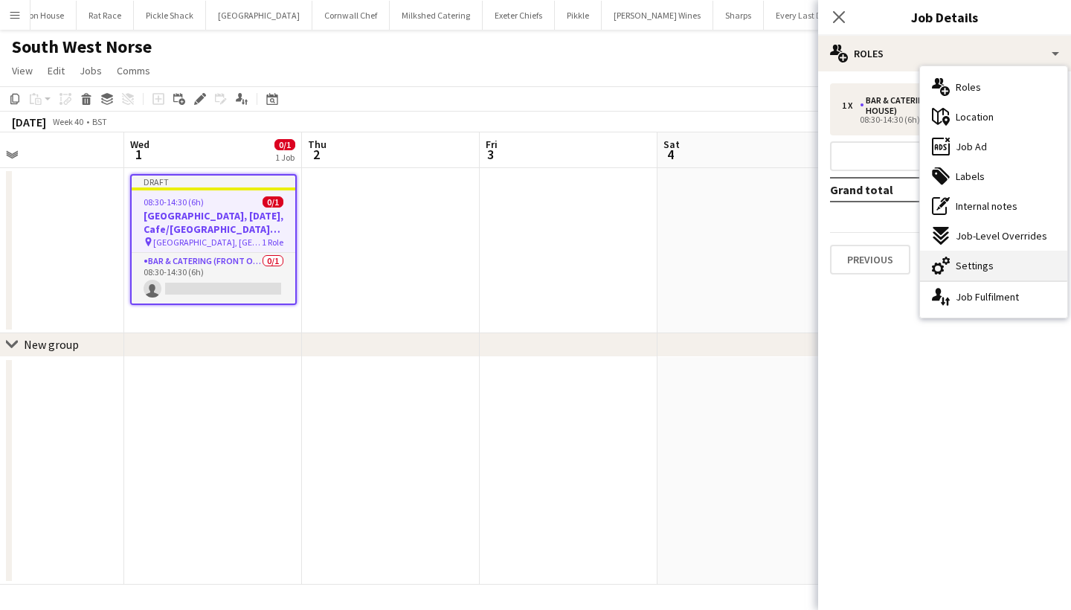
click at [954, 266] on div "cog-double-3 Settings" at bounding box center [993, 266] width 147 height 30
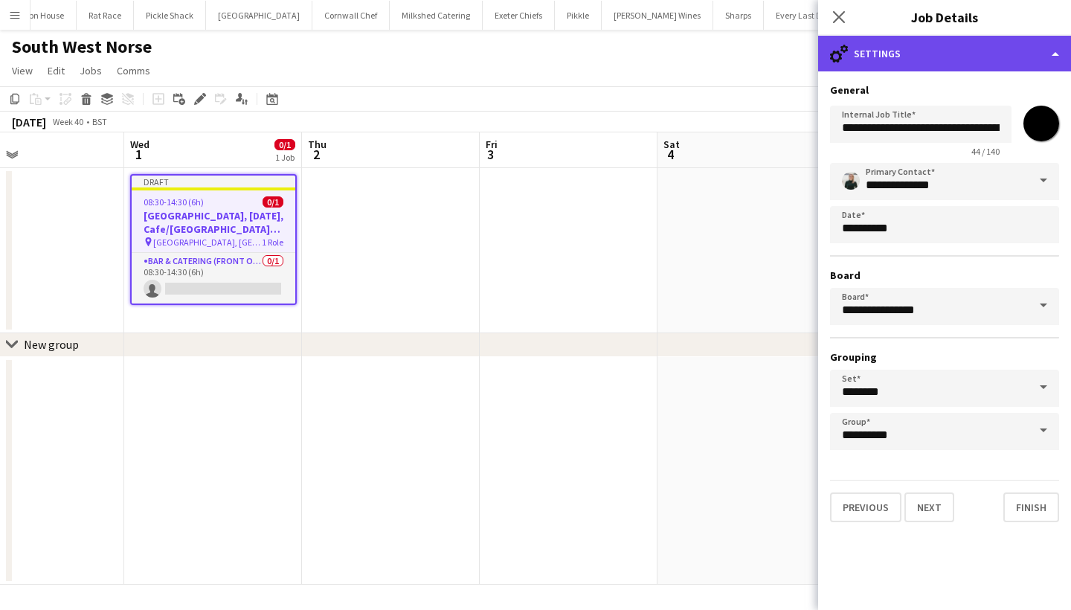
click at [917, 57] on div "cog-double-3 Settings" at bounding box center [944, 54] width 253 height 36
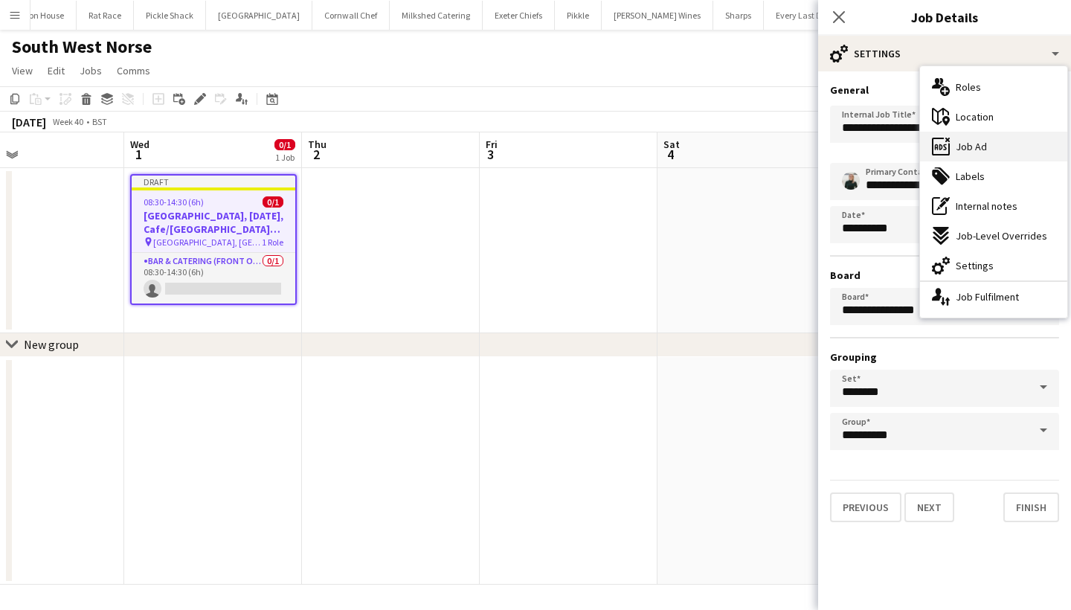
click at [971, 147] on span "Job Ad" at bounding box center [971, 146] width 31 height 13
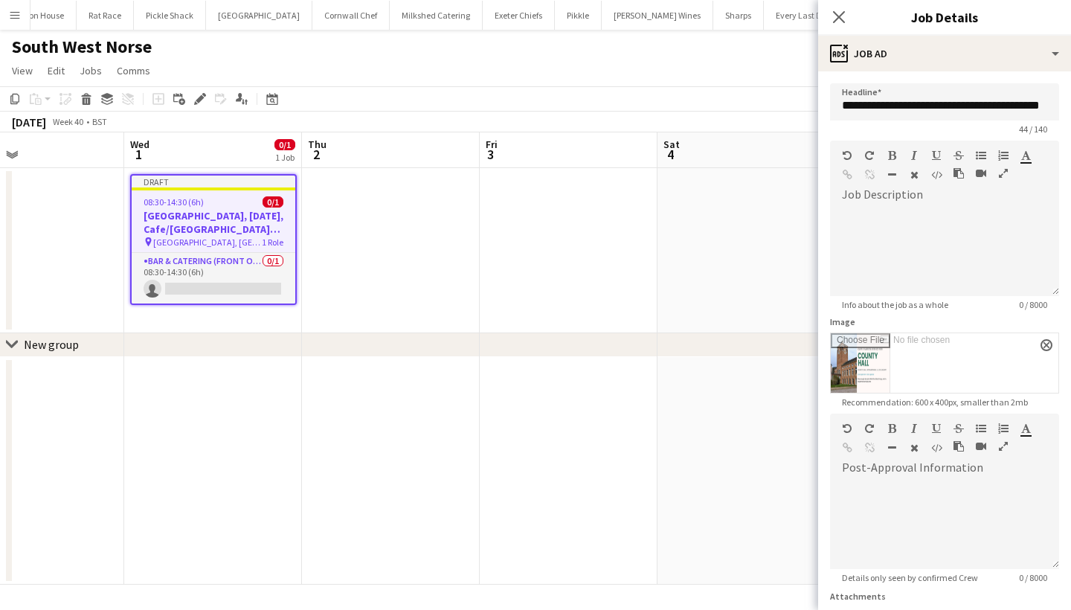
click at [1043, 352] on input "Image" at bounding box center [945, 362] width 228 height 59
type input "**********"
click at [1042, 347] on div "Image close" at bounding box center [944, 354] width 229 height 77
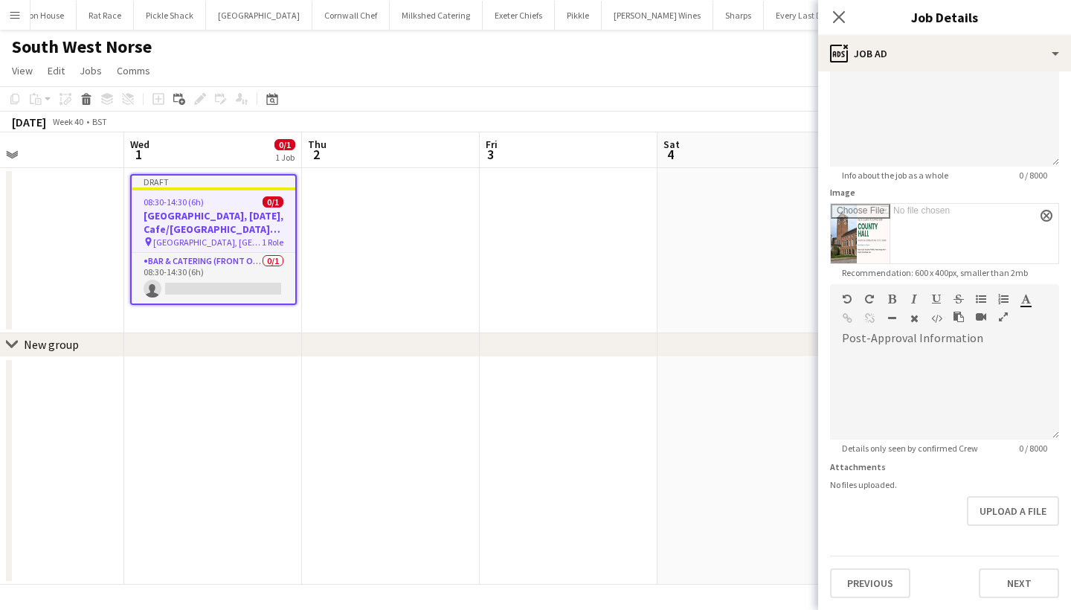
scroll to position [129, 0]
click at [1004, 582] on button "Next" at bounding box center [1019, 583] width 80 height 30
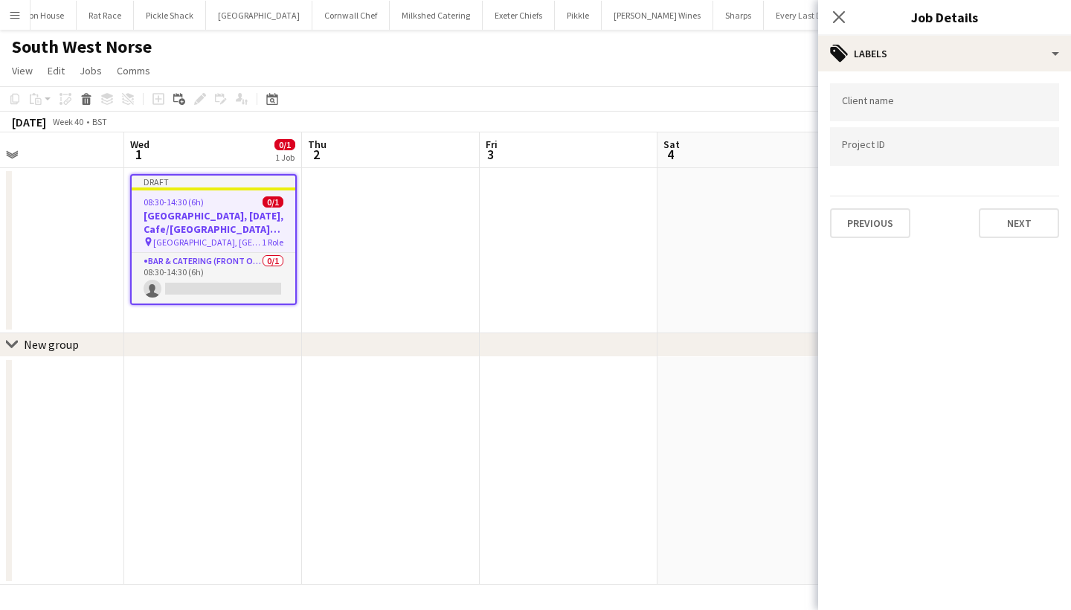
scroll to position [0, 0]
click at [835, 4] on div "Close pop-in" at bounding box center [839, 17] width 42 height 34
click at [837, 10] on app-icon "Close pop-in" at bounding box center [839, 18] width 22 height 22
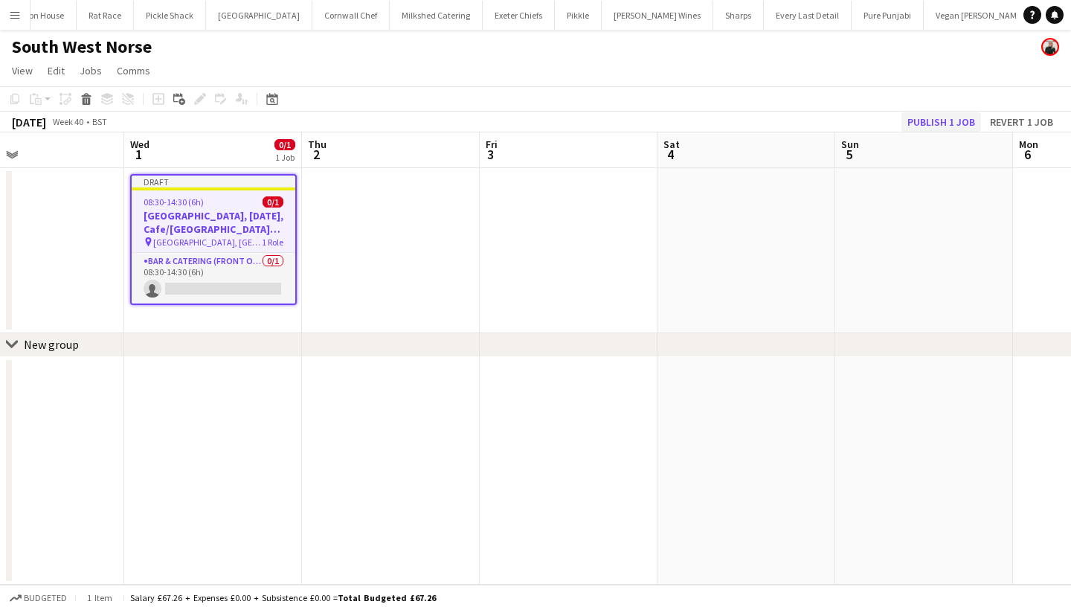
click at [934, 122] on button "Publish 1 job" at bounding box center [941, 121] width 80 height 19
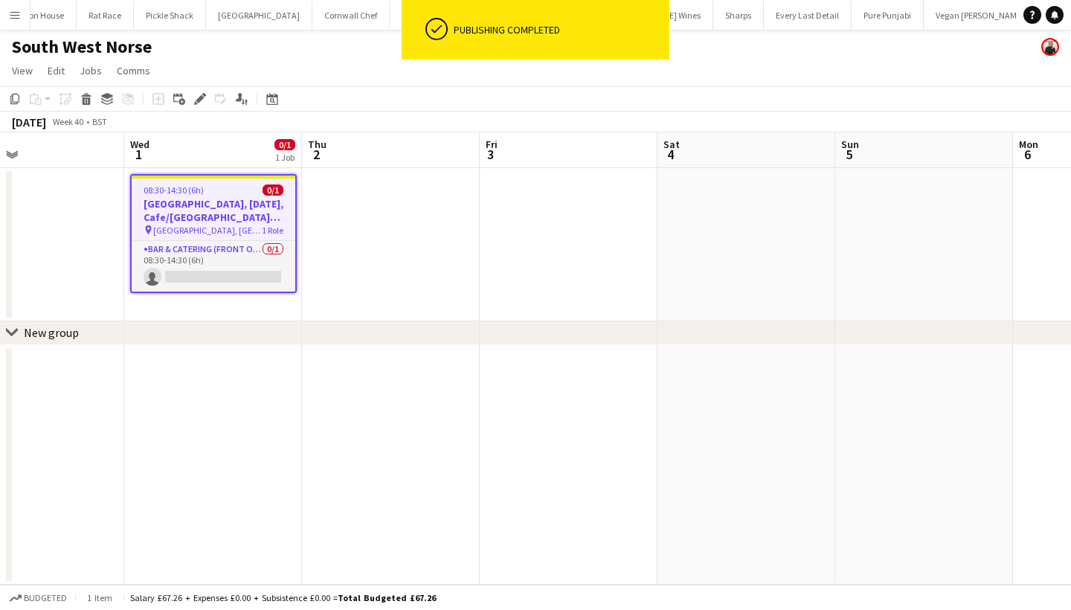
click at [225, 215] on h3 "[GEOGRAPHIC_DATA], [DATE], Cafe/[GEOGRAPHIC_DATA] (SW Norse)" at bounding box center [214, 210] width 164 height 27
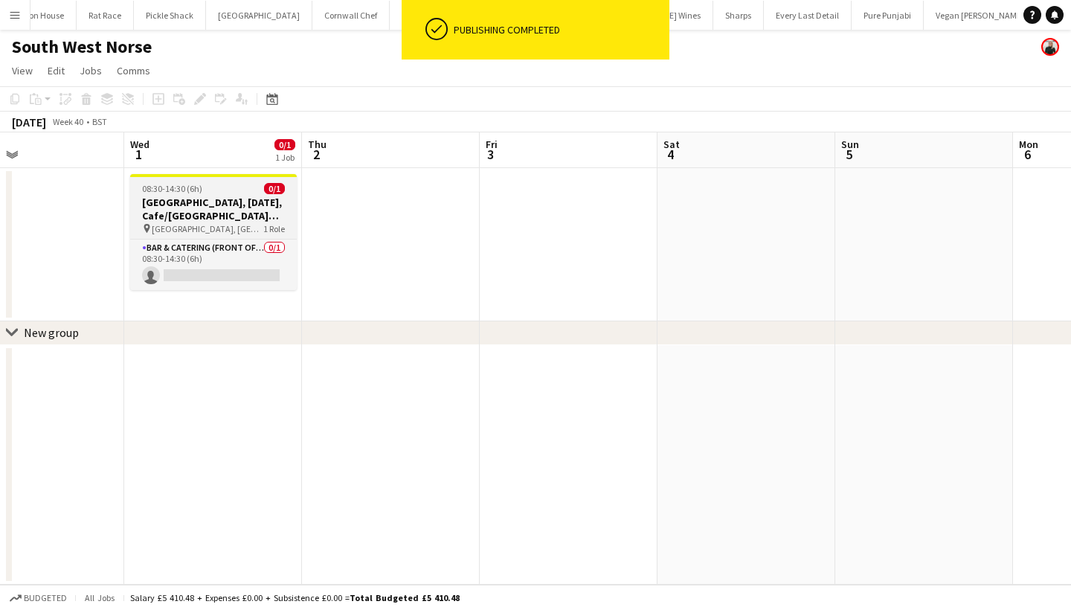
click at [207, 205] on h3 "[GEOGRAPHIC_DATA], [DATE], Cafe/[GEOGRAPHIC_DATA] (SW Norse)" at bounding box center [213, 209] width 167 height 27
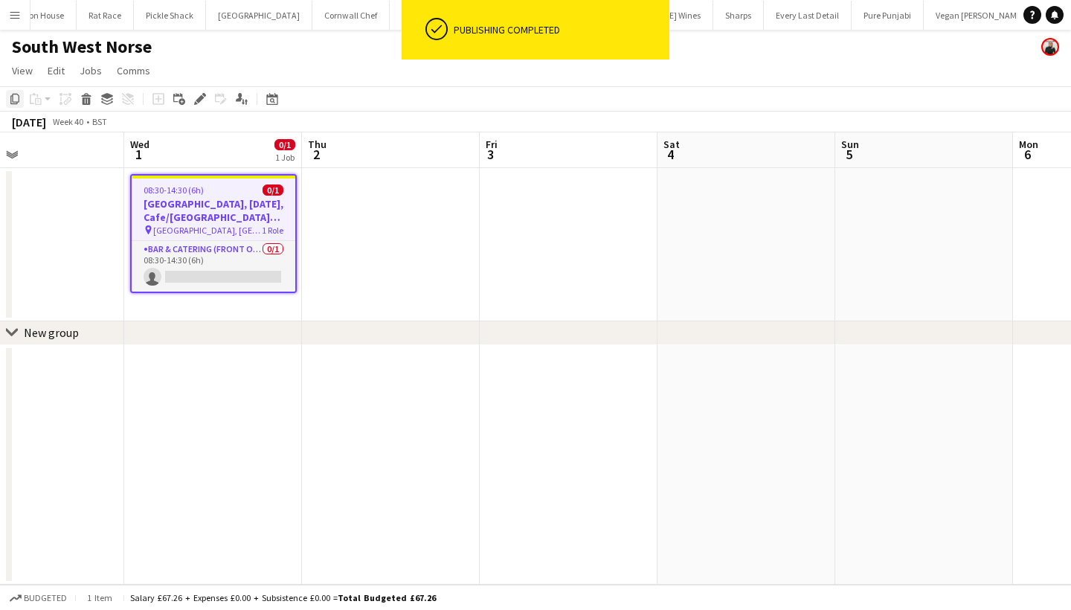
click at [15, 100] on icon "Copy" at bounding box center [15, 99] width 12 height 12
click at [496, 205] on app-date-cell at bounding box center [569, 244] width 178 height 153
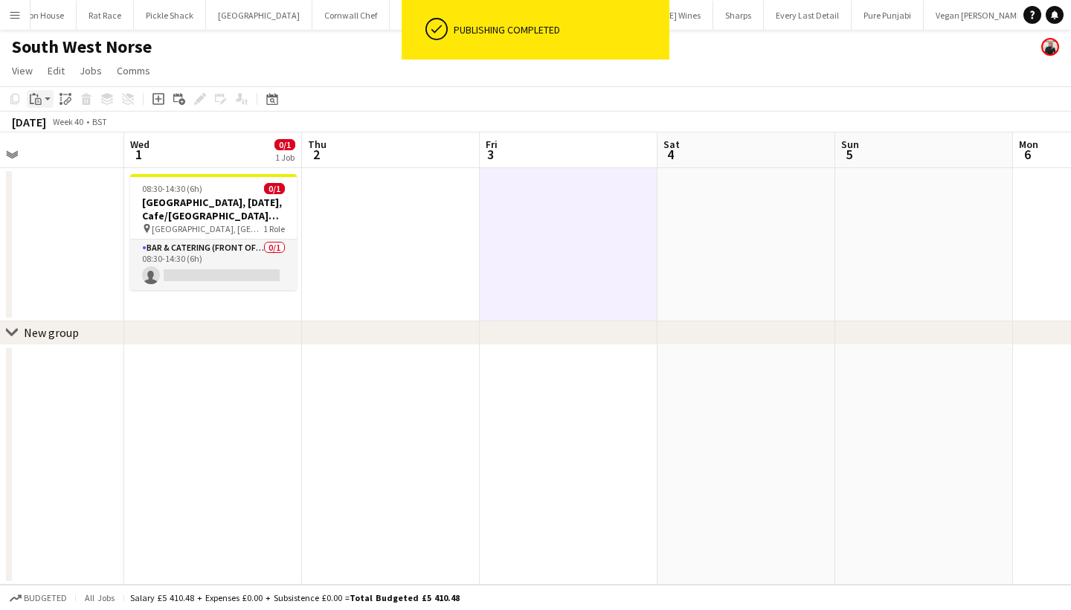
click at [36, 101] on icon "Paste" at bounding box center [36, 99] width 12 height 12
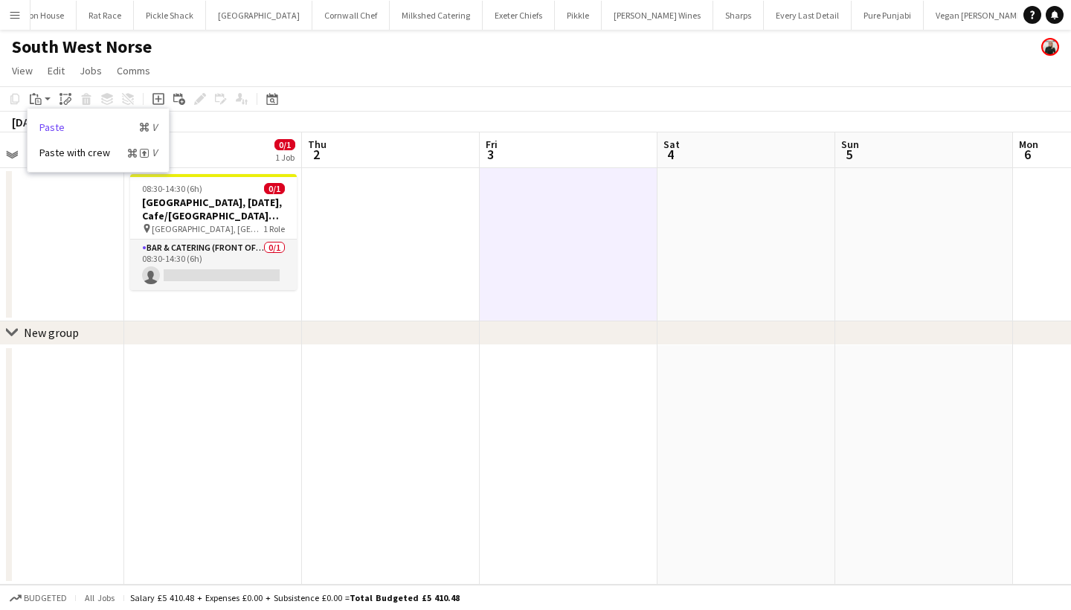
click at [80, 125] on link "Paste Command V" at bounding box center [98, 126] width 118 height 13
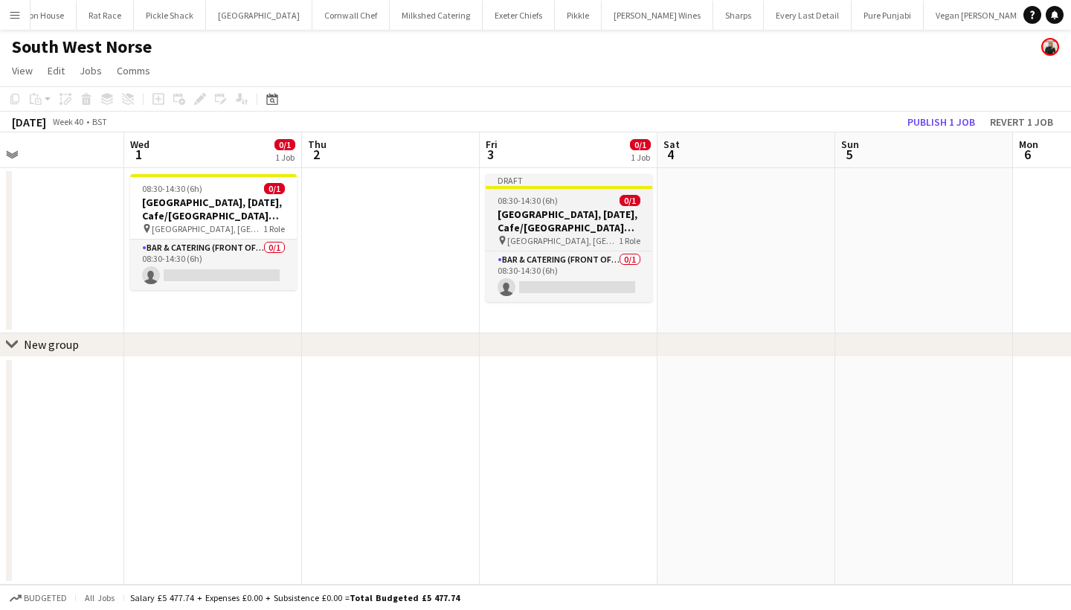
click at [518, 196] on span "08:30-14:30 (6h)" at bounding box center [528, 200] width 60 height 11
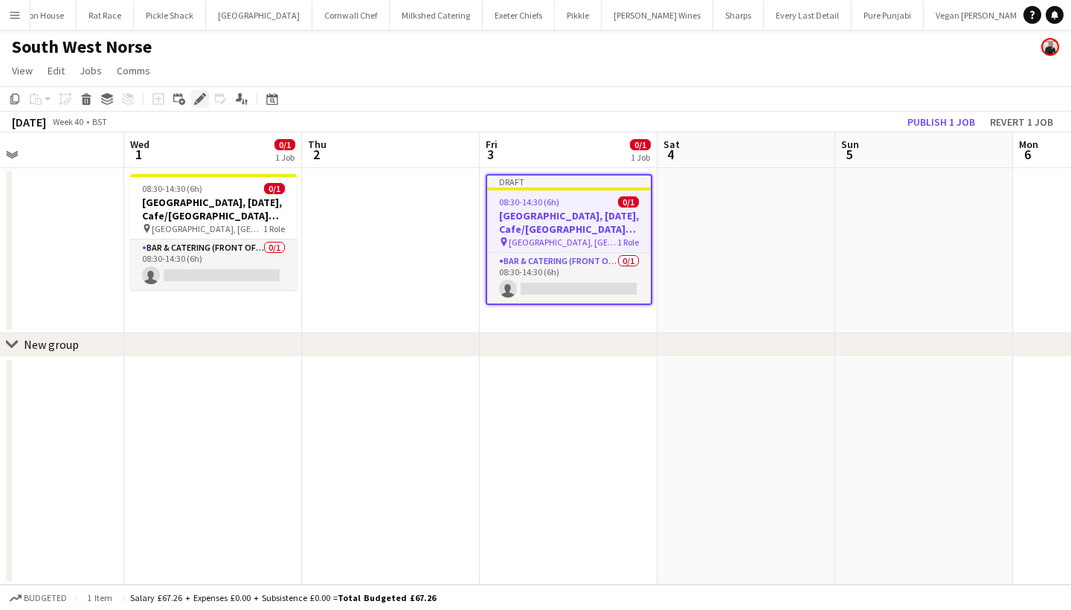
click at [196, 97] on icon "Edit" at bounding box center [200, 99] width 12 height 12
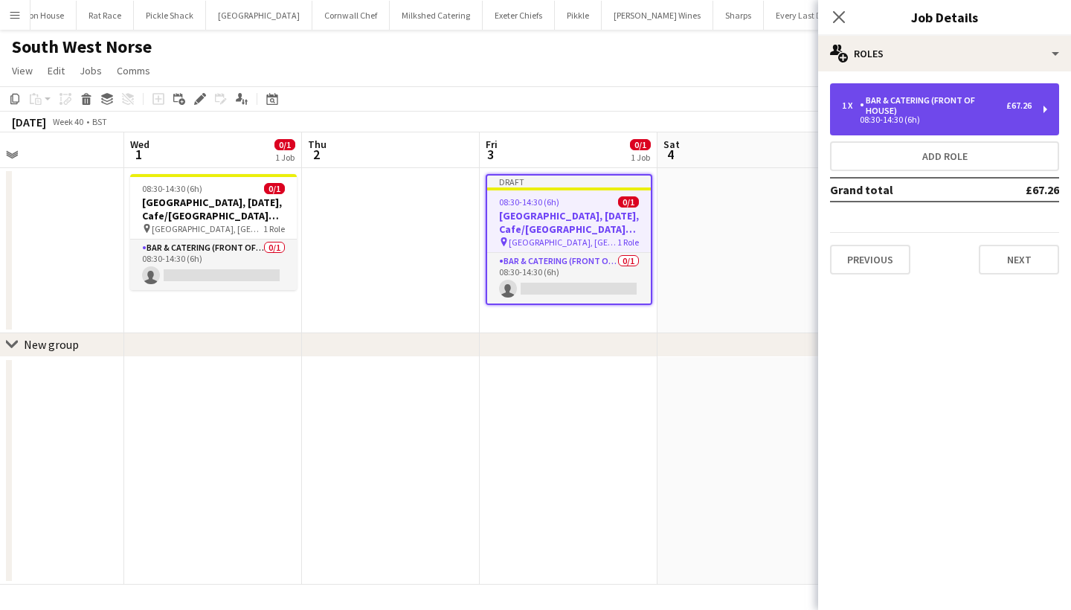
click at [897, 120] on div "08:30-14:30 (6h)" at bounding box center [937, 119] width 190 height 7
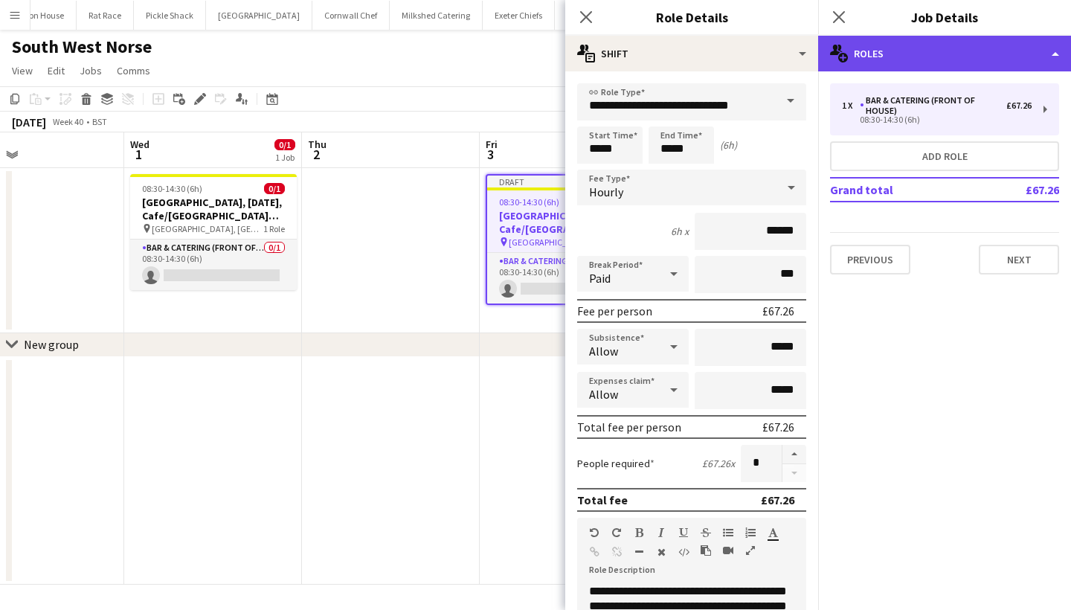
click at [971, 56] on div "multiple-users-add Roles" at bounding box center [944, 54] width 253 height 36
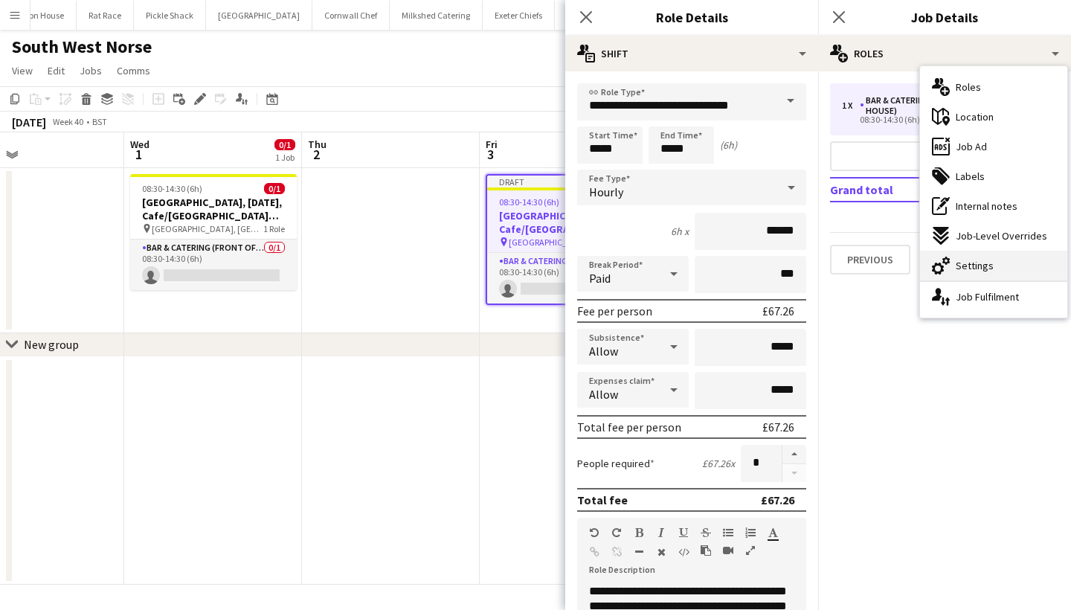
click at [956, 262] on span "Settings" at bounding box center [975, 265] width 38 height 13
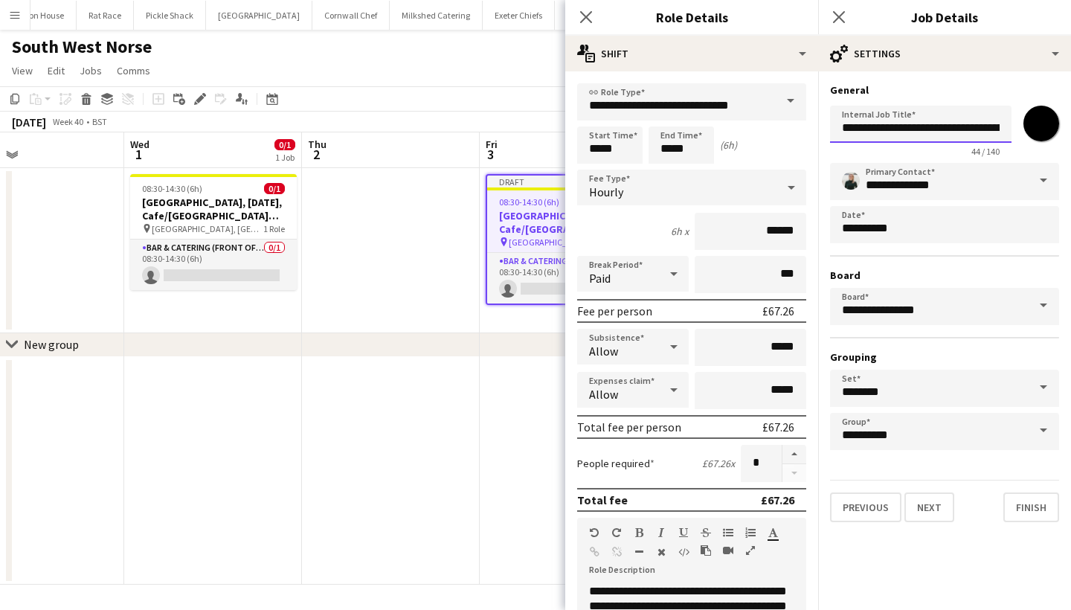
click at [882, 127] on input "**********" at bounding box center [920, 124] width 181 height 37
type input "**********"
click at [950, 506] on button "Next" at bounding box center [929, 507] width 50 height 30
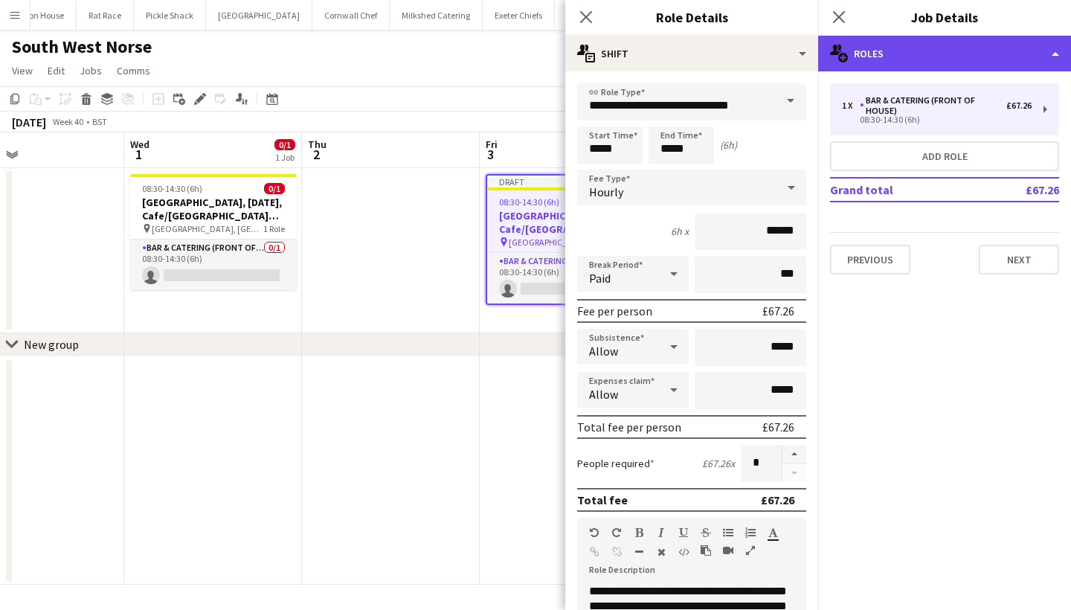
click at [943, 58] on div "multiple-users-add Roles" at bounding box center [944, 54] width 253 height 36
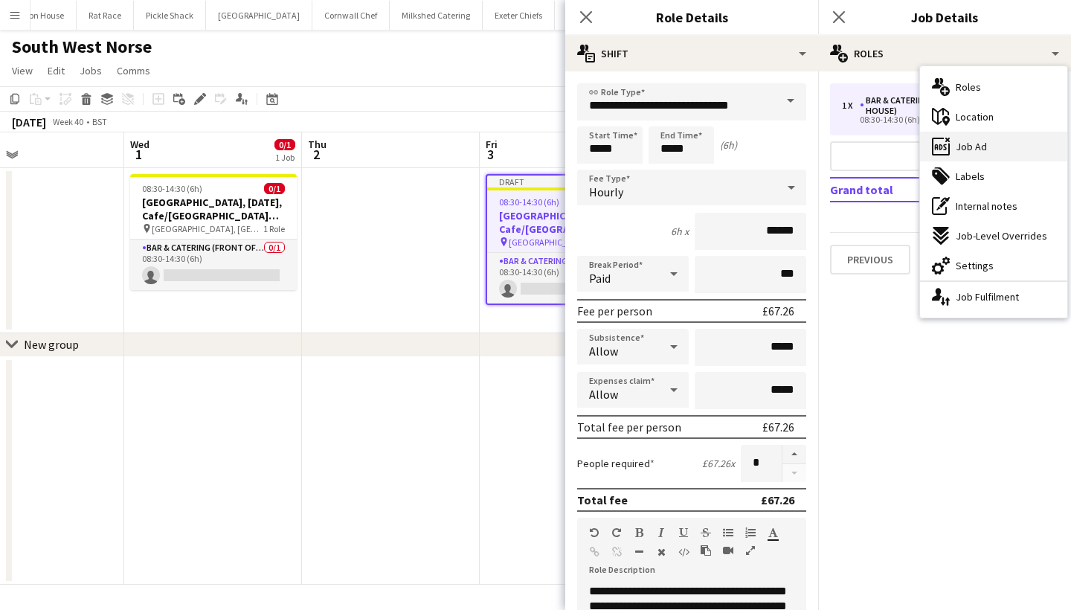
click at [970, 152] on span "Job Ad" at bounding box center [971, 146] width 31 height 13
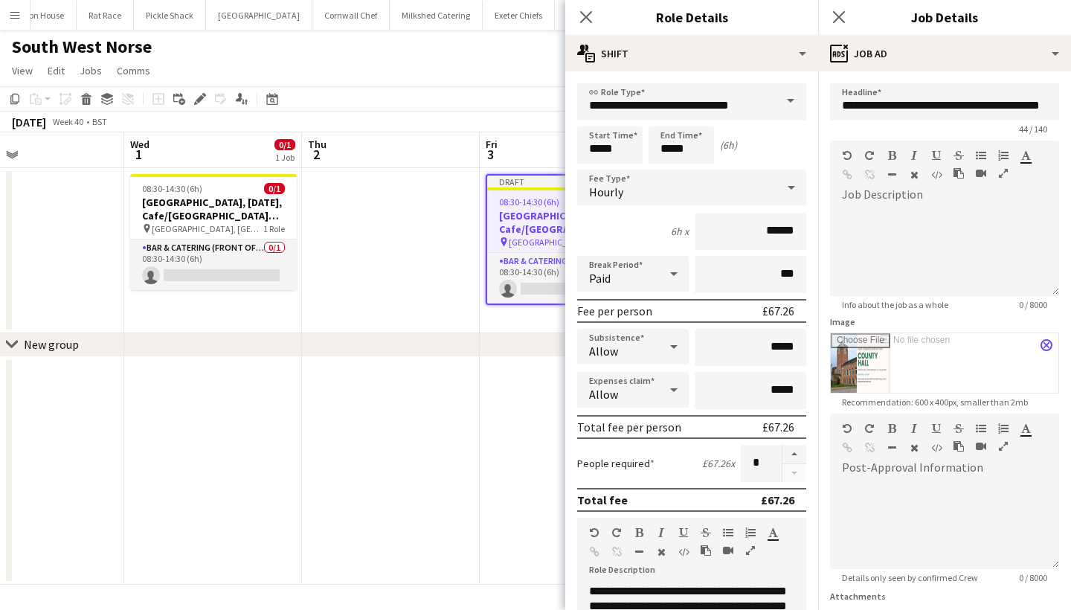
click at [1045, 341] on button "close" at bounding box center [1046, 345] width 12 height 12
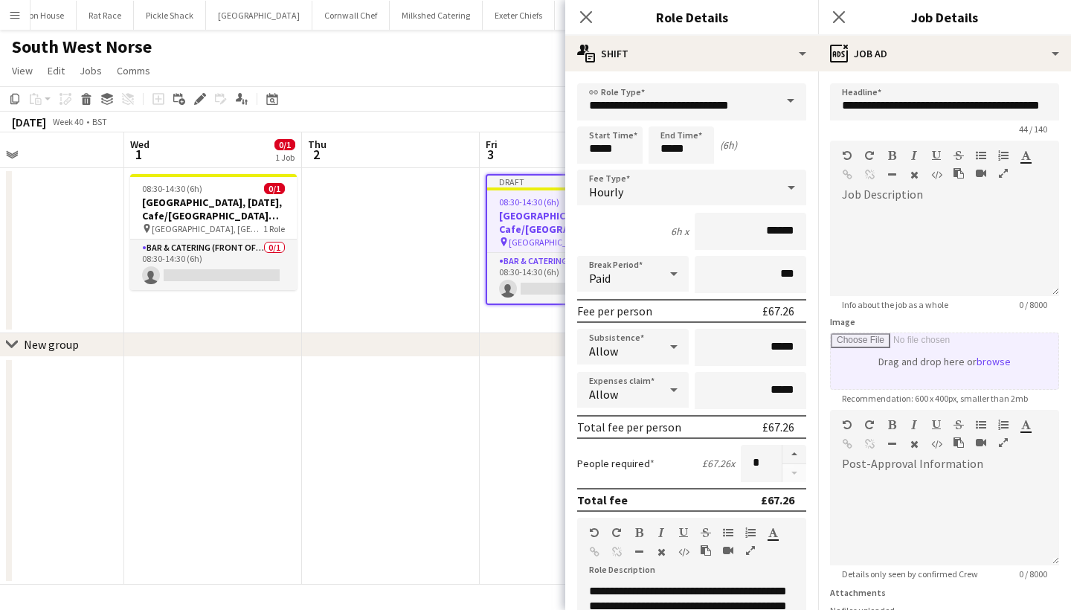
click at [1001, 361] on input "Image" at bounding box center [945, 361] width 228 height 56
type input "**********"
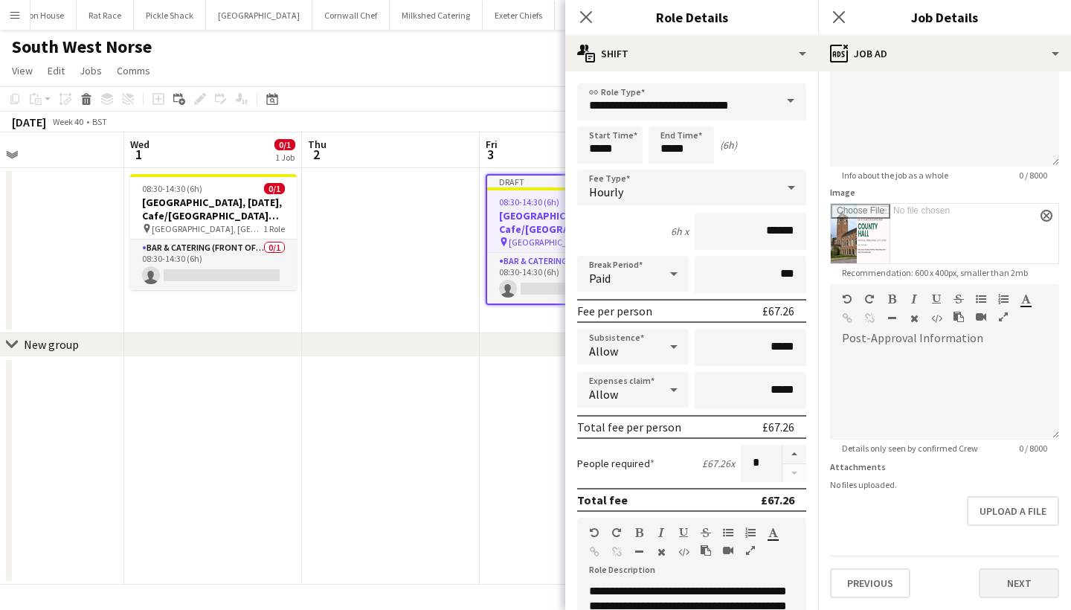
scroll to position [129, 0]
click at [984, 581] on button "Next" at bounding box center [1019, 583] width 80 height 30
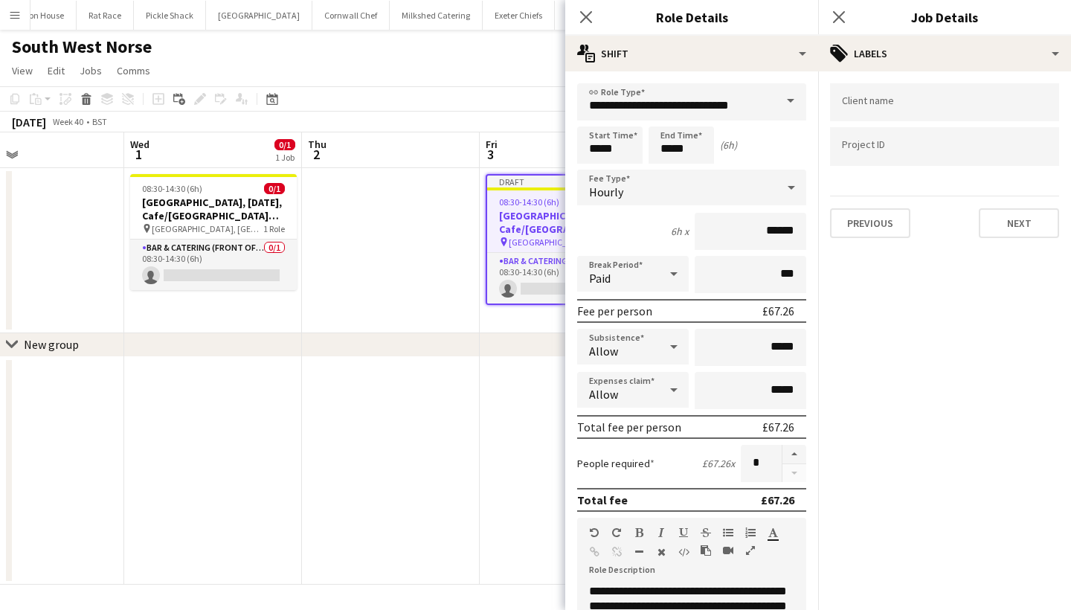
scroll to position [0, 0]
click at [841, 18] on icon "Close pop-in" at bounding box center [838, 17] width 14 height 14
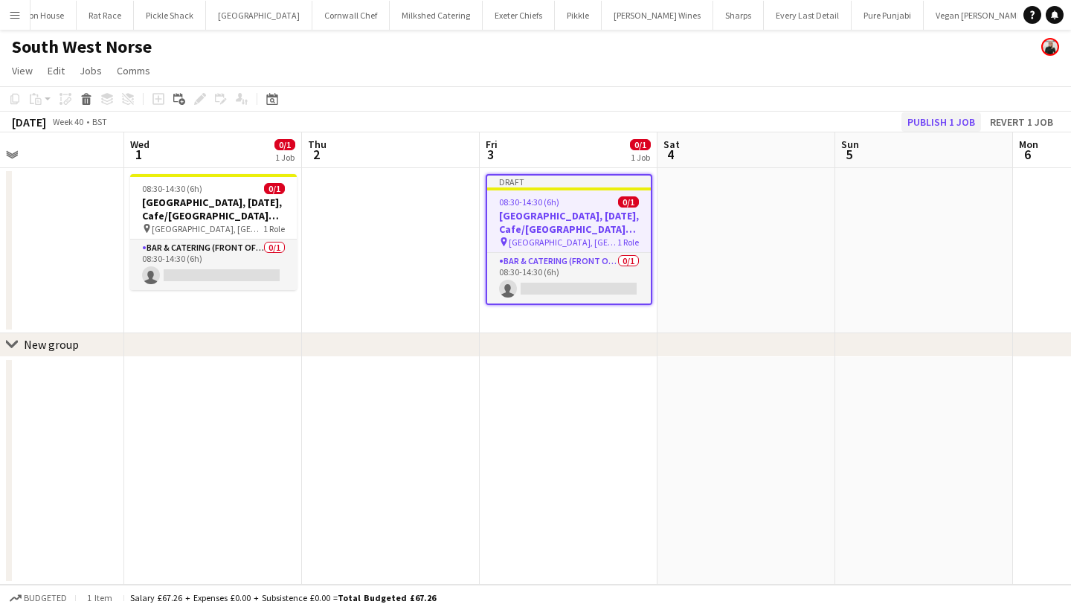
click at [945, 118] on button "Publish 1 job" at bounding box center [941, 121] width 80 height 19
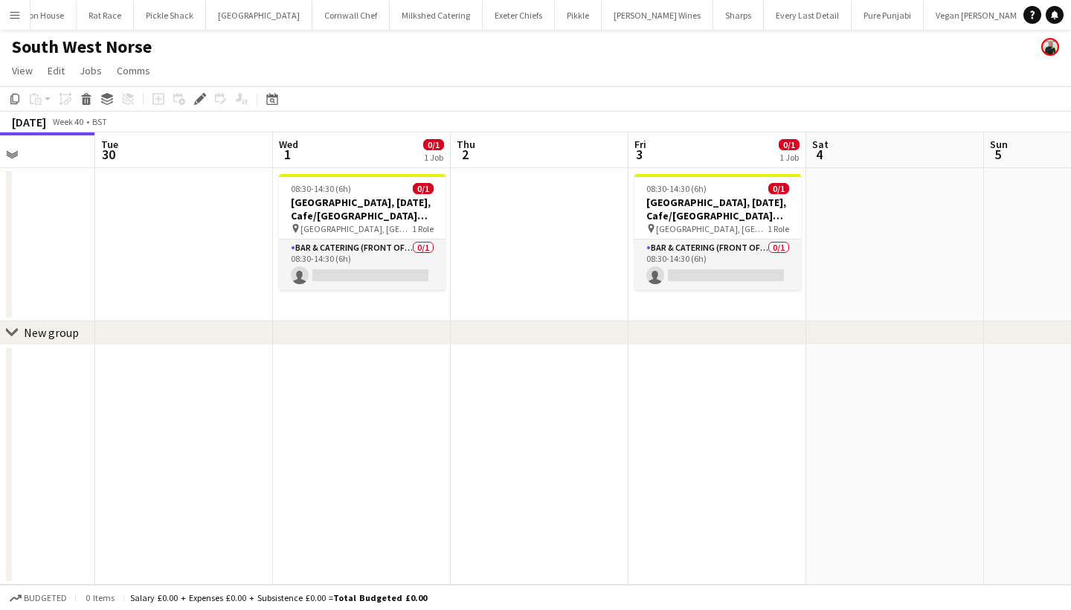
scroll to position [0, 692]
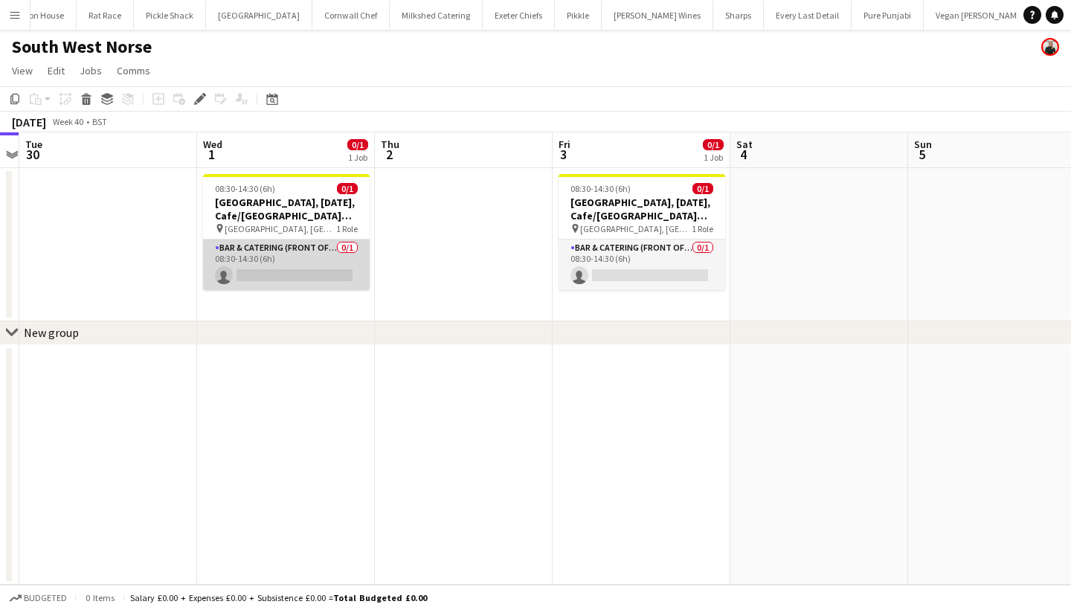
click at [272, 259] on app-card-role "Bar & Catering (Front of House) 0/1 08:30-14:30 (6h) single-neutral-actions" at bounding box center [286, 264] width 167 height 51
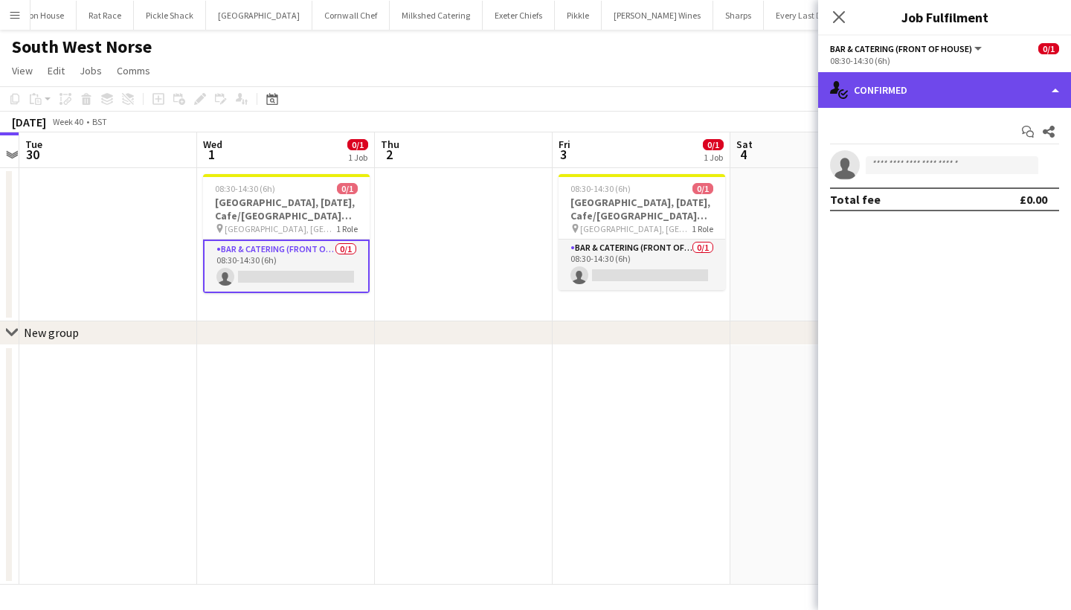
click at [930, 85] on div "single-neutral-actions-check-2 Confirmed" at bounding box center [944, 90] width 253 height 36
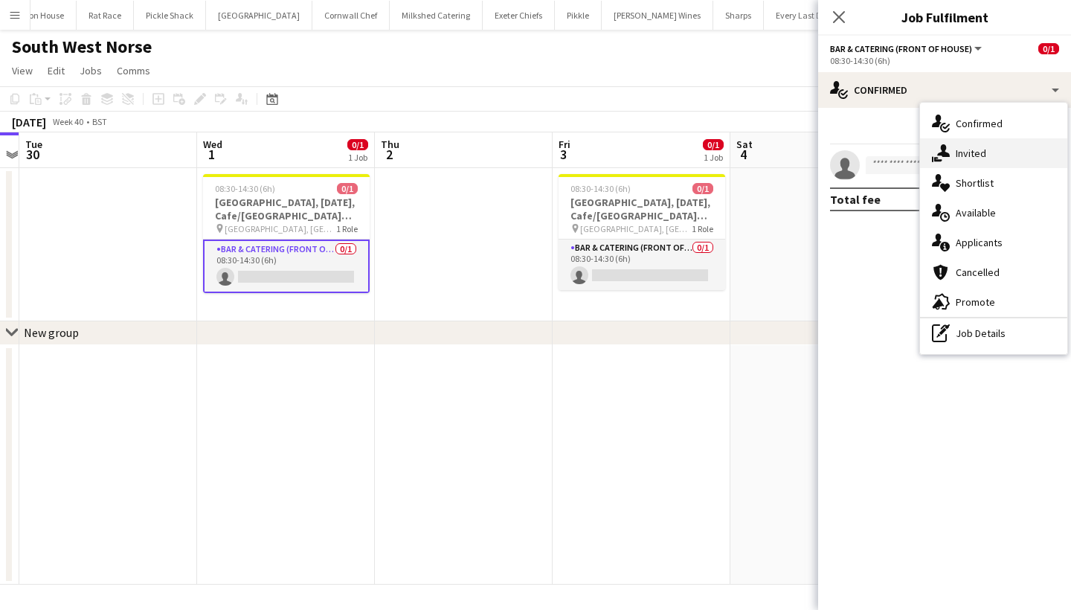
click at [964, 145] on div "single-neutral-actions-share-1 Invited" at bounding box center [993, 153] width 147 height 30
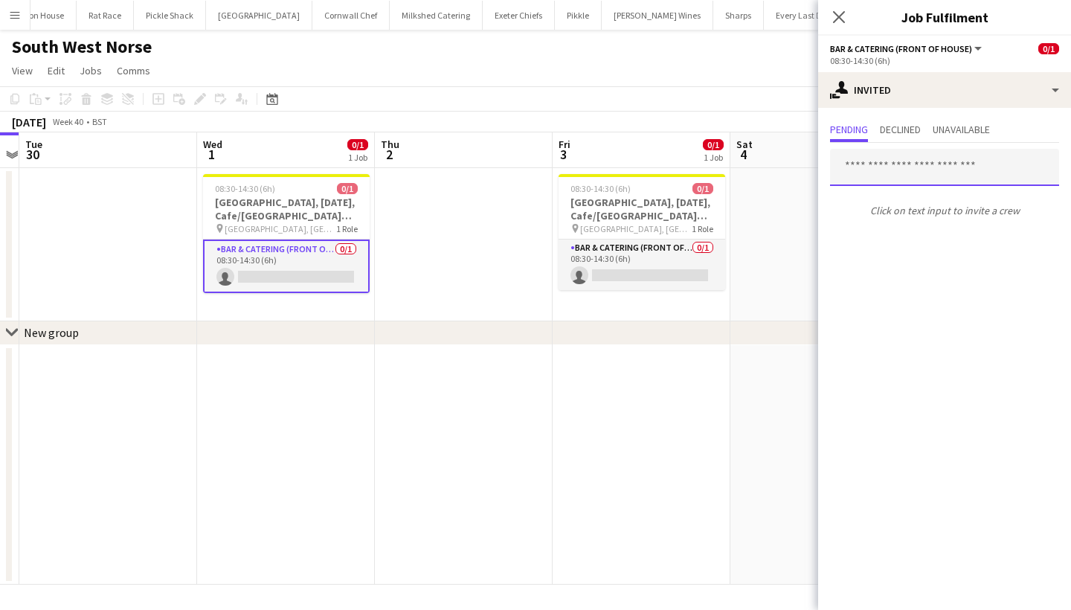
click at [903, 167] on input "text" at bounding box center [944, 167] width 229 height 37
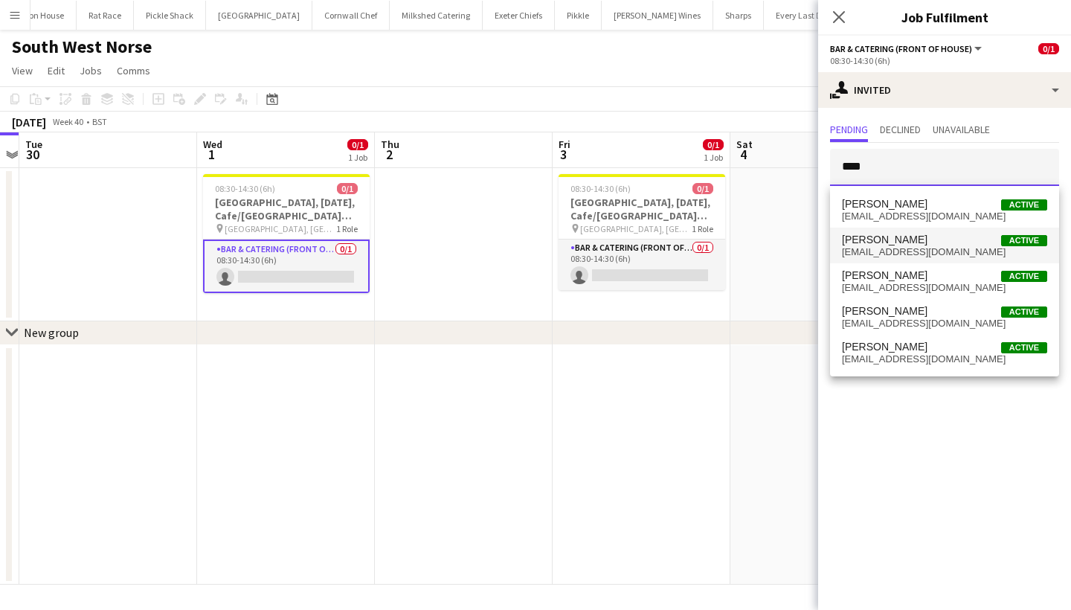
type input "****"
click at [907, 250] on span "jack-bellamy@outlook.com" at bounding box center [944, 252] width 205 height 12
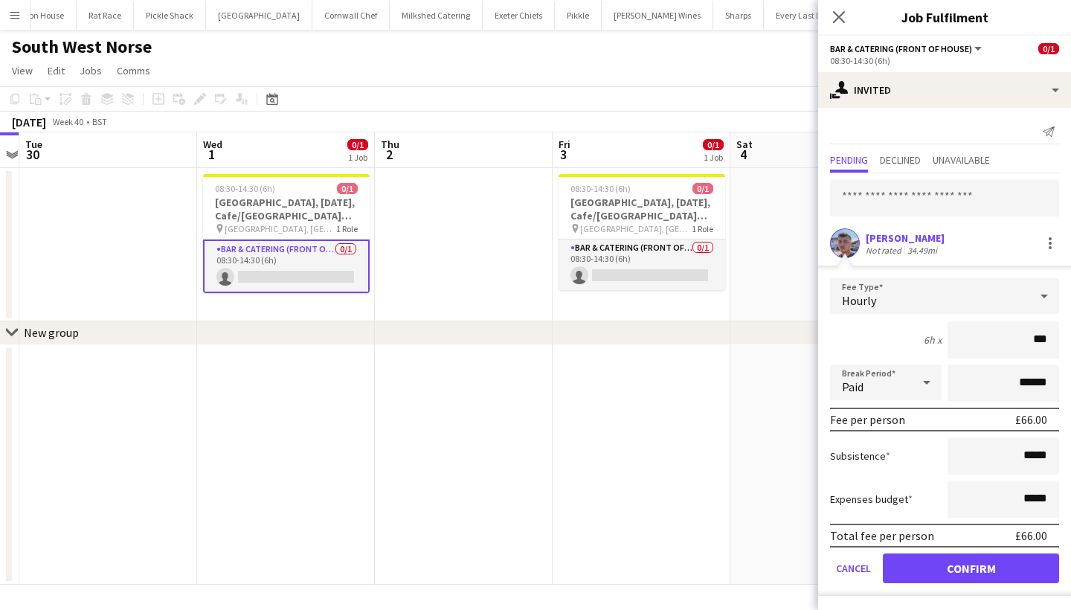
click at [904, 239] on div "Jack Bellamy" at bounding box center [905, 237] width 79 height 13
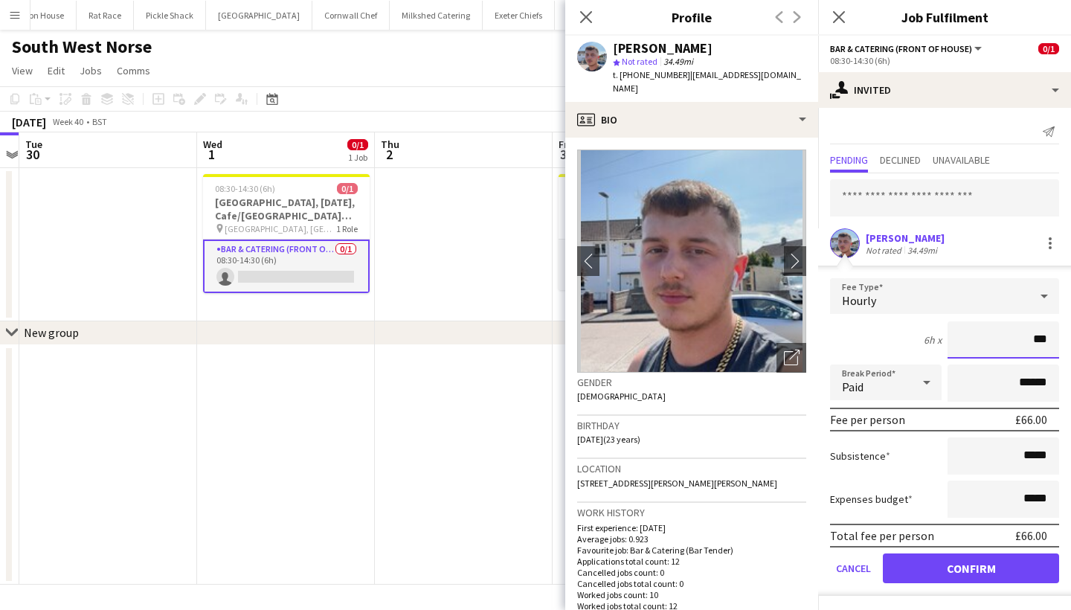
click at [1049, 338] on input "***" at bounding box center [1003, 339] width 112 height 37
type input "******"
click at [985, 567] on button "Confirm" at bounding box center [971, 568] width 176 height 30
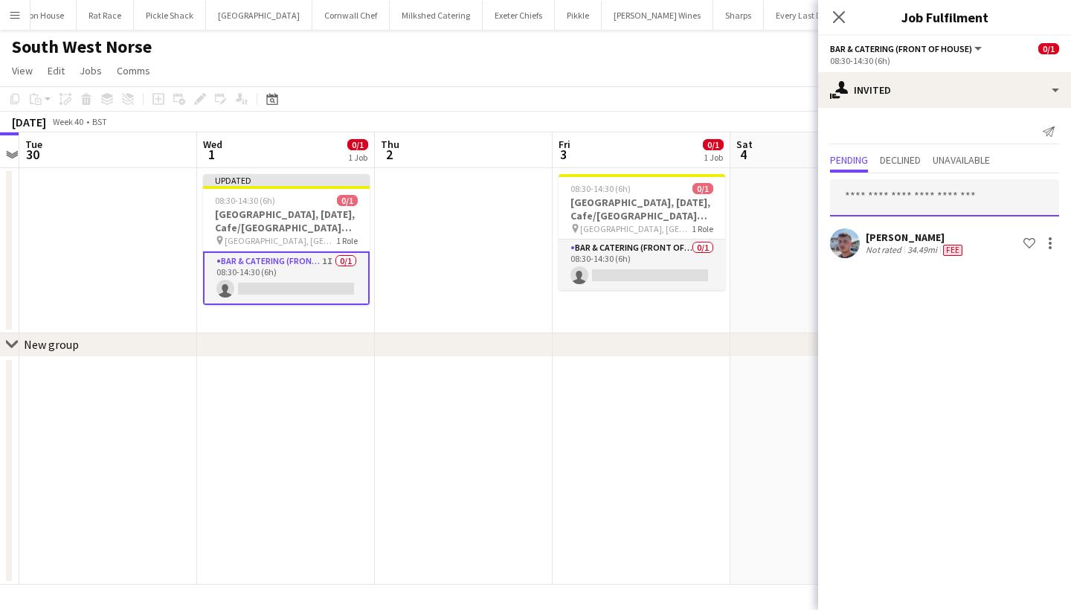
click at [889, 196] on input "text" at bounding box center [944, 197] width 229 height 37
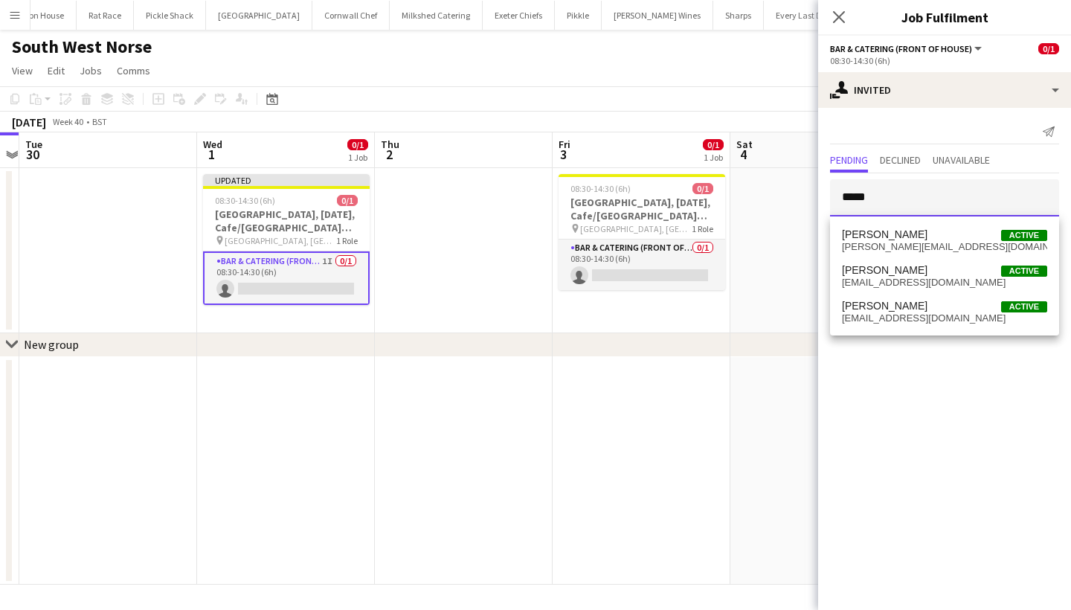
type input "*****"
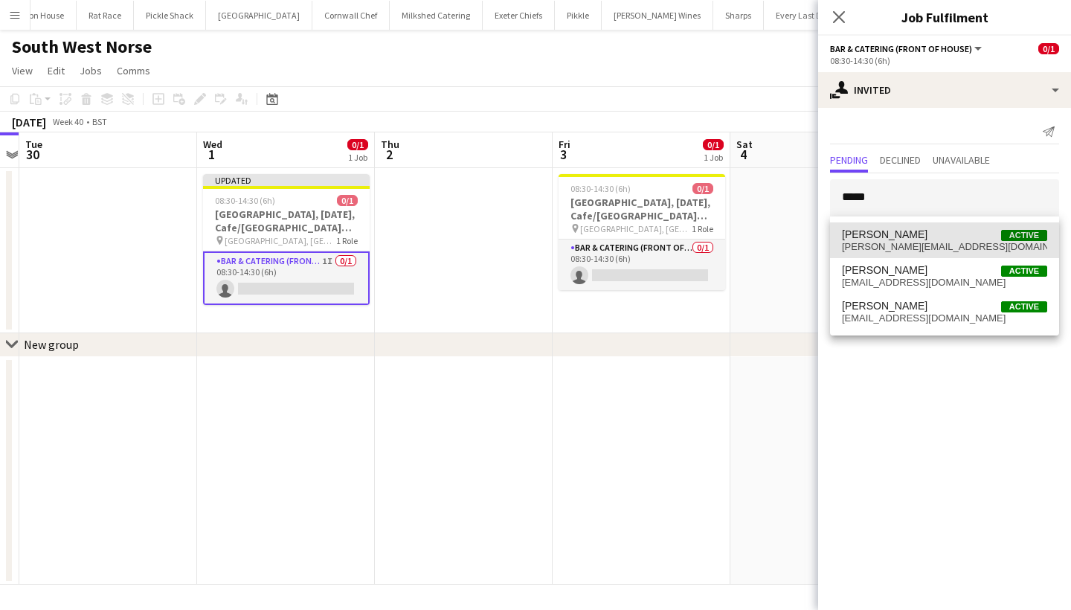
drag, startPoint x: 895, startPoint y: 227, endPoint x: 906, endPoint y: 243, distance: 19.8
click at [906, 243] on span "james.culwick@outlook.com" at bounding box center [944, 247] width 205 height 12
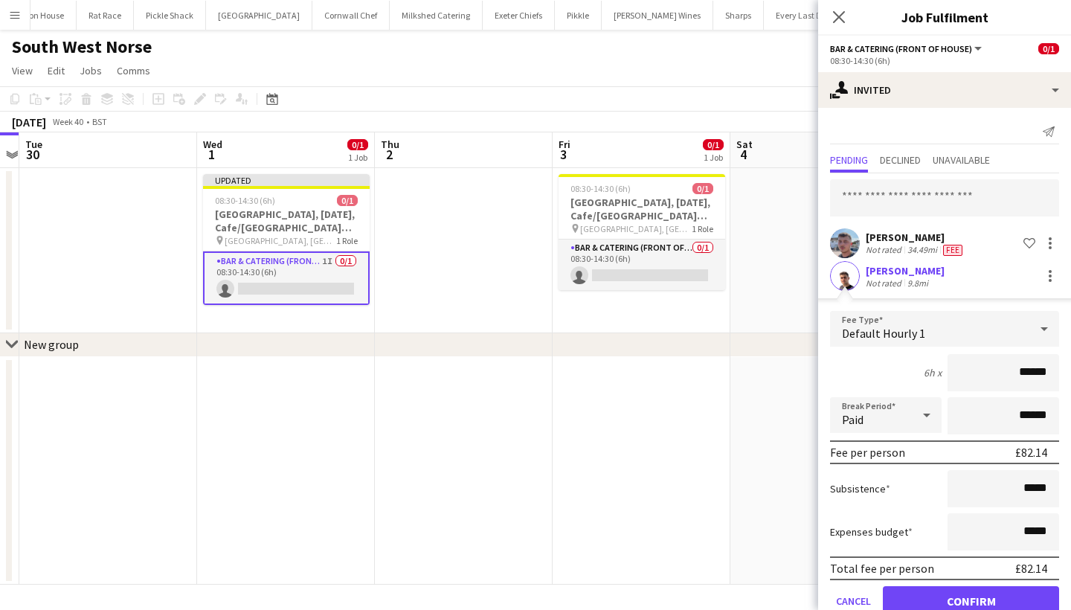
type input "******"
click at [920, 602] on button "Confirm" at bounding box center [971, 601] width 176 height 30
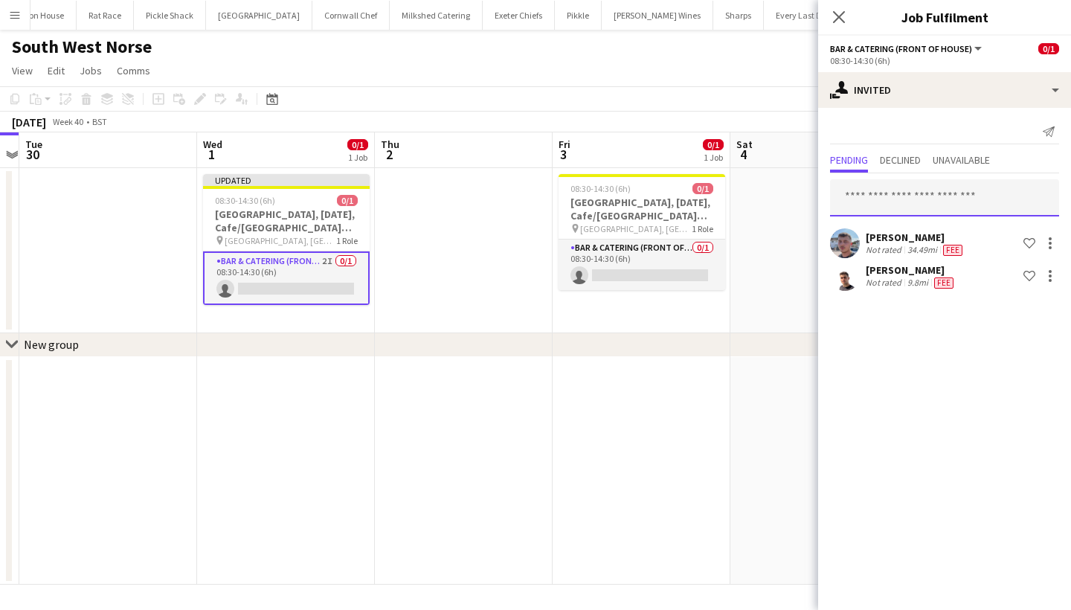
click at [896, 208] on input "text" at bounding box center [944, 197] width 229 height 37
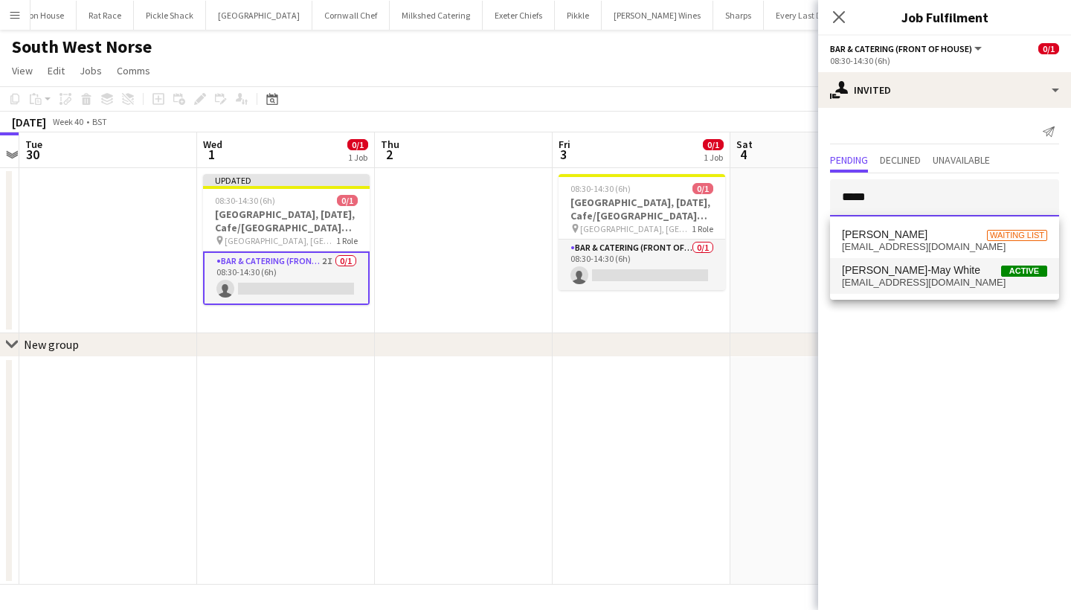
type input "*****"
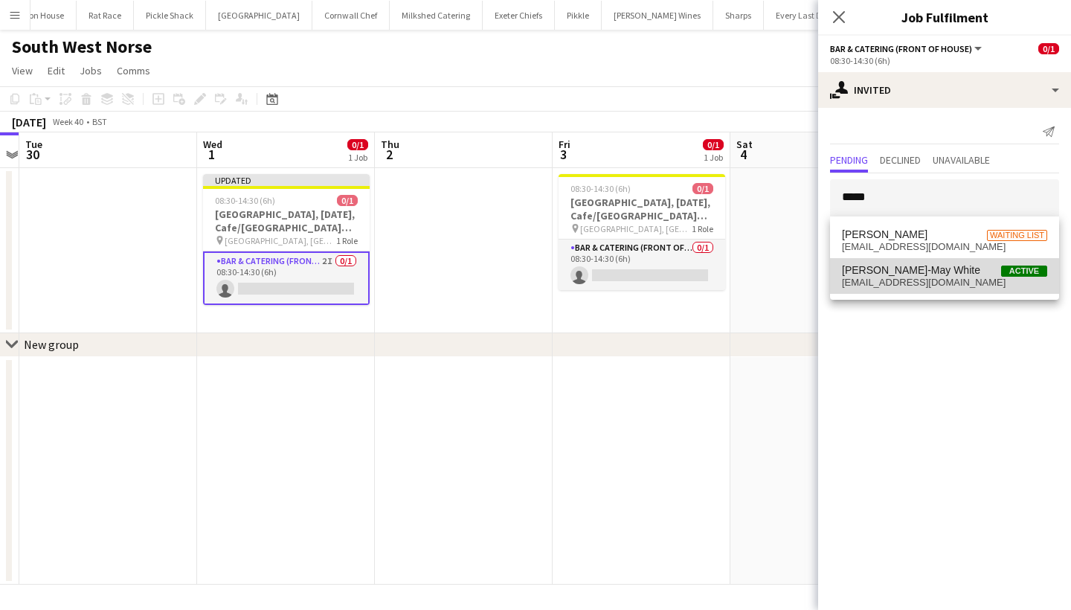
click at [931, 283] on span "betsy4755@gmail.com" at bounding box center [944, 283] width 205 height 12
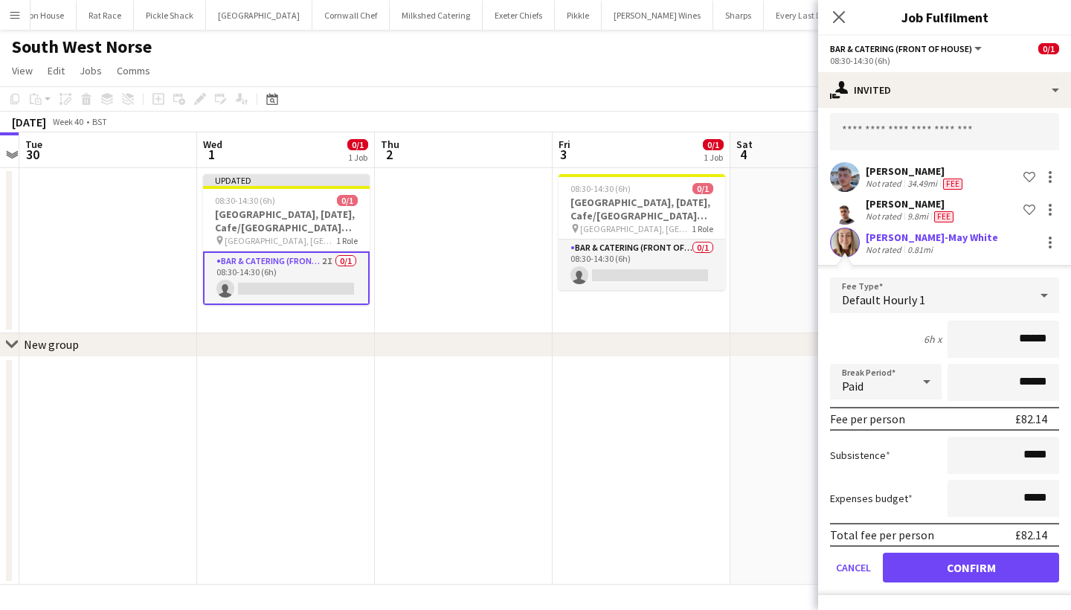
scroll to position [66, 0]
type input "******"
click at [957, 556] on button "Confirm" at bounding box center [971, 568] width 176 height 30
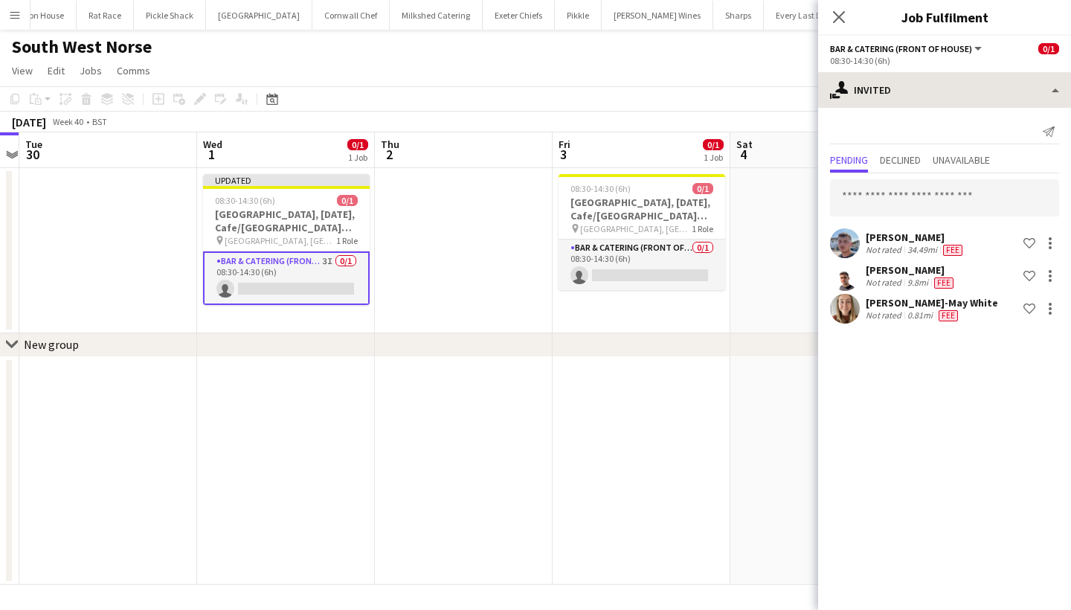
scroll to position [0, 0]
click at [840, 11] on icon "Close pop-in" at bounding box center [838, 17] width 14 height 14
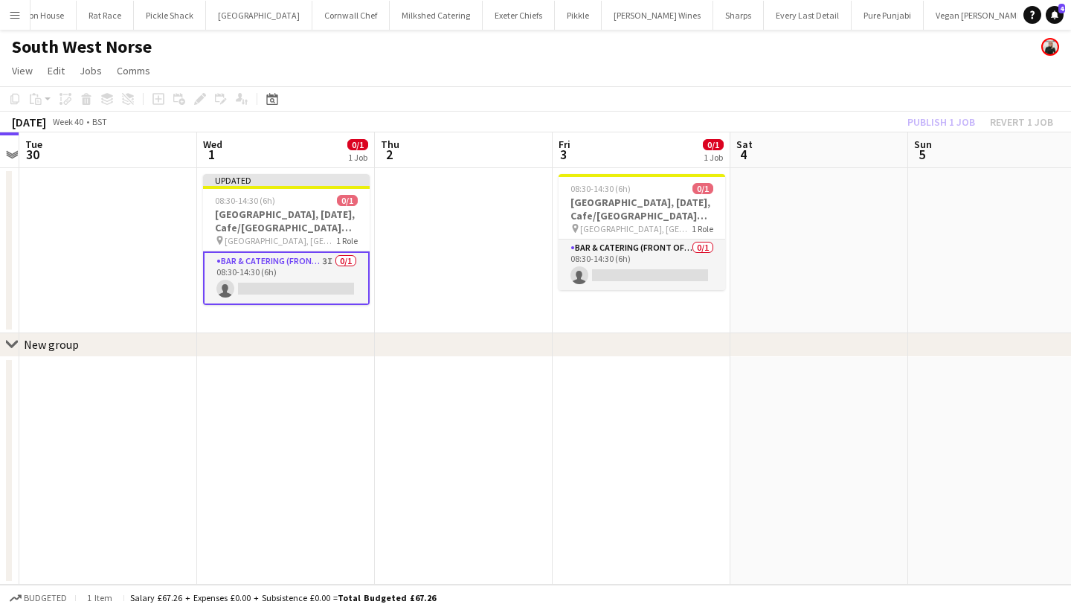
click at [950, 114] on div "Publish 1 job Revert 1 job" at bounding box center [979, 121] width 181 height 19
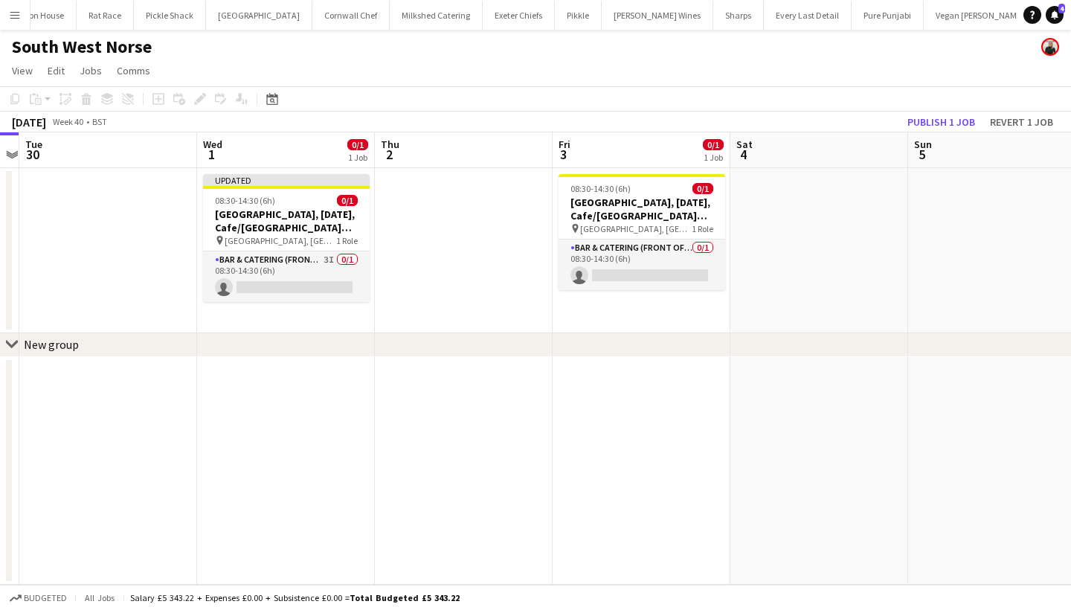
click at [950, 114] on button "Publish 1 job" at bounding box center [941, 121] width 80 height 19
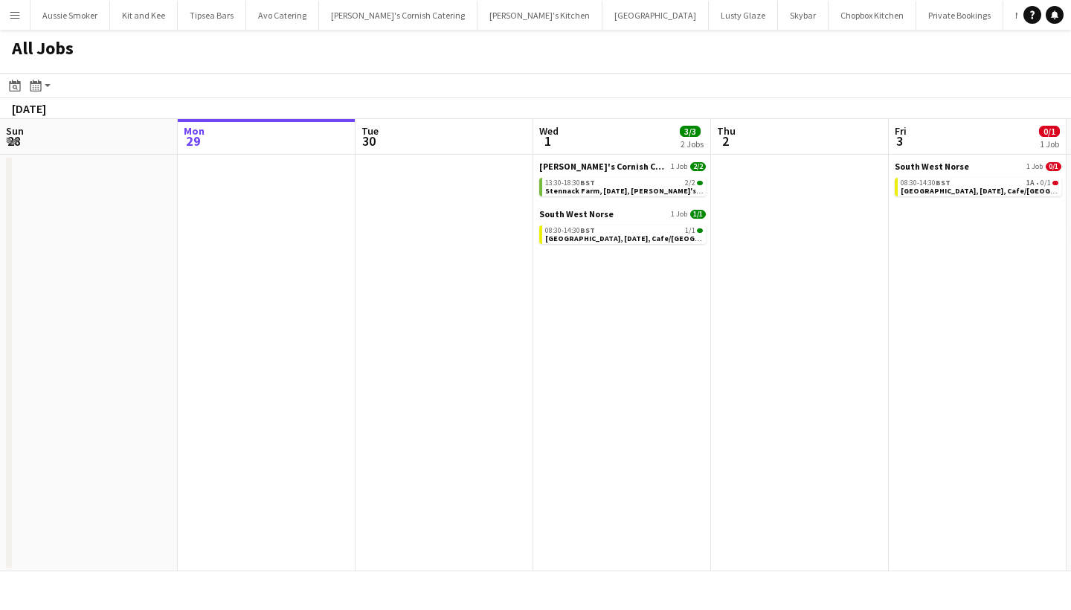
scroll to position [0, 723]
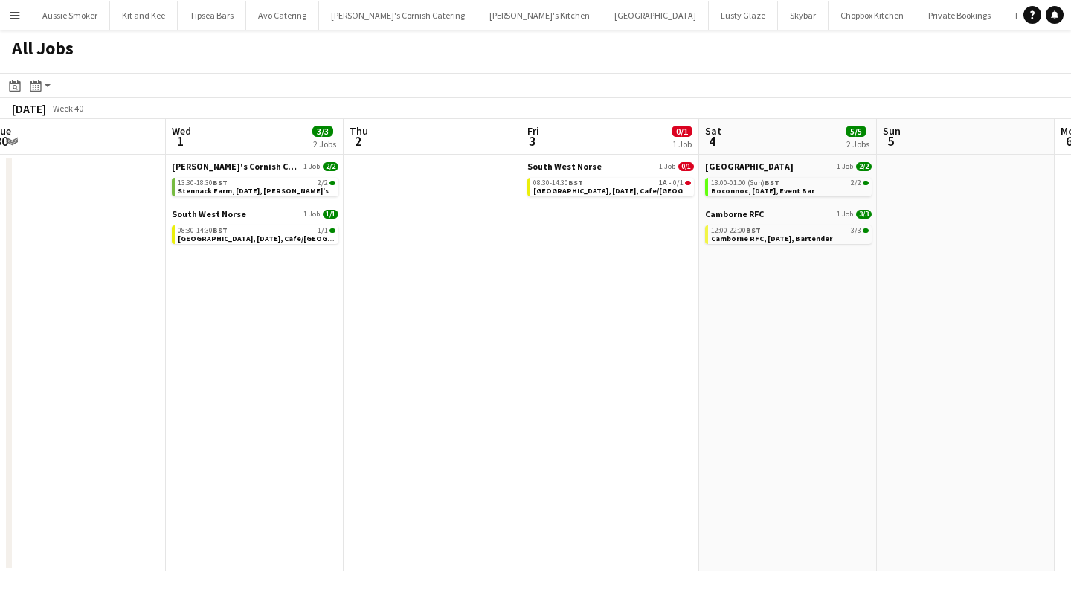
click at [630, 176] on app-calendar-brief-board "South West Norse 1 Job 0/1 08:30-14:30 BST 1A • 0/1 [GEOGRAPHIC_DATA], [DATE], …" at bounding box center [610, 179] width 167 height 36
click at [623, 190] on span "[GEOGRAPHIC_DATA], [DATE], Cafe/[GEOGRAPHIC_DATA] (SW Norse)" at bounding box center [654, 191] width 242 height 10
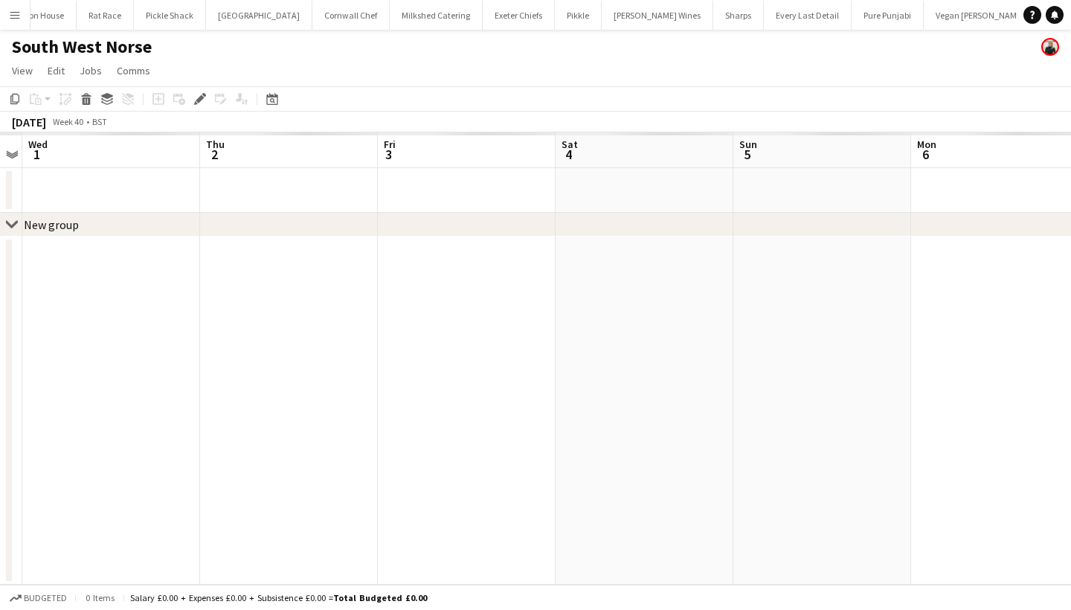
scroll to position [0, 1119]
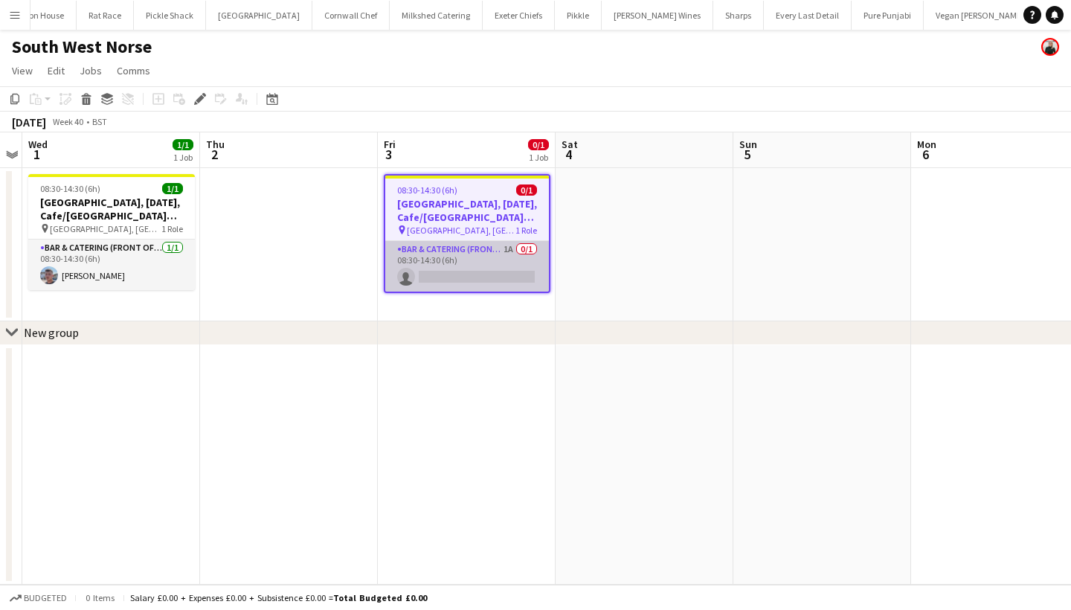
click at [477, 280] on app-card-role "Bar & Catering (Front of House) 1A 0/1 08:30-14:30 (6h) single-neutral-actions" at bounding box center [467, 266] width 164 height 51
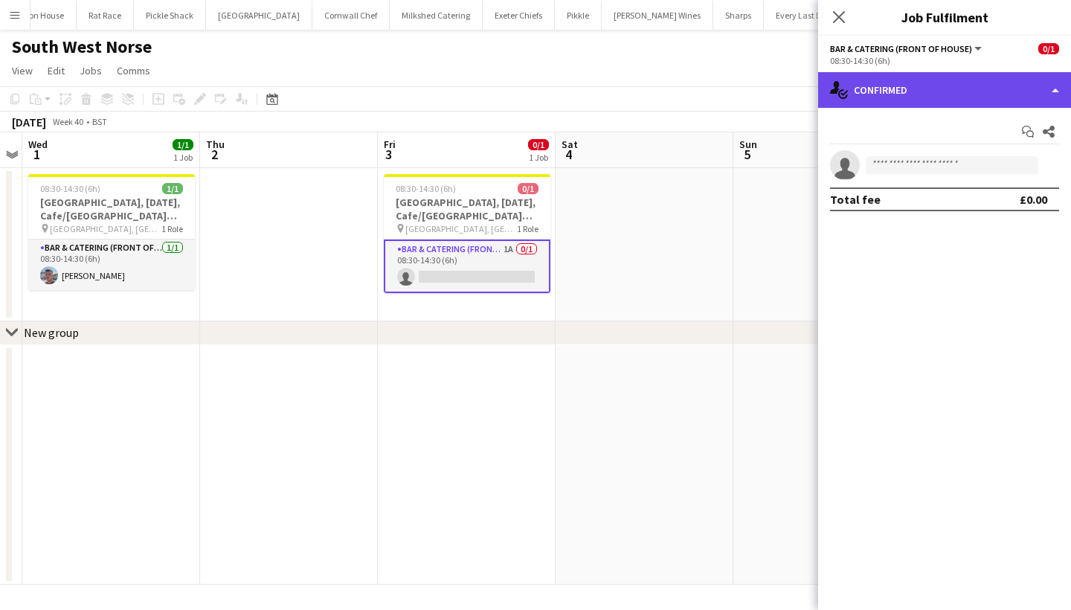
click at [918, 79] on div "single-neutral-actions-check-2 Confirmed" at bounding box center [944, 90] width 253 height 36
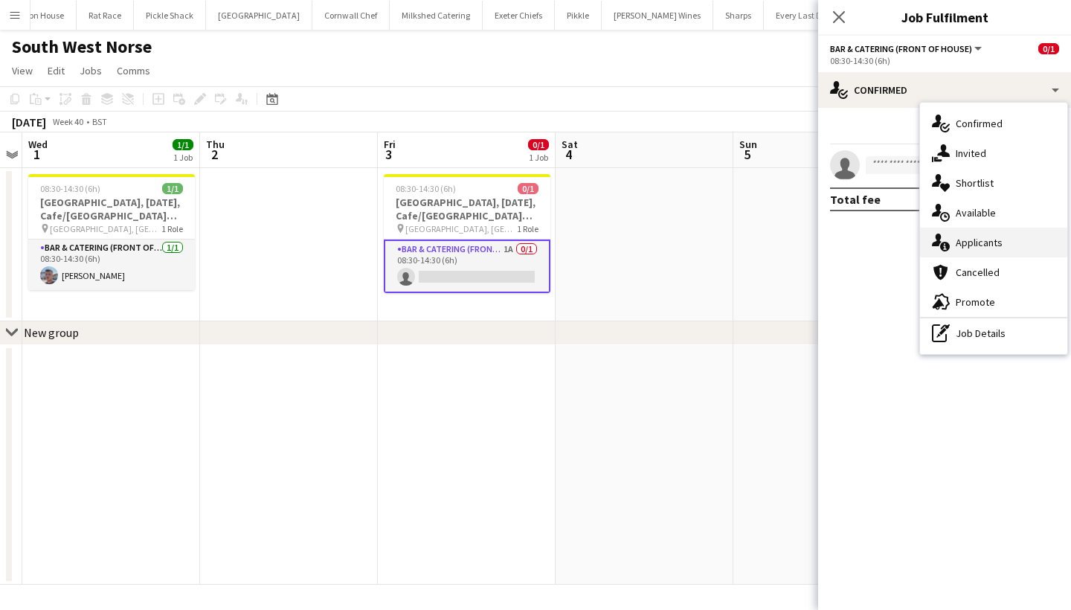
click at [947, 229] on div "single-neutral-actions-information Applicants" at bounding box center [993, 243] width 147 height 30
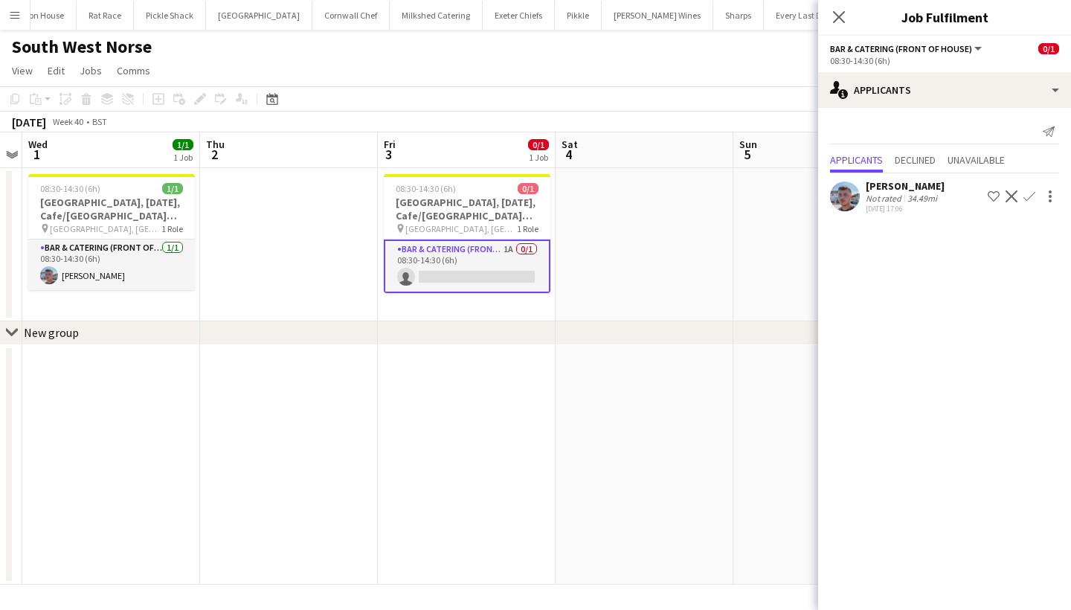
click at [1030, 197] on app-icon "Confirm" at bounding box center [1029, 196] width 12 height 12
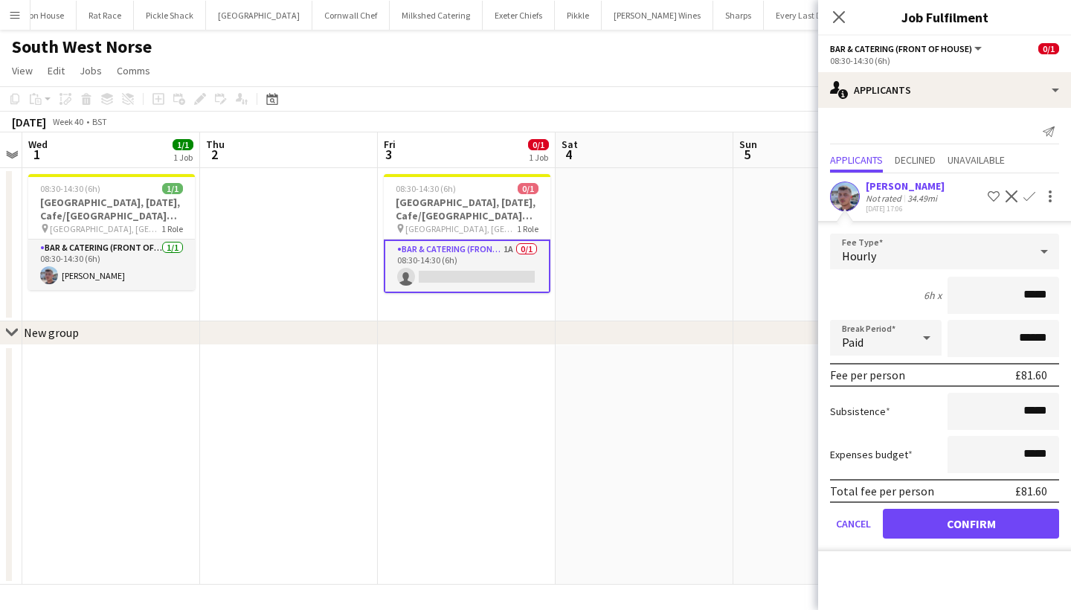
type input "******"
click at [995, 530] on button "Confirm" at bounding box center [971, 524] width 176 height 30
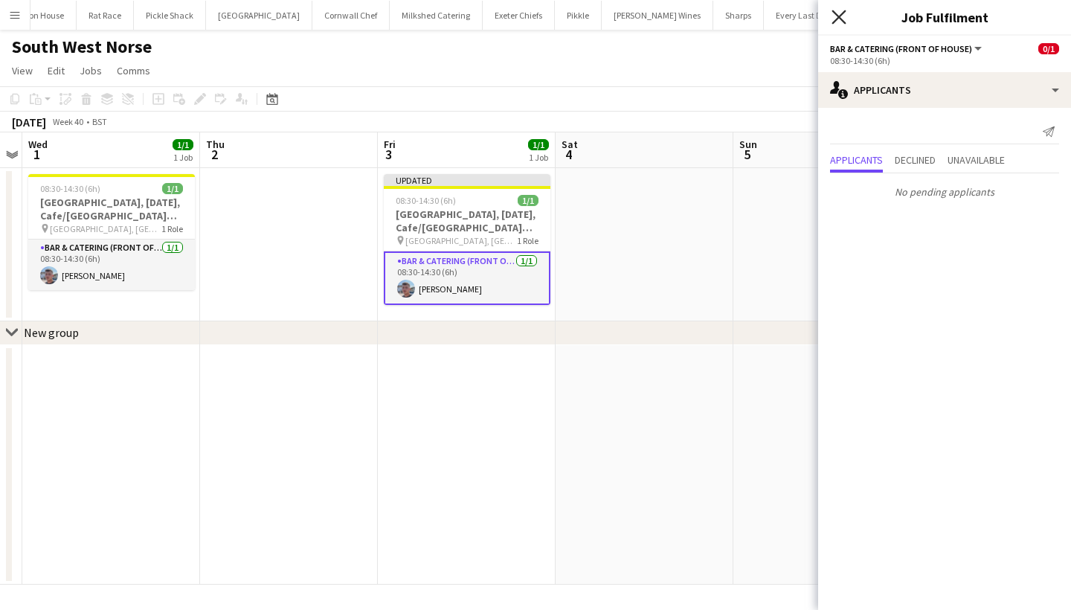
click at [845, 12] on icon at bounding box center [838, 17] width 14 height 14
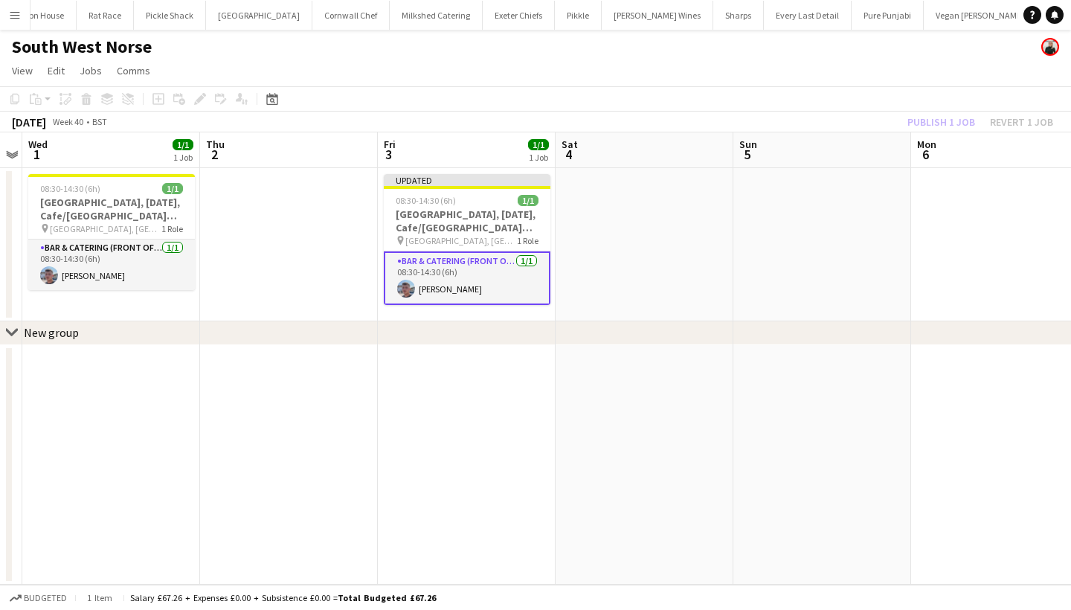
click at [942, 120] on div "Publish 1 job Revert 1 job" at bounding box center [979, 121] width 181 height 19
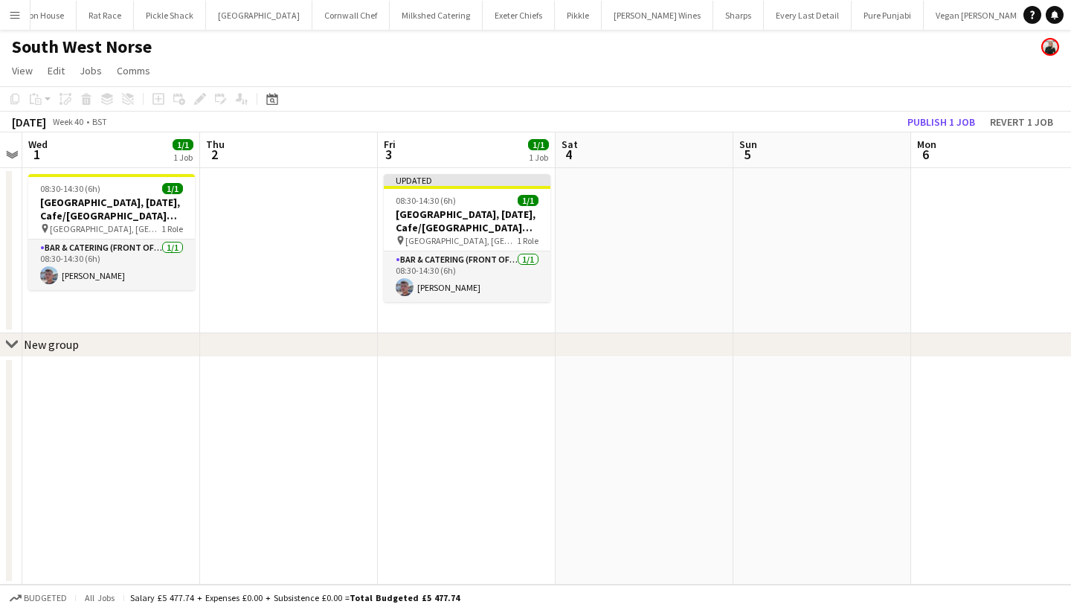
click at [942, 120] on button "Publish 1 job" at bounding box center [941, 121] width 80 height 19
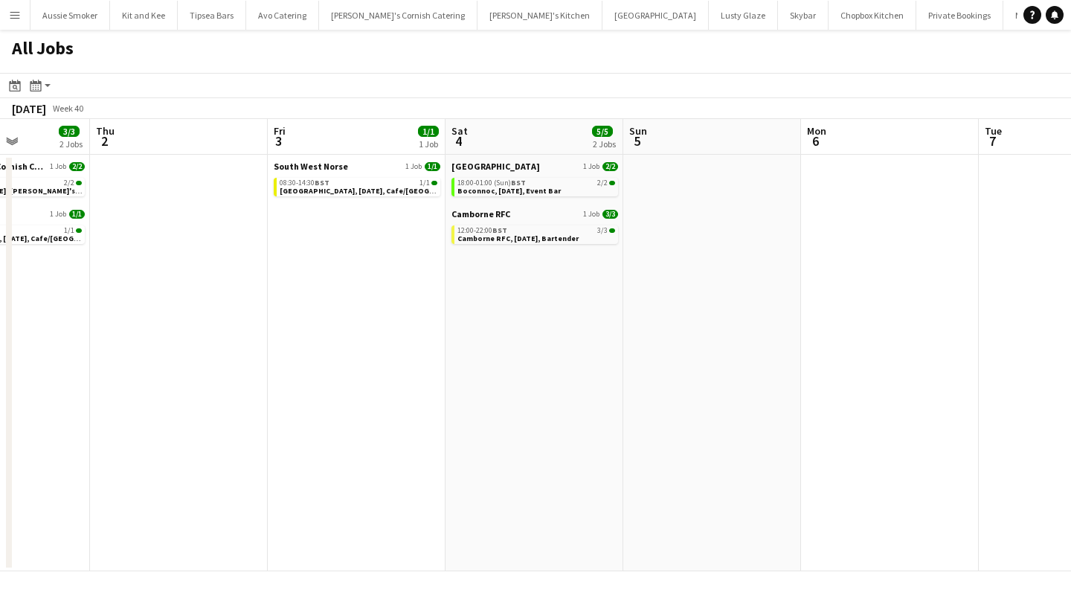
scroll to position [0, 622]
